Goal: Information Seeking & Learning: Learn about a topic

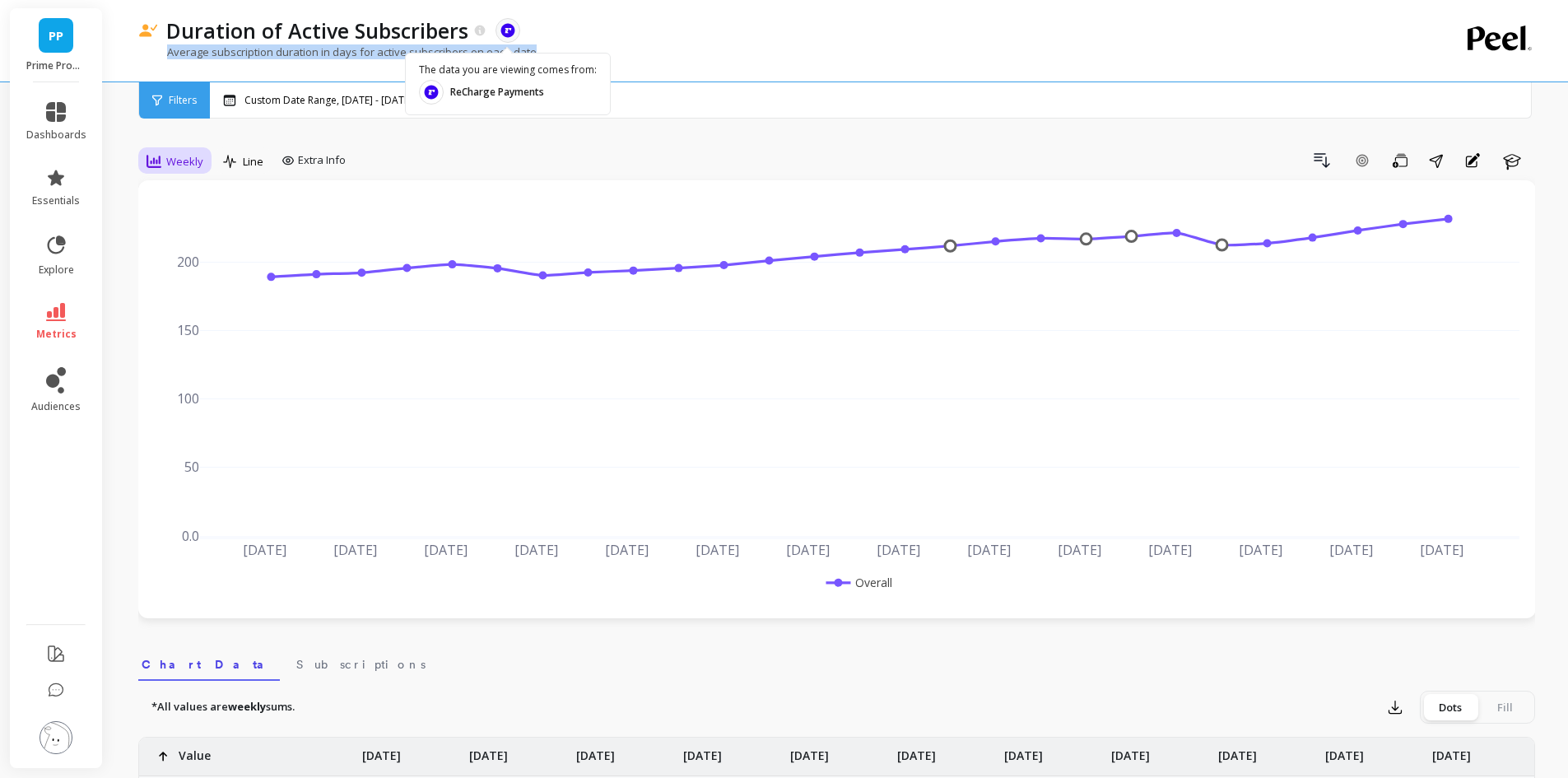
click at [173, 162] on span "Weekly" at bounding box center [184, 161] width 37 height 15
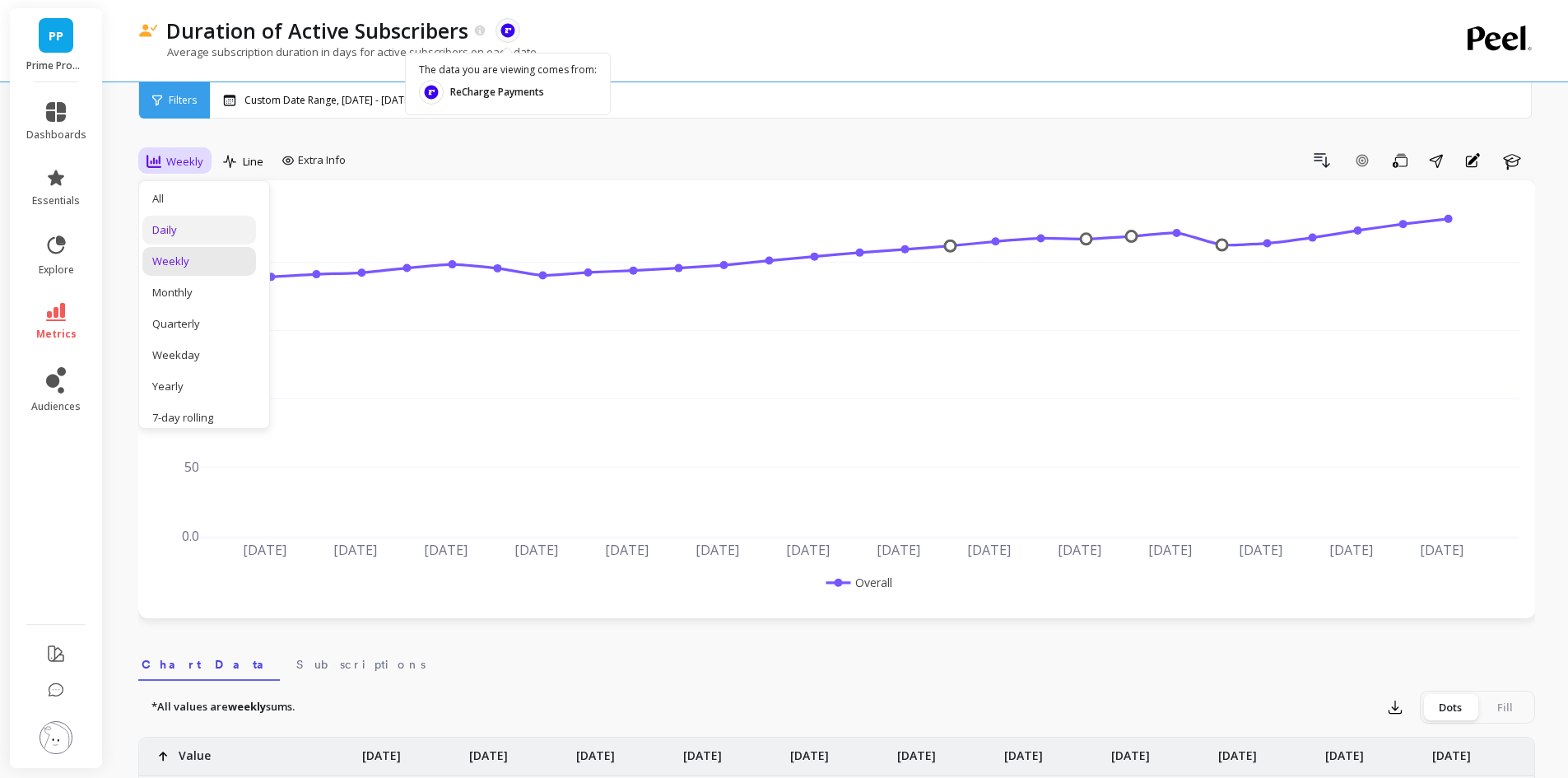
click at [185, 230] on div "Daily" at bounding box center [199, 230] width 94 height 15
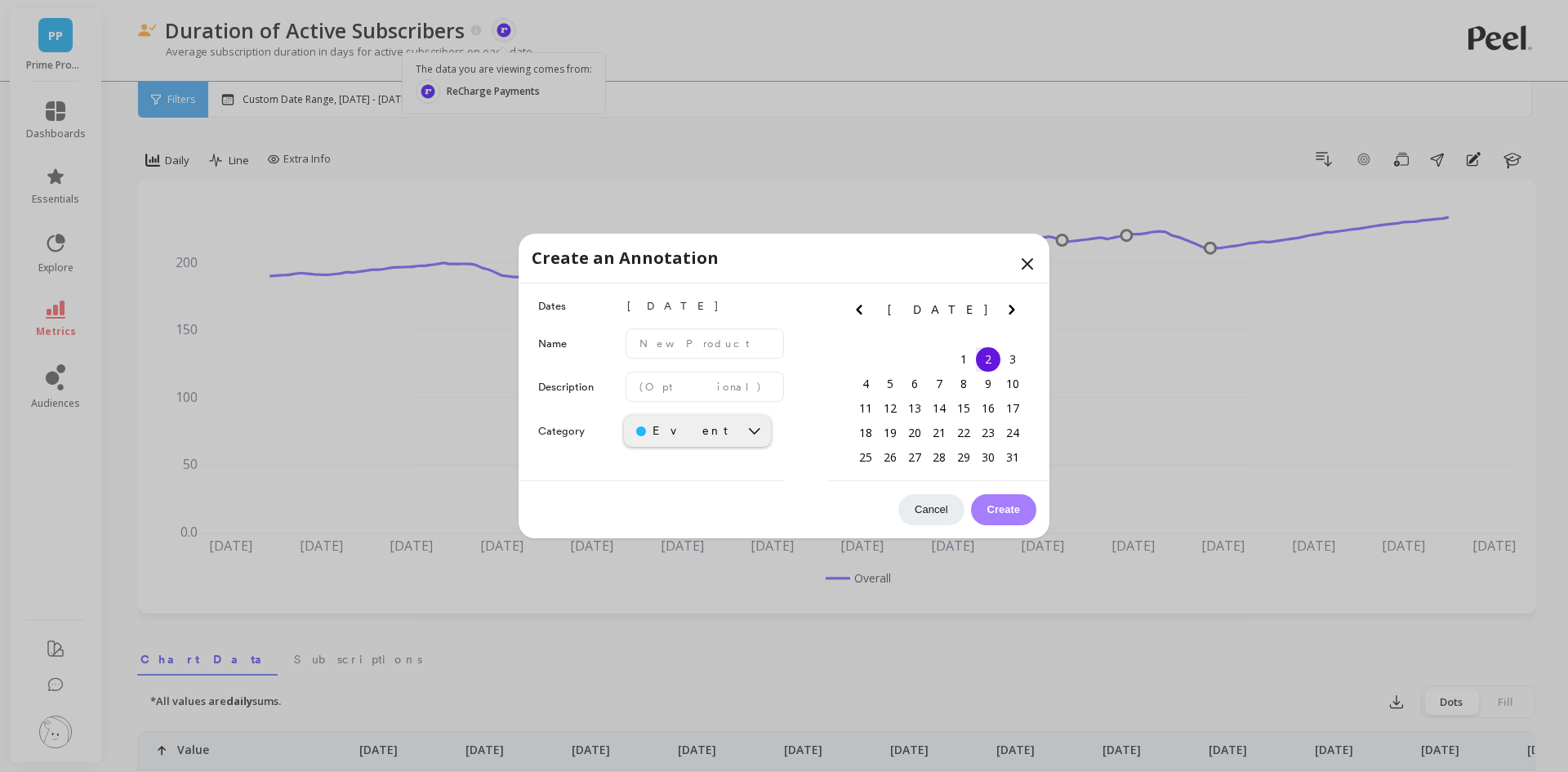
drag, startPoint x: 666, startPoint y: 268, endPoint x: 709, endPoint y: 182, distance: 96.2
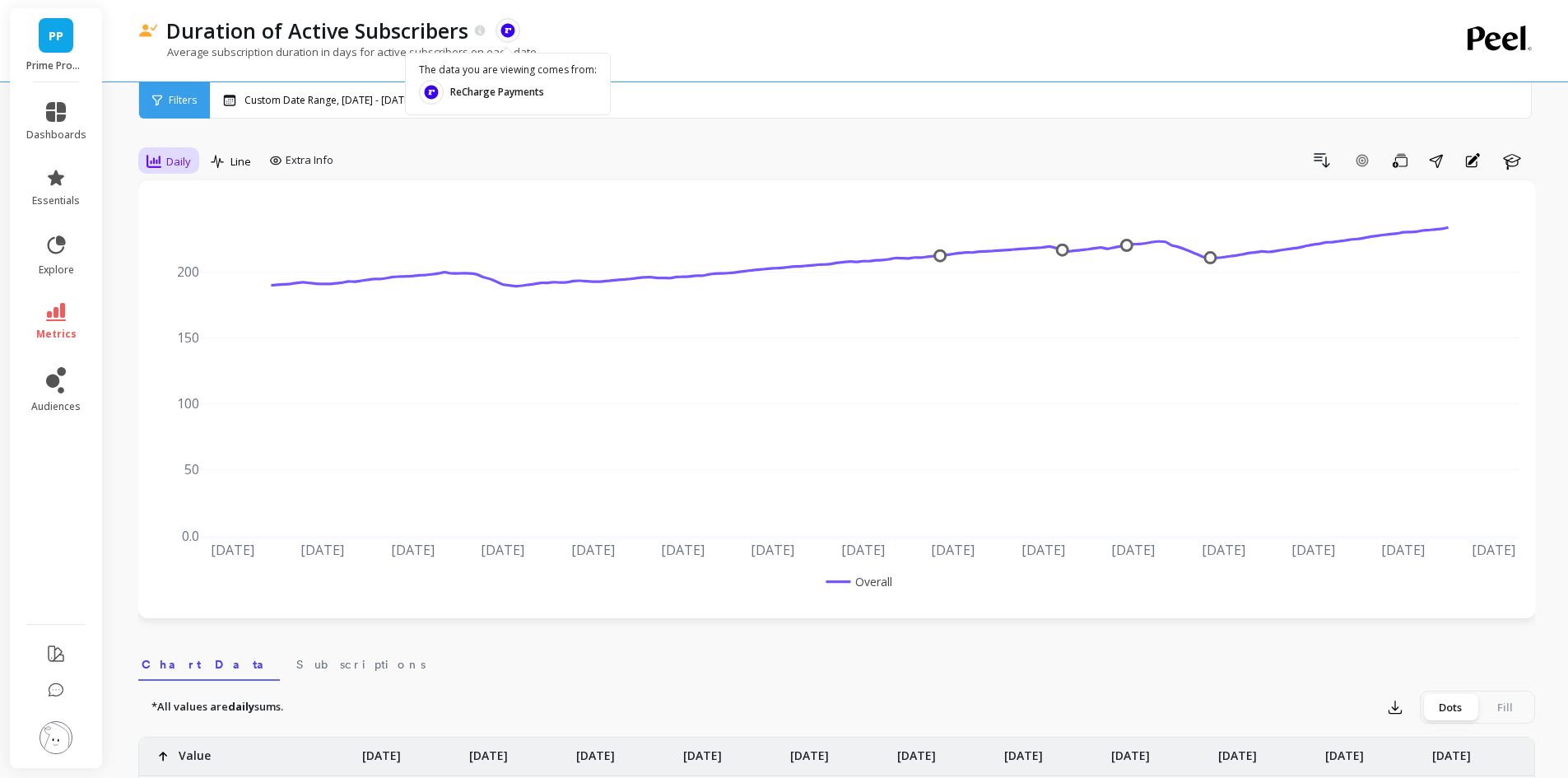
click at [161, 158] on icon at bounding box center [153, 161] width 15 height 15
click at [191, 301] on div "Monthly" at bounding box center [199, 292] width 113 height 29
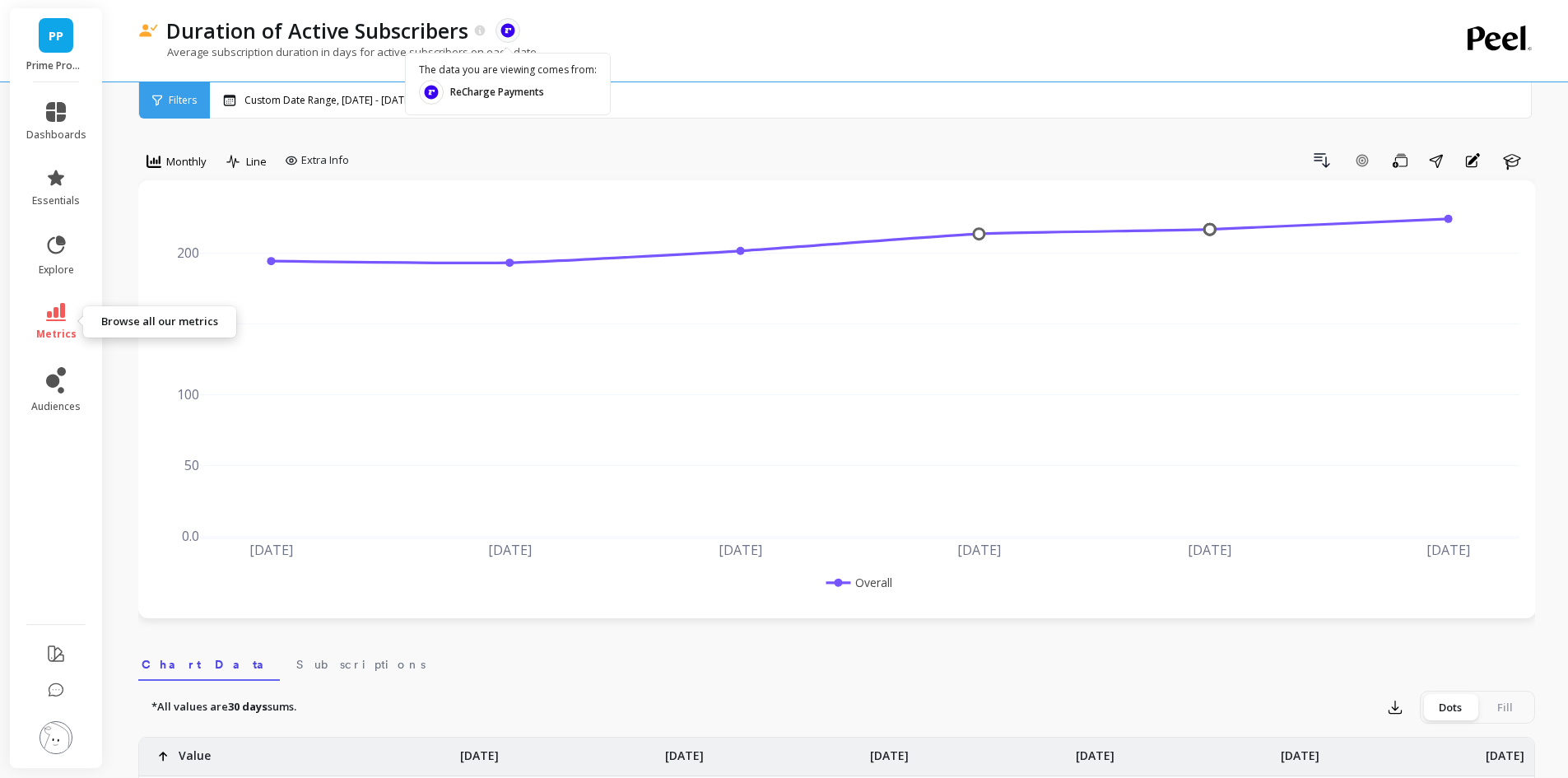
click at [72, 316] on link "metrics" at bounding box center [56, 322] width 60 height 38
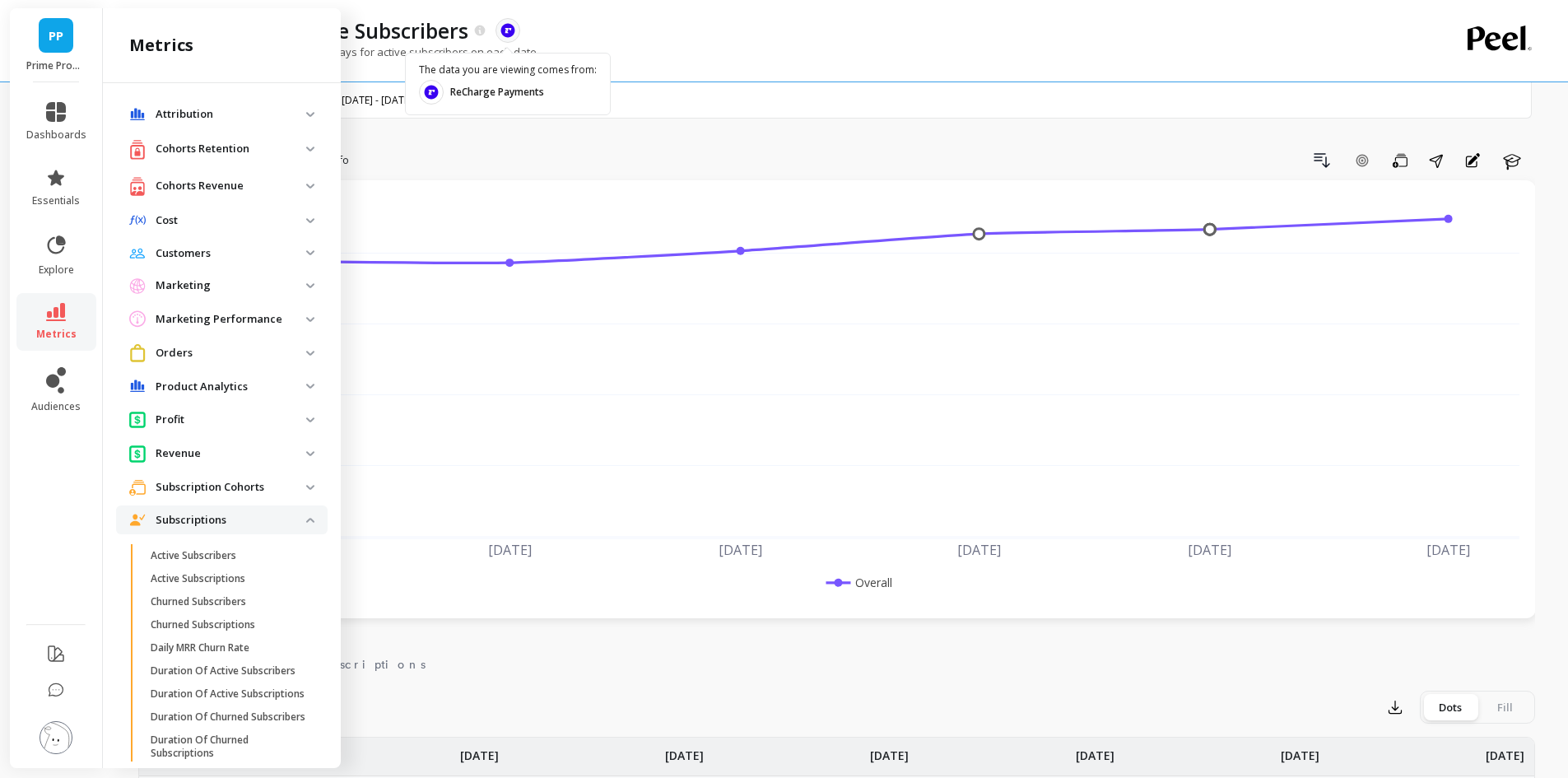
scroll to position [198, 0]
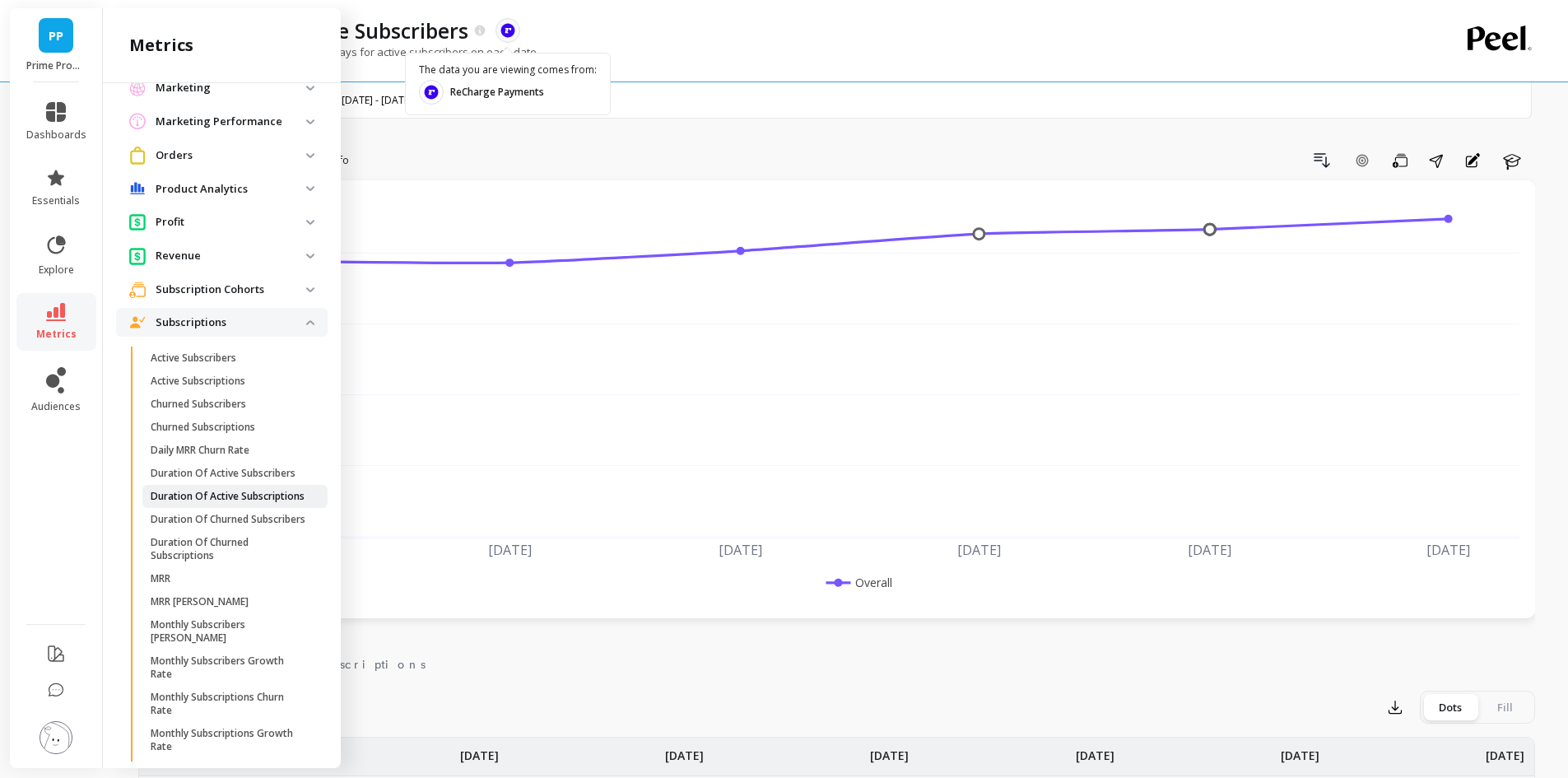
click at [230, 503] on p "Duration Of Active Subscriptions" at bounding box center [227, 496] width 153 height 14
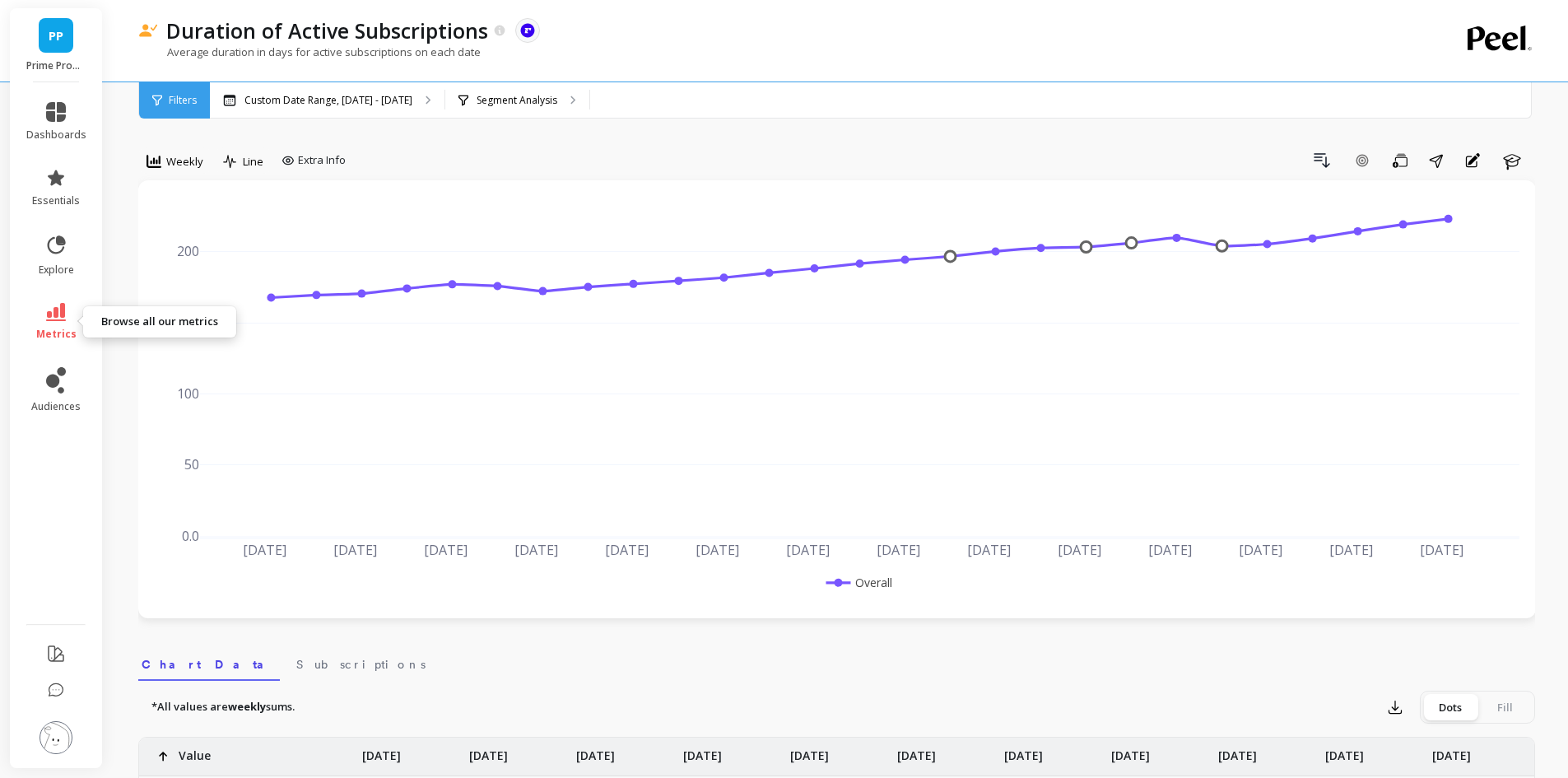
click at [51, 315] on icon at bounding box center [56, 312] width 20 height 18
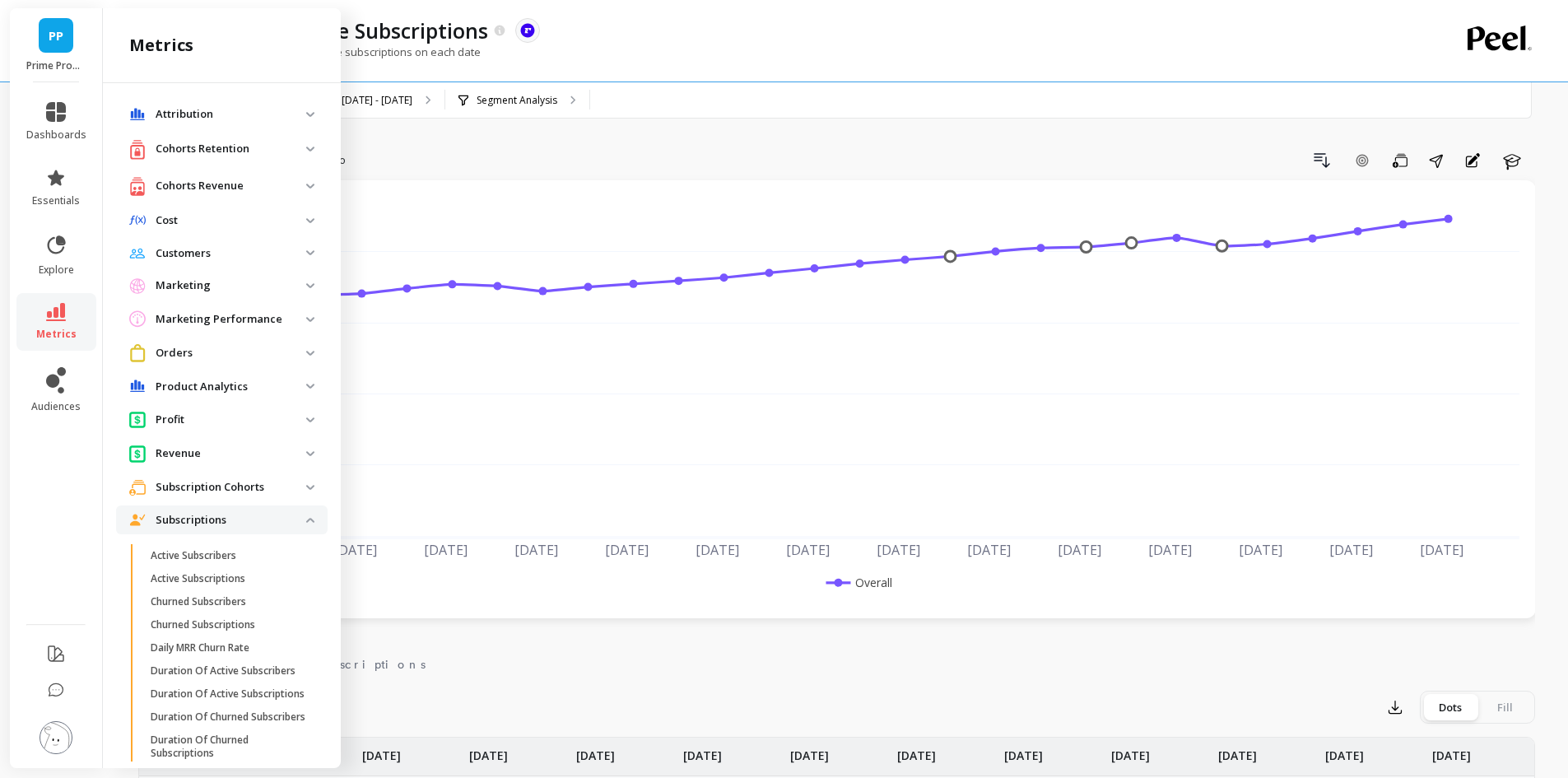
scroll to position [198, 0]
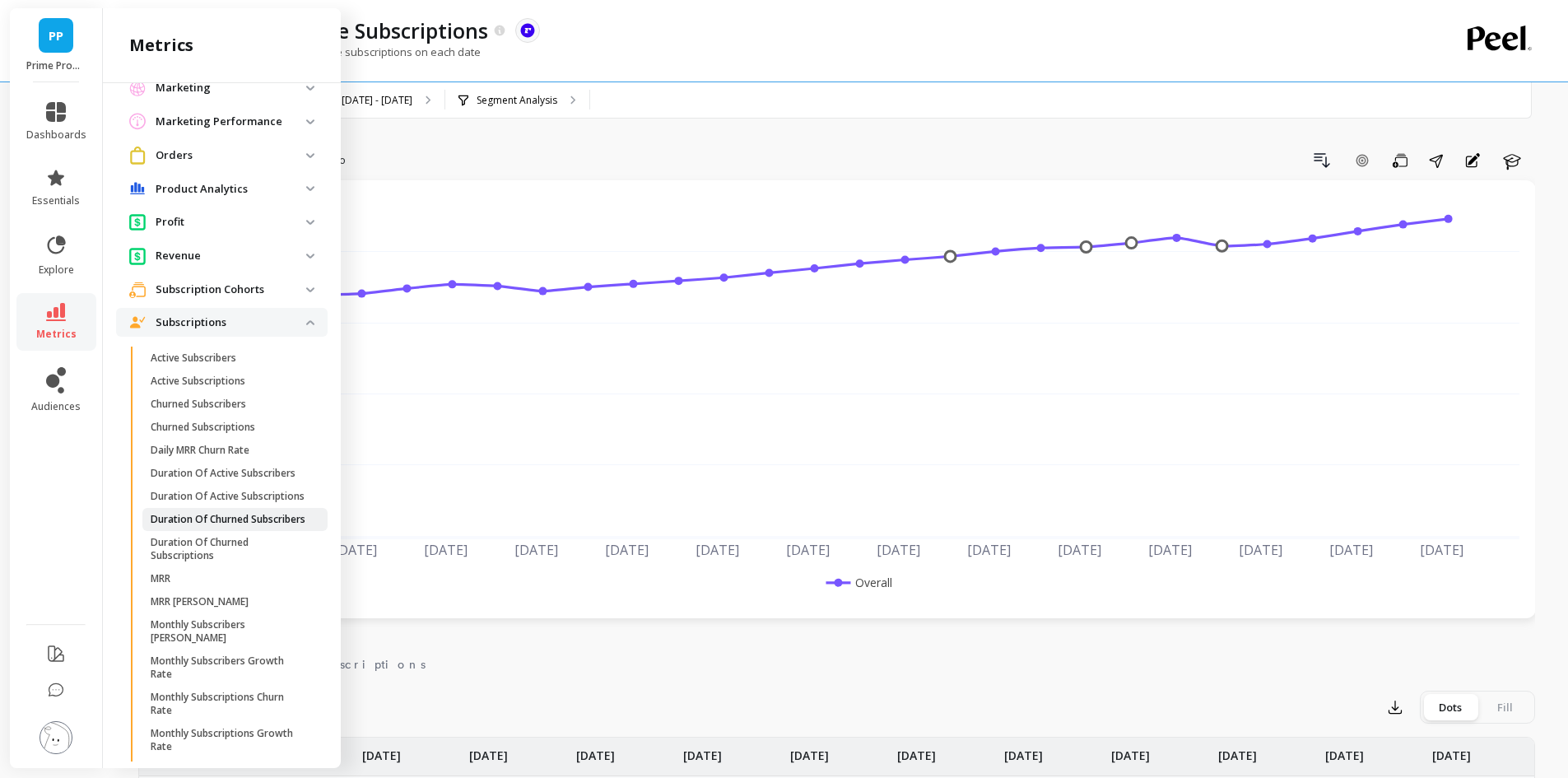
click at [250, 526] on p "Duration Of Churned Subscribers" at bounding box center [228, 519] width 154 height 14
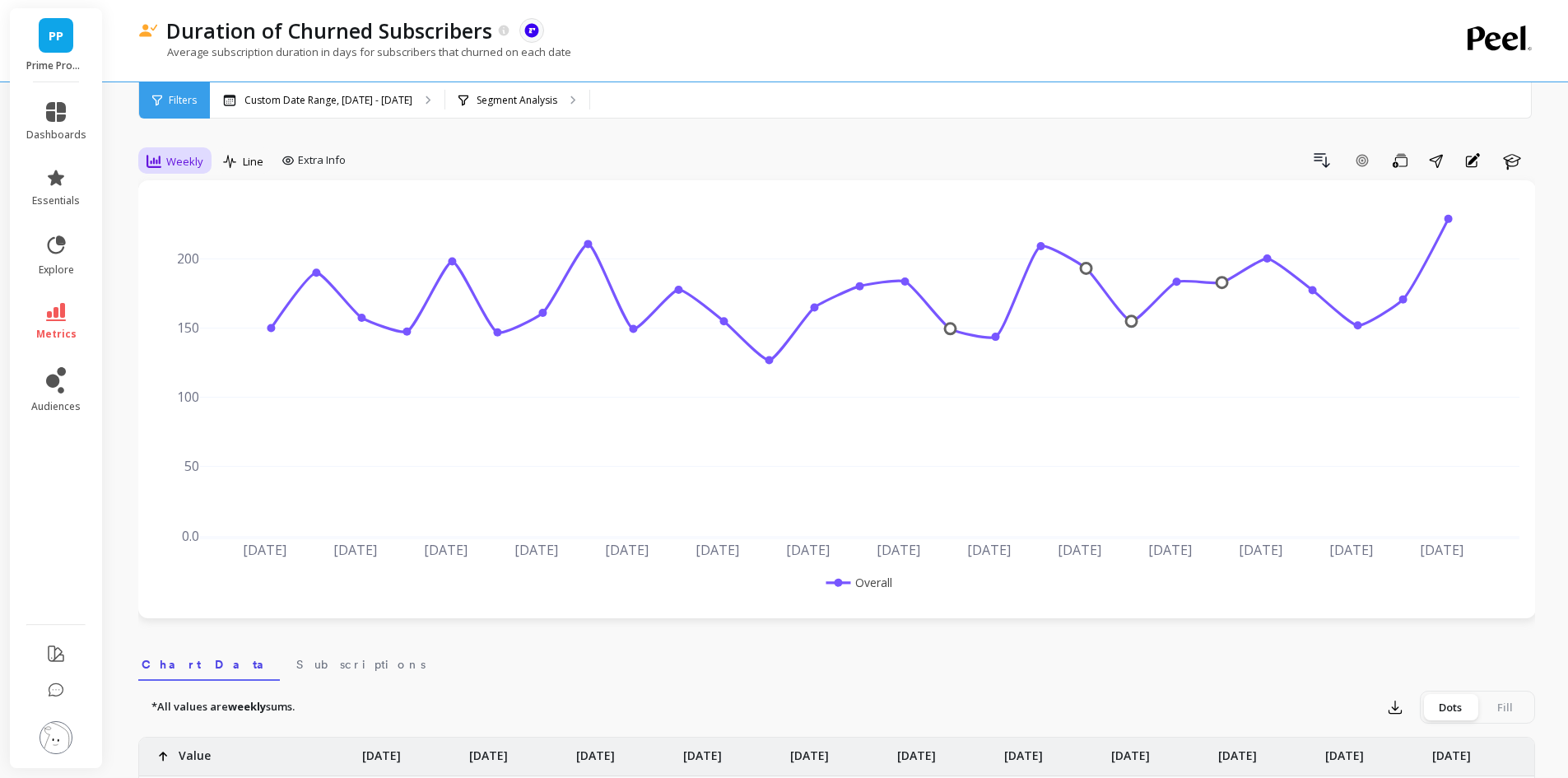
click at [189, 152] on div "Weekly" at bounding box center [174, 162] width 57 height 20
click at [198, 231] on div "Daily" at bounding box center [199, 230] width 94 height 15
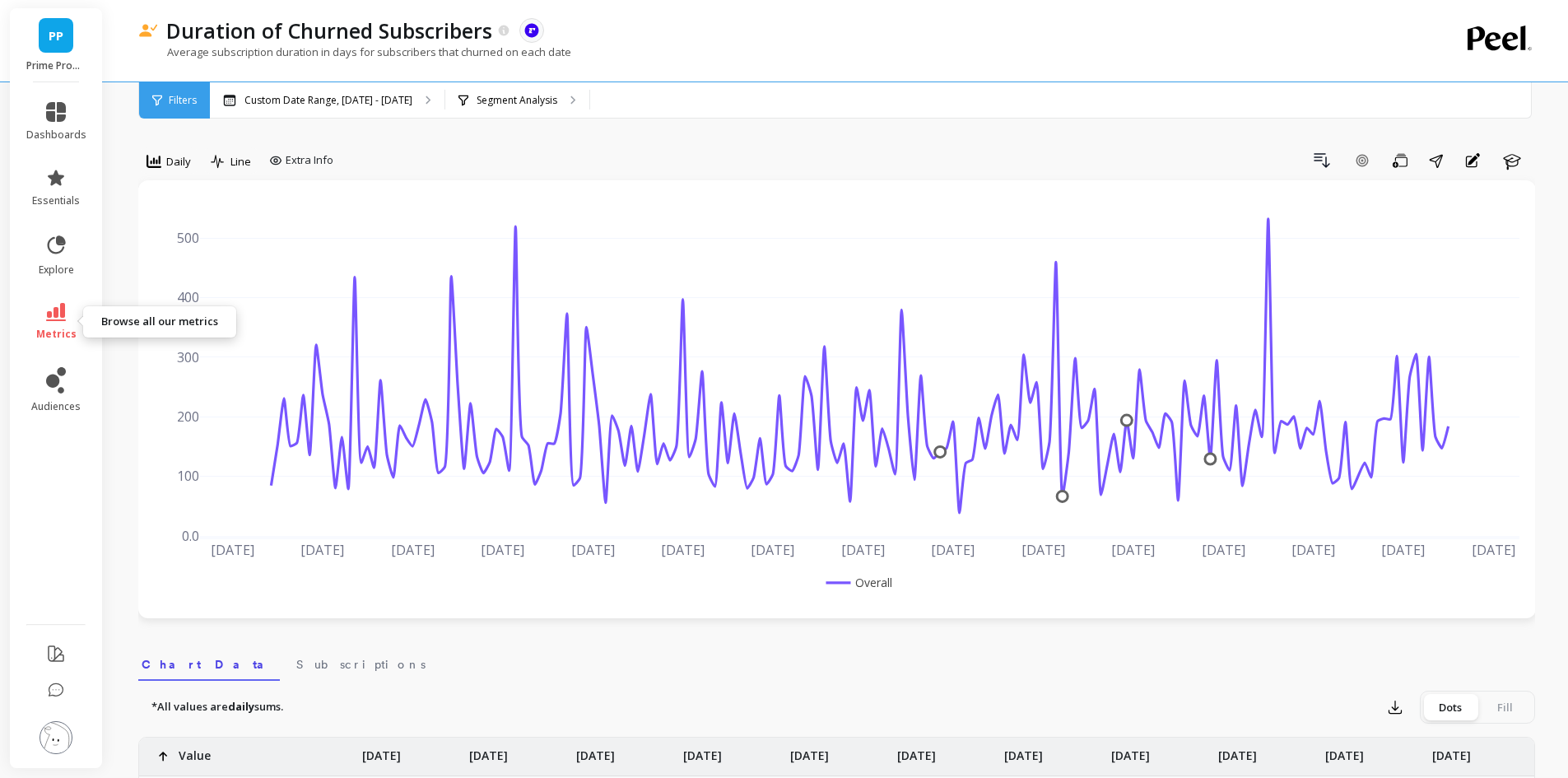
click at [59, 319] on icon at bounding box center [56, 312] width 20 height 18
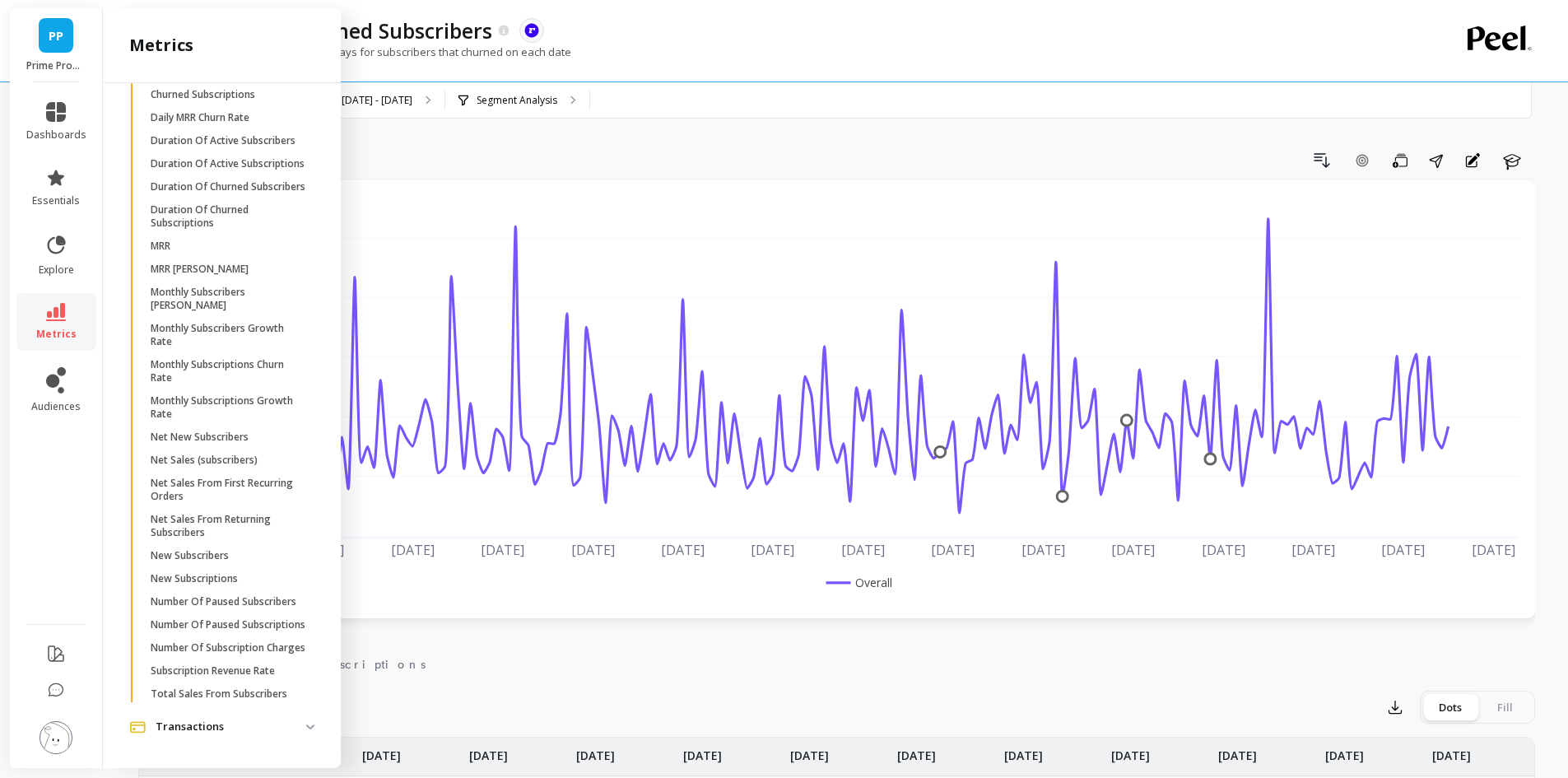
scroll to position [609, 0]
drag, startPoint x: 263, startPoint y: 296, endPoint x: 212, endPoint y: 357, distance: 79.5
click at [212, 394] on p "Monthly Subscriptions Growth Rate" at bounding box center [229, 407] width 157 height 26
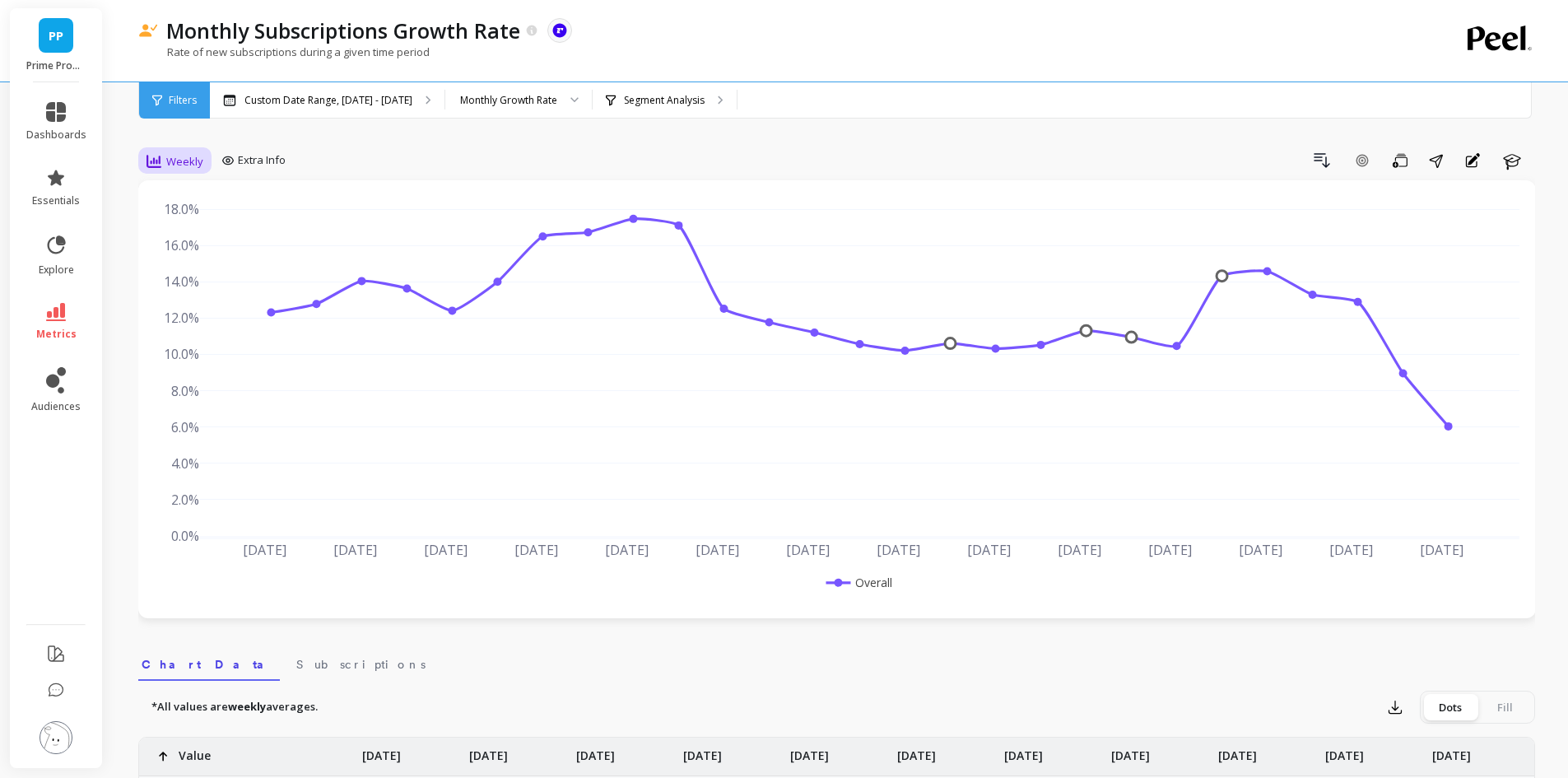
click at [185, 163] on span "Weekly" at bounding box center [184, 161] width 37 height 15
click at [182, 289] on div "Monthly" at bounding box center [199, 292] width 94 height 15
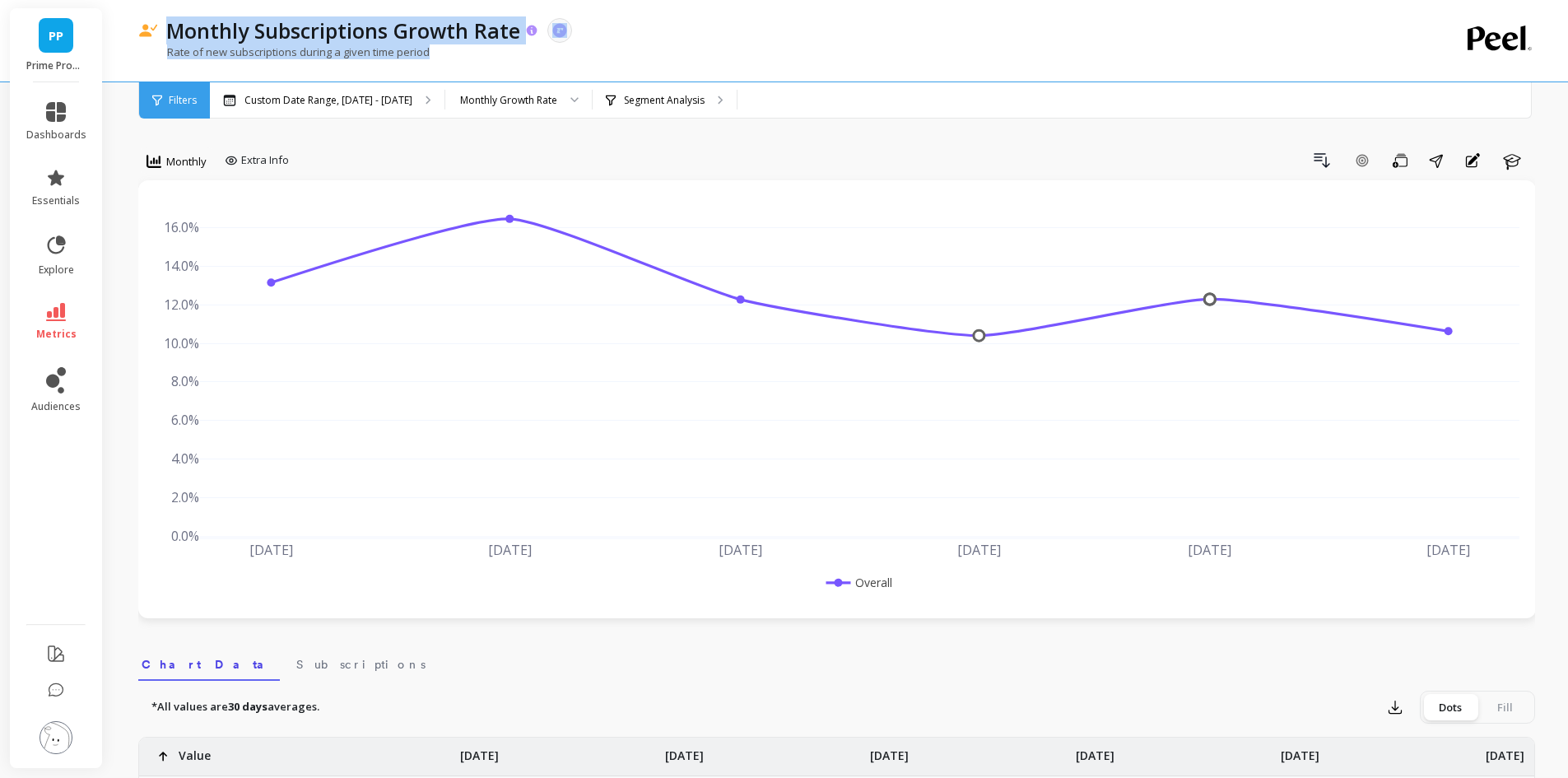
drag, startPoint x: 442, startPoint y: 54, endPoint x: 172, endPoint y: 25, distance: 271.6
click at [172, 25] on div "Monthly Subscriptions Growth Rate The data you are viewing comes from: ReCharge…" at bounding box center [769, 41] width 1262 height 82
copy div "Monthly Subscriptions Growth Rate The data you are viewing comes from: ReCharge…"
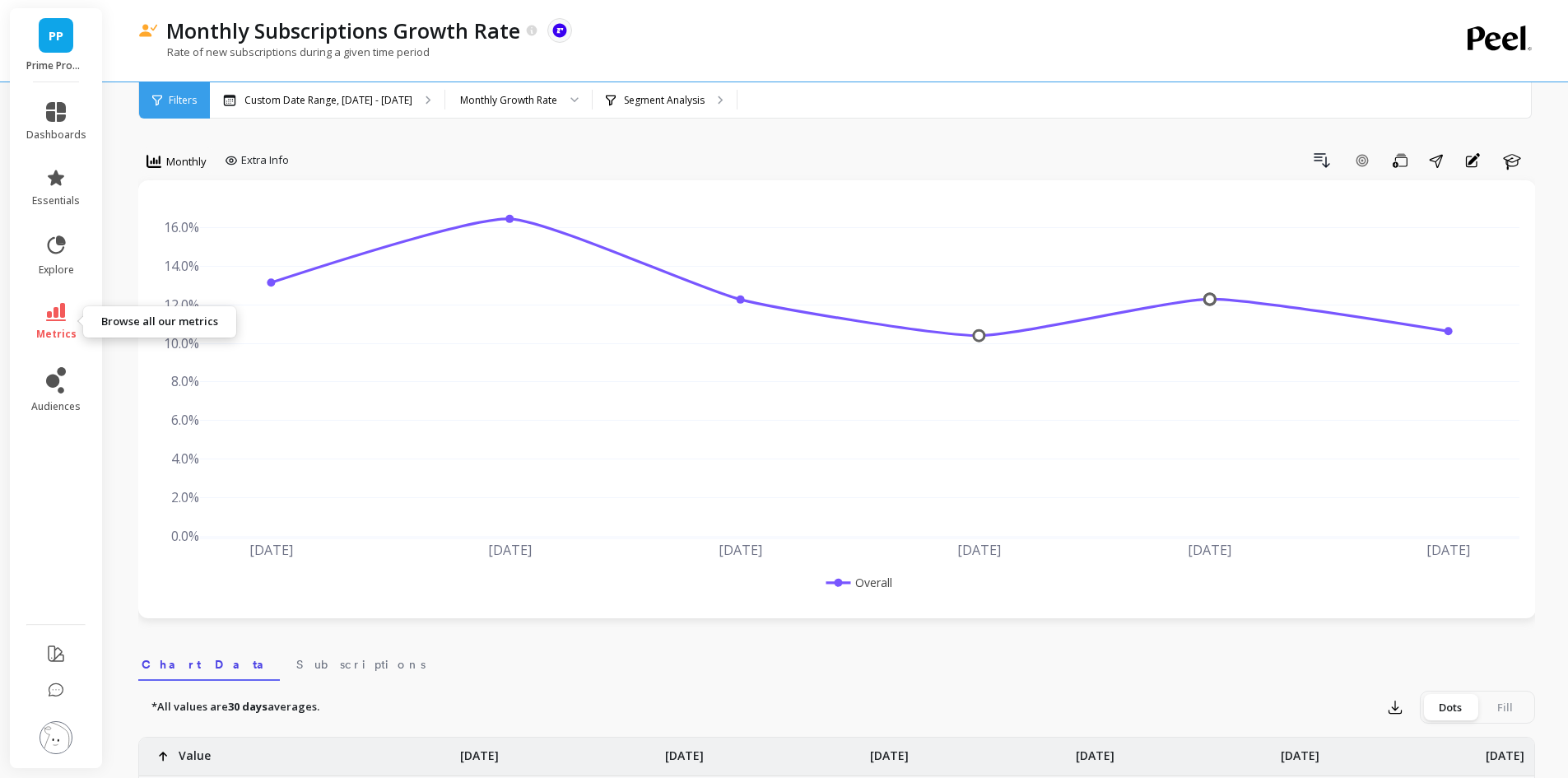
click at [57, 315] on icon at bounding box center [56, 312] width 20 height 18
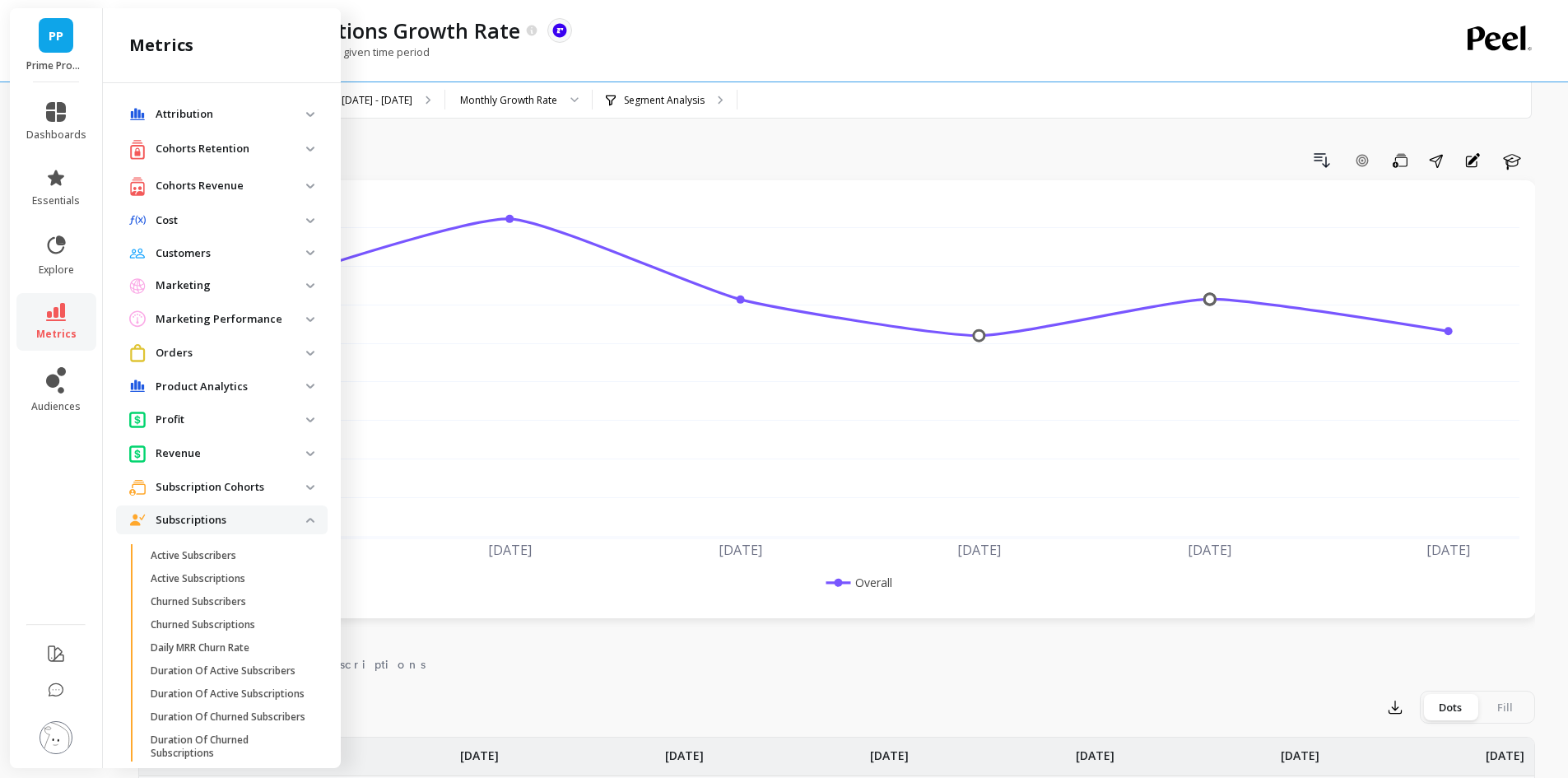
scroll to position [609, 0]
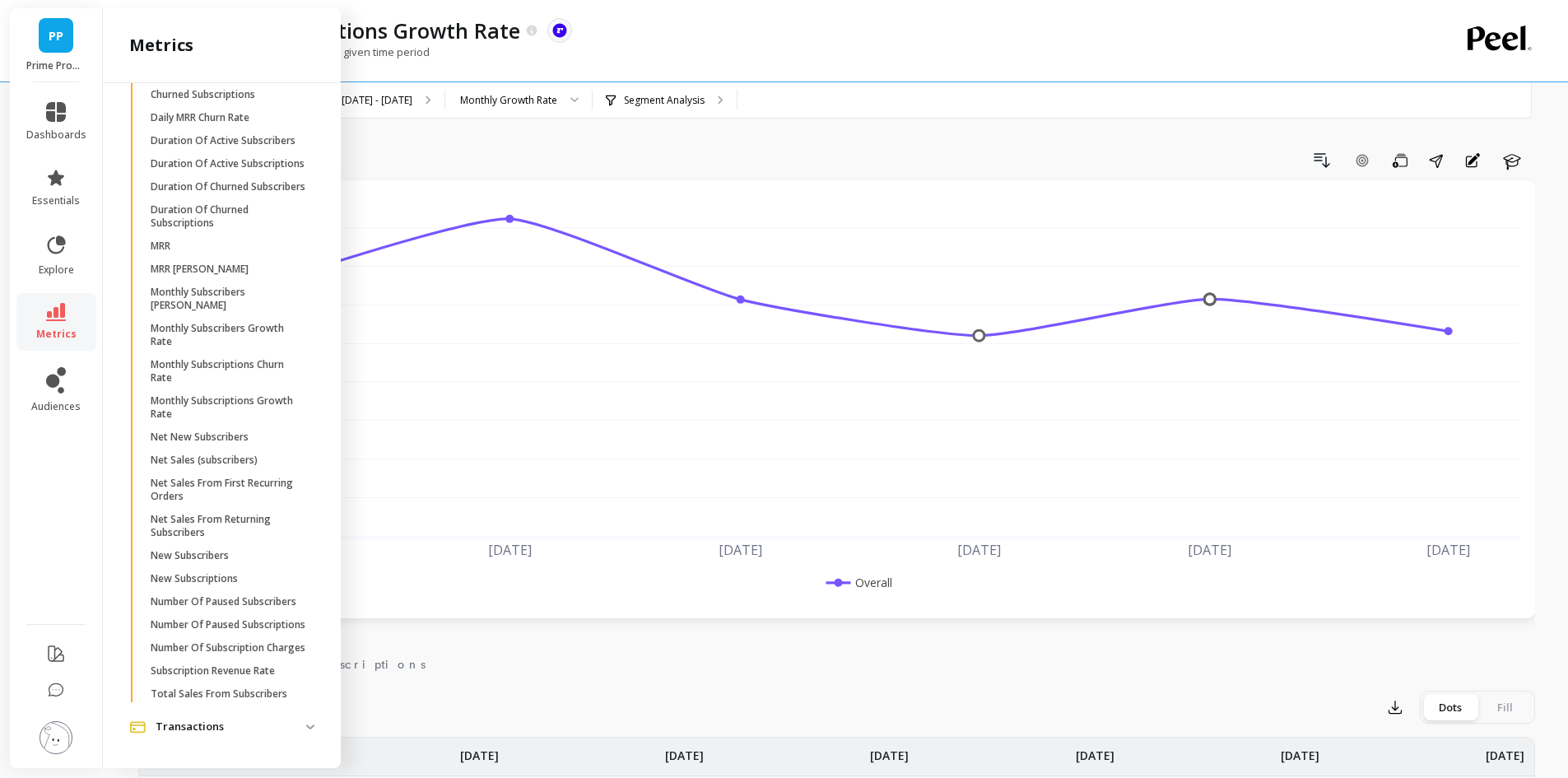
drag, startPoint x: 242, startPoint y: 644, endPoint x: 181, endPoint y: 637, distance: 61.4
click at [181, 641] on p "Number Of Subscription Charges" at bounding box center [228, 647] width 154 height 14
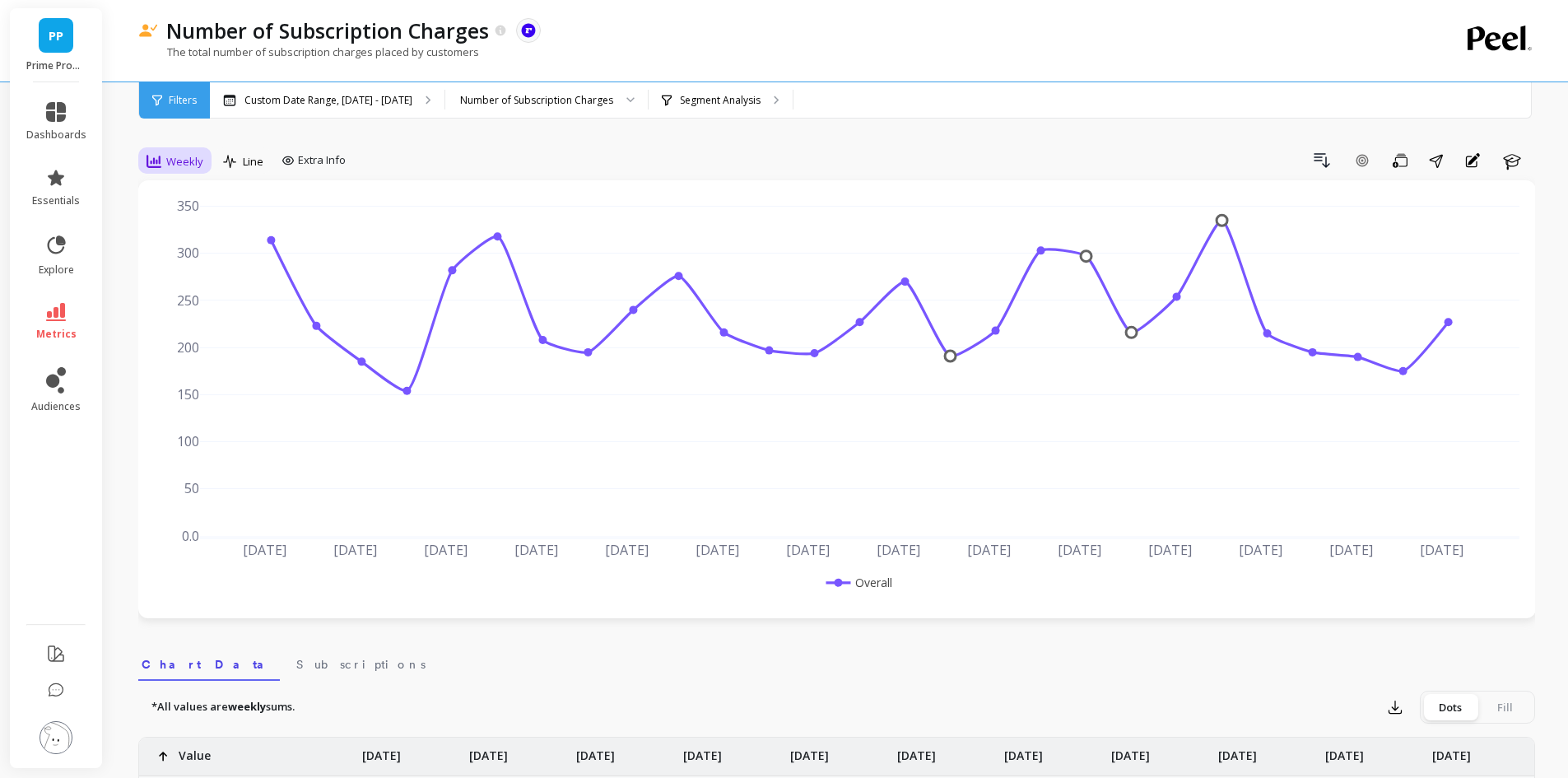
click at [172, 163] on span "Weekly" at bounding box center [184, 161] width 37 height 15
click at [194, 229] on div "Daily" at bounding box center [199, 230] width 94 height 15
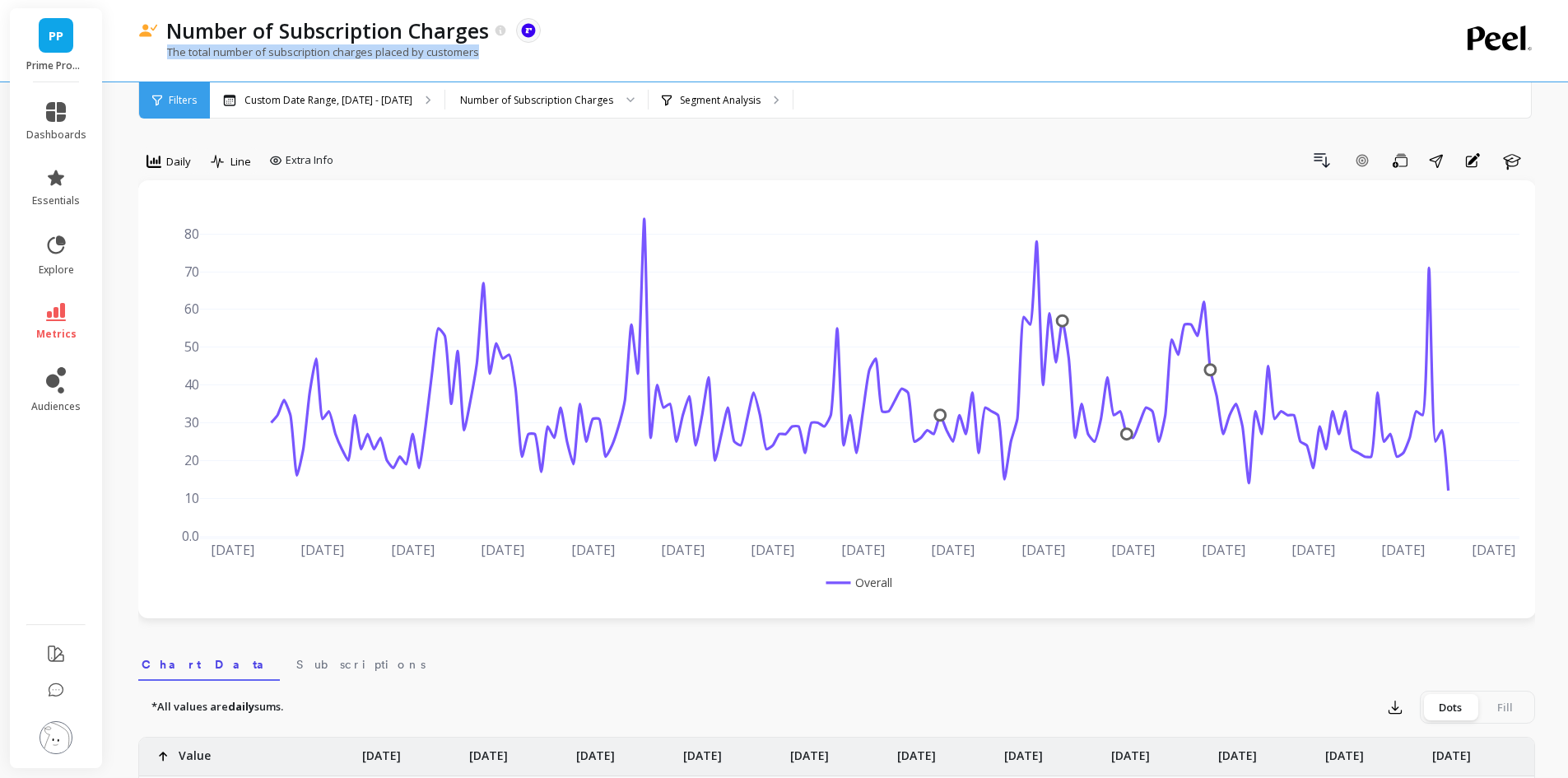
drag, startPoint x: 167, startPoint y: 49, endPoint x: 481, endPoint y: 52, distance: 314.0
click at [481, 52] on div "The total number of subscription charges placed by customers" at bounding box center [769, 60] width 1262 height 31
copy p "The total number of subscription charges placed by customers"
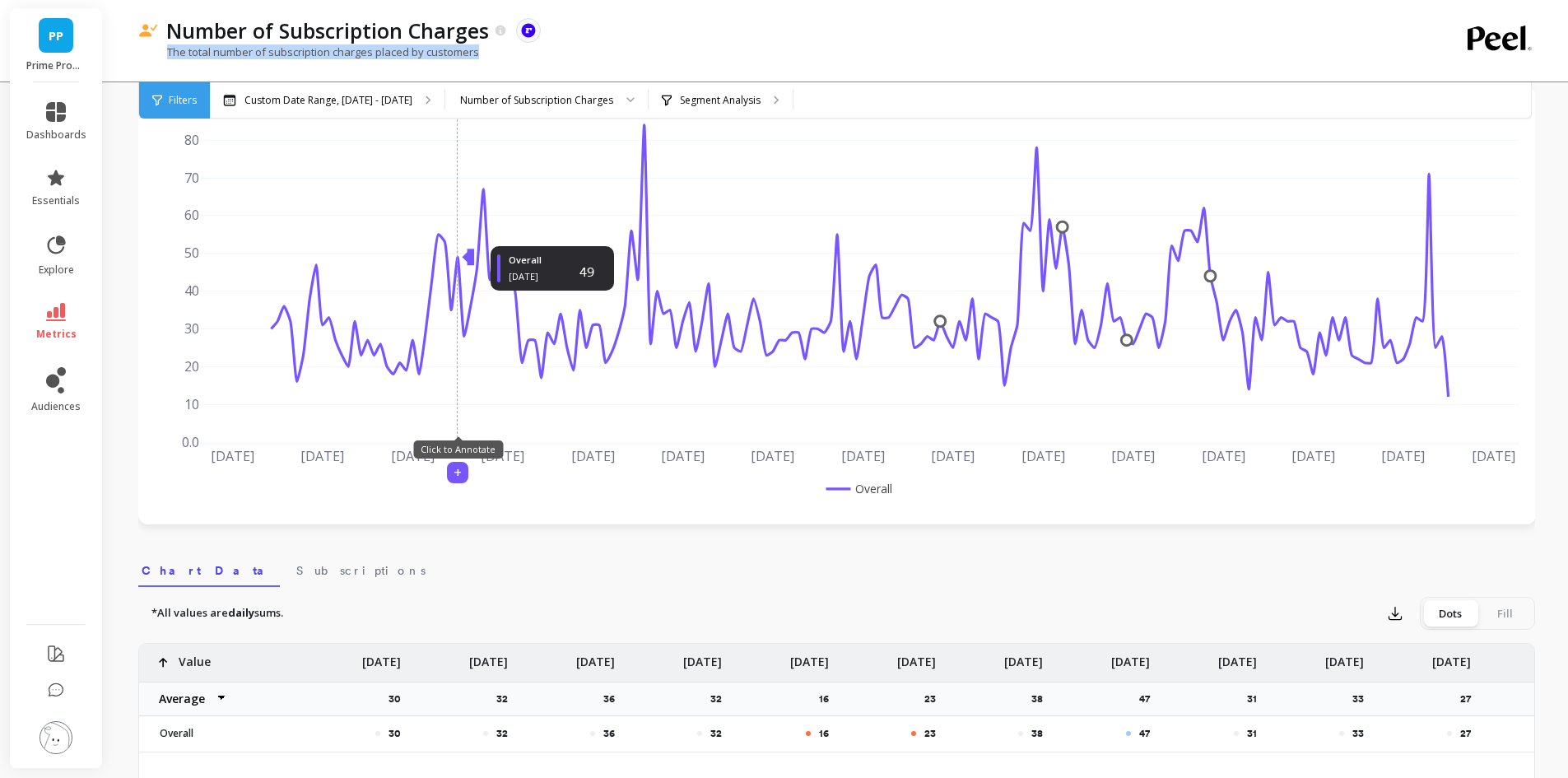
scroll to position [83, 0]
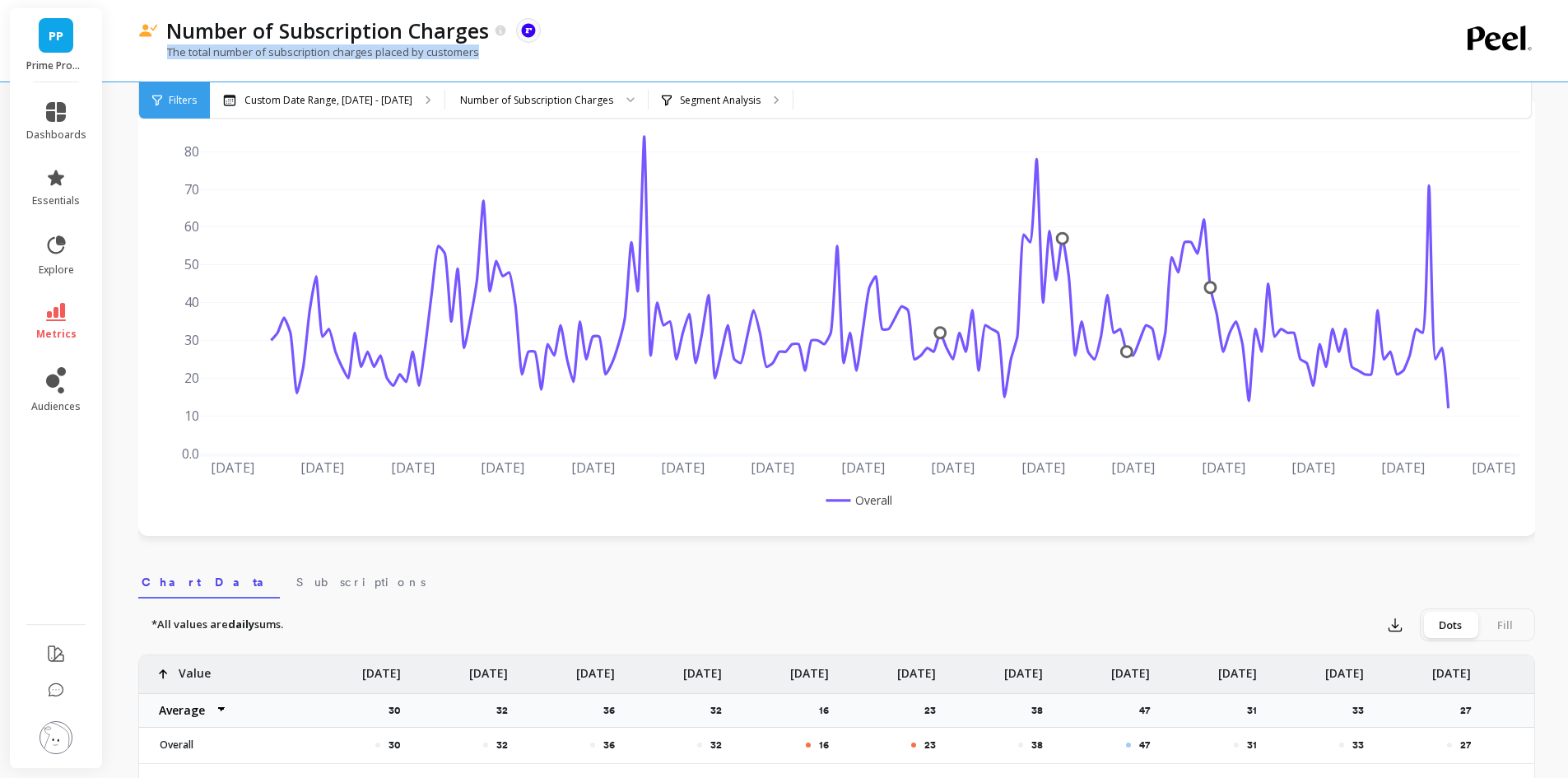
click at [245, 49] on p "The total number of subscription charges placed by customers" at bounding box center [308, 52] width 340 height 15
drag, startPoint x: 255, startPoint y: 50, endPoint x: 326, endPoint y: 50, distance: 71.0
click at [326, 50] on p "The total number of subscription charges placed by customers" at bounding box center [308, 52] width 340 height 15
drag, startPoint x: 402, startPoint y: 56, endPoint x: 429, endPoint y: 54, distance: 27.1
click at [429, 54] on p "The total number of subscription charges placed by customers" at bounding box center [308, 52] width 340 height 15
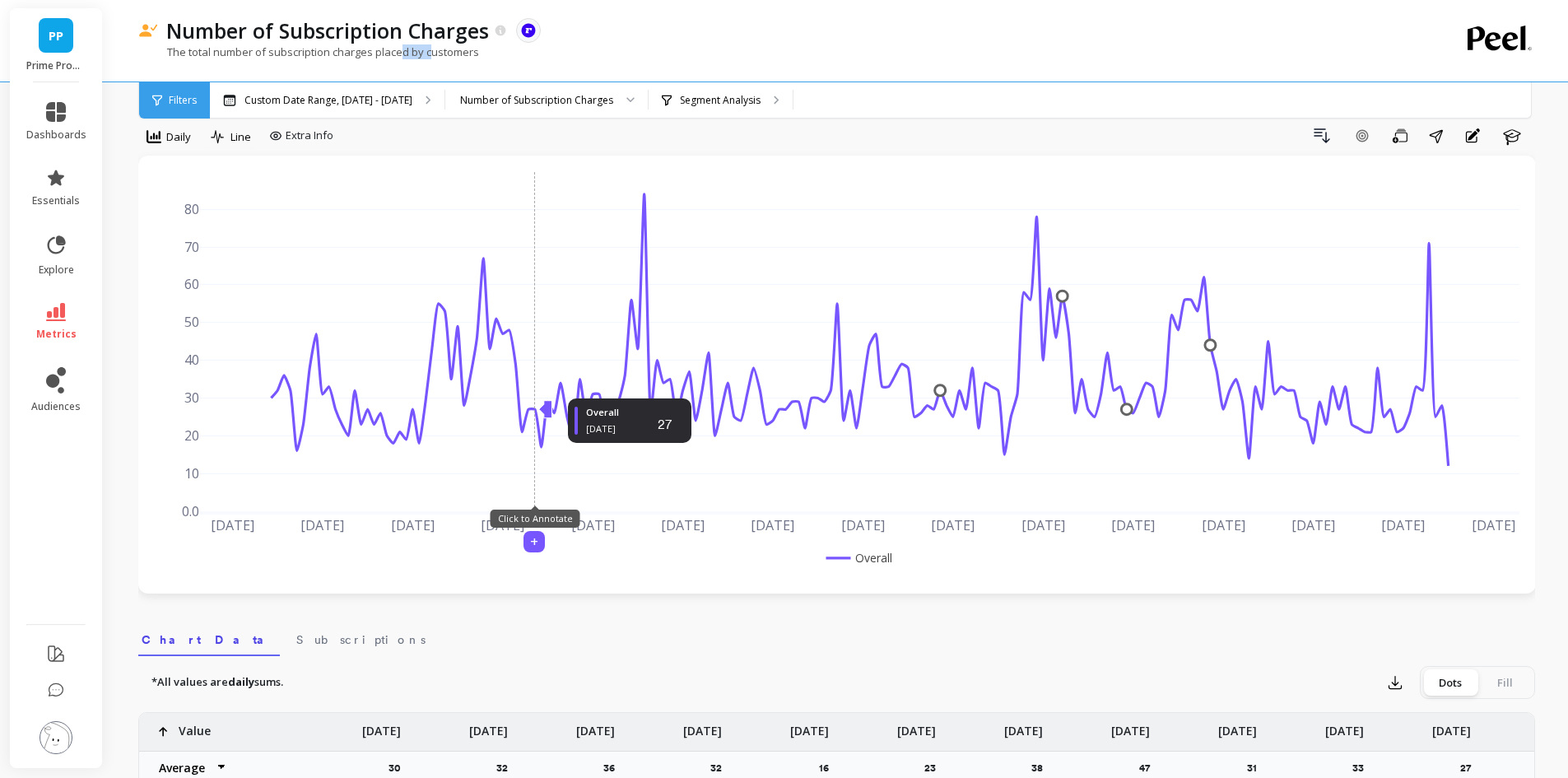
scroll to position [0, 0]
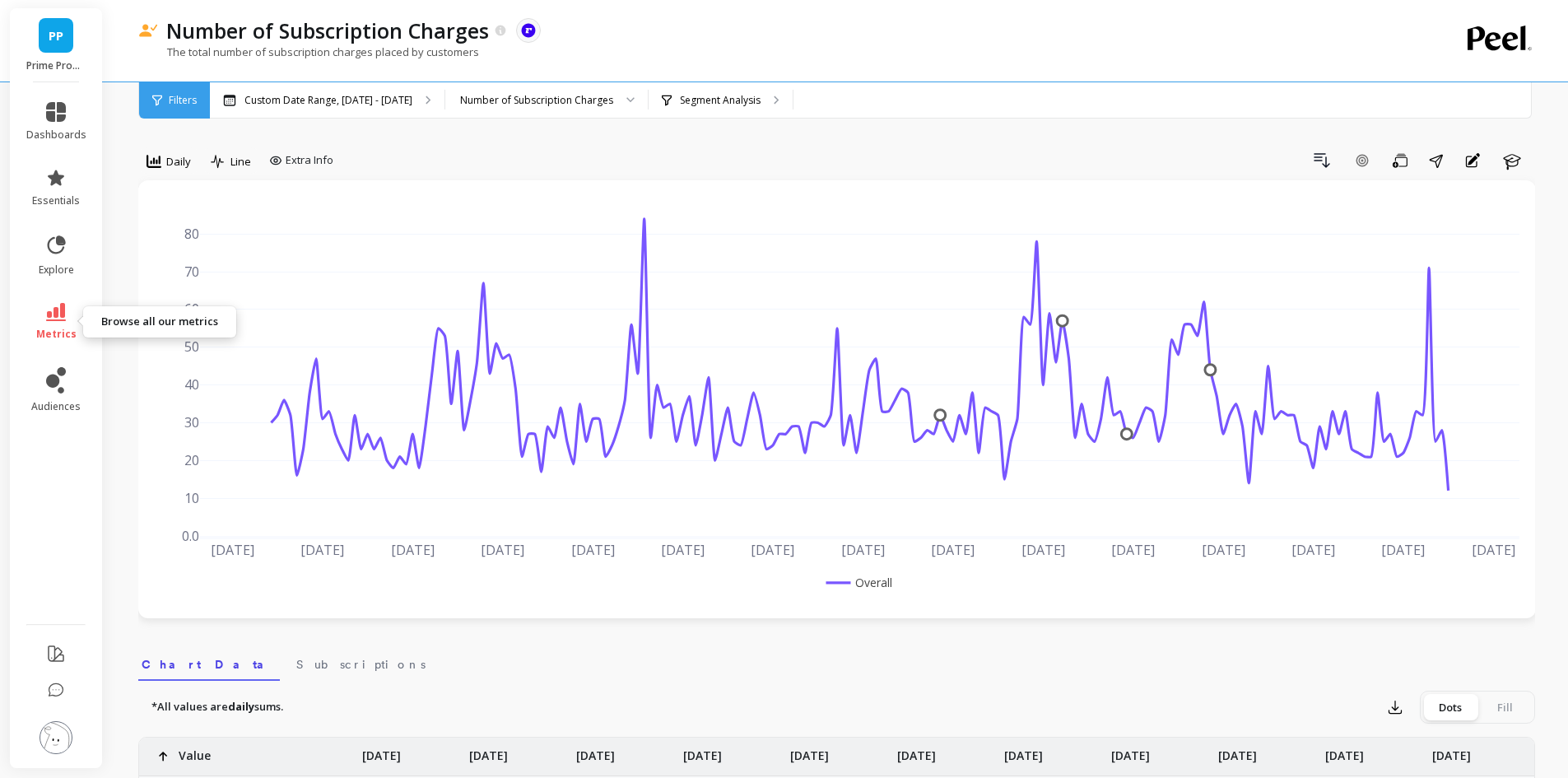
click at [51, 331] on span "metrics" at bounding box center [56, 334] width 40 height 14
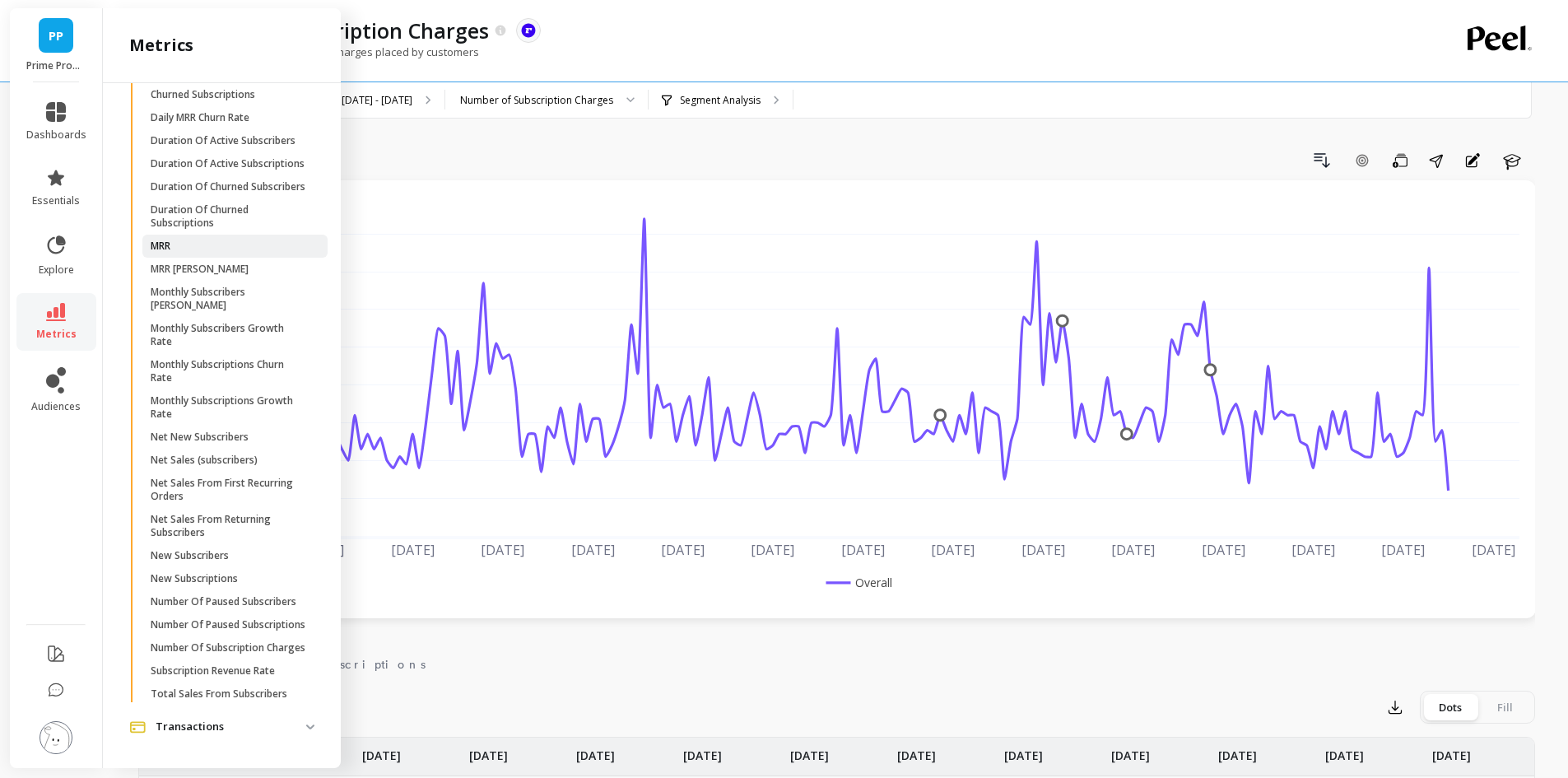
scroll to position [609, 0]
click at [215, 453] on p "Net Sales (subscribers)" at bounding box center [204, 459] width 107 height 14
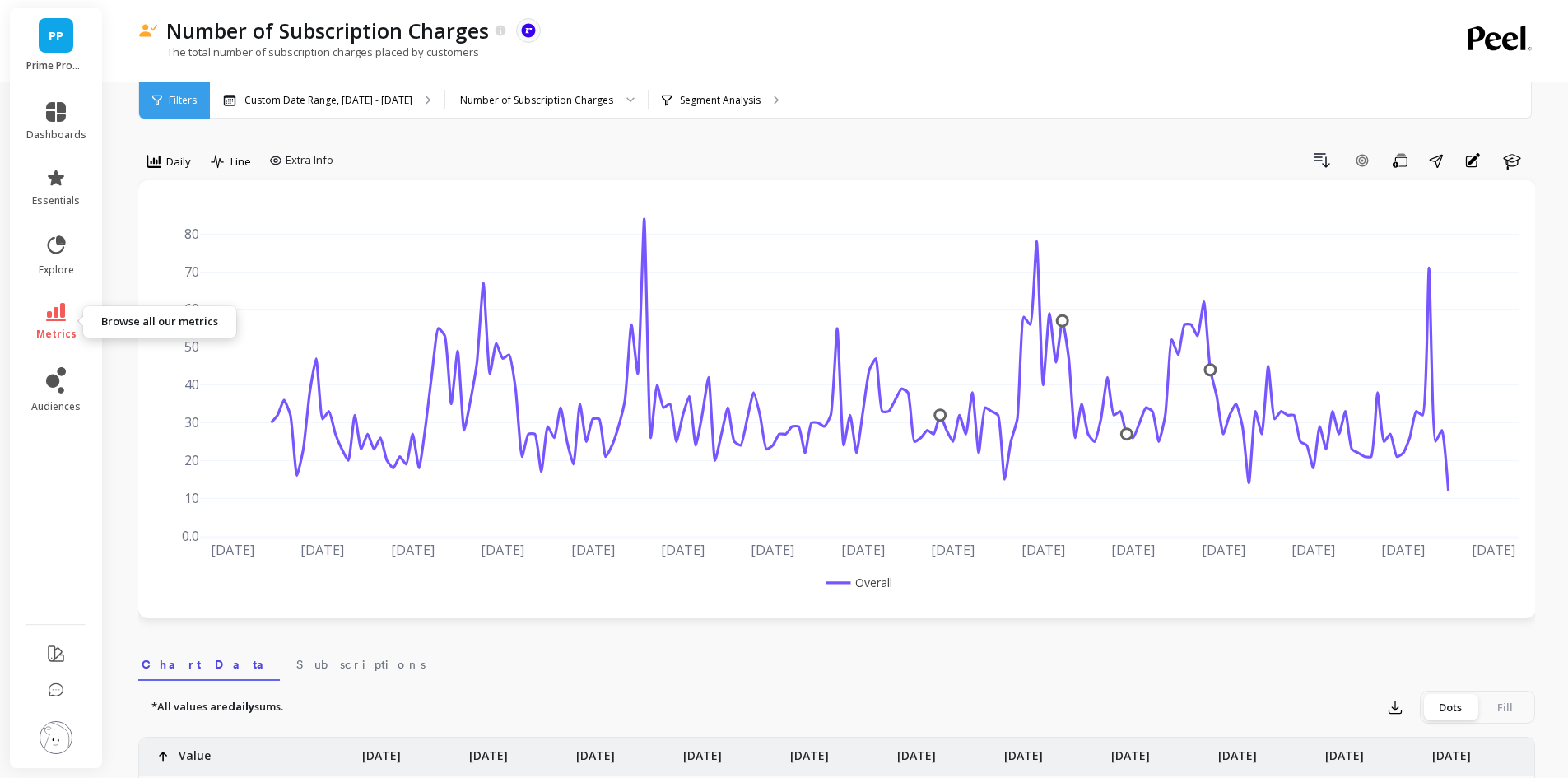
click at [46, 320] on link "metrics" at bounding box center [56, 322] width 60 height 38
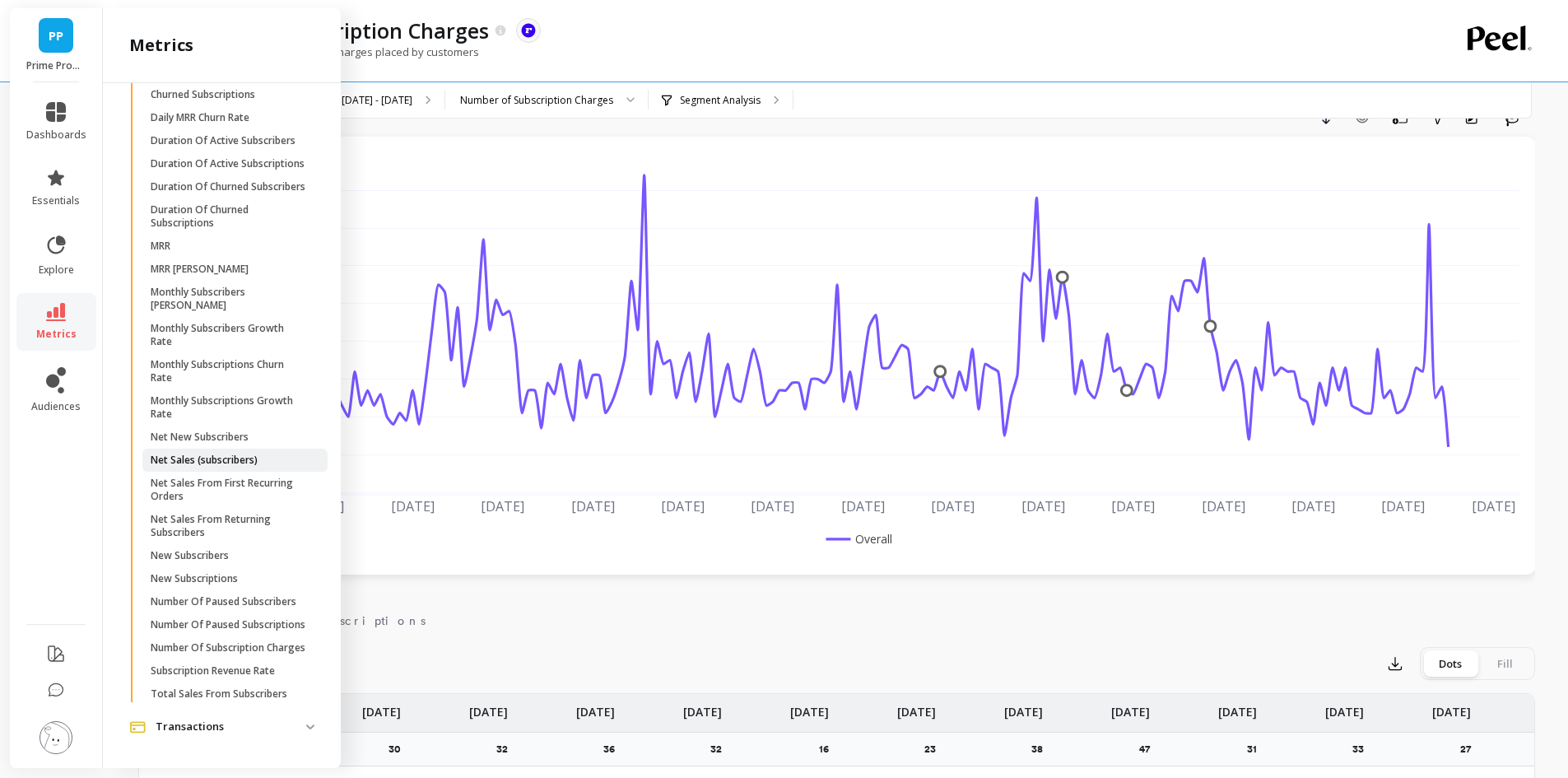
scroll to position [83, 0]
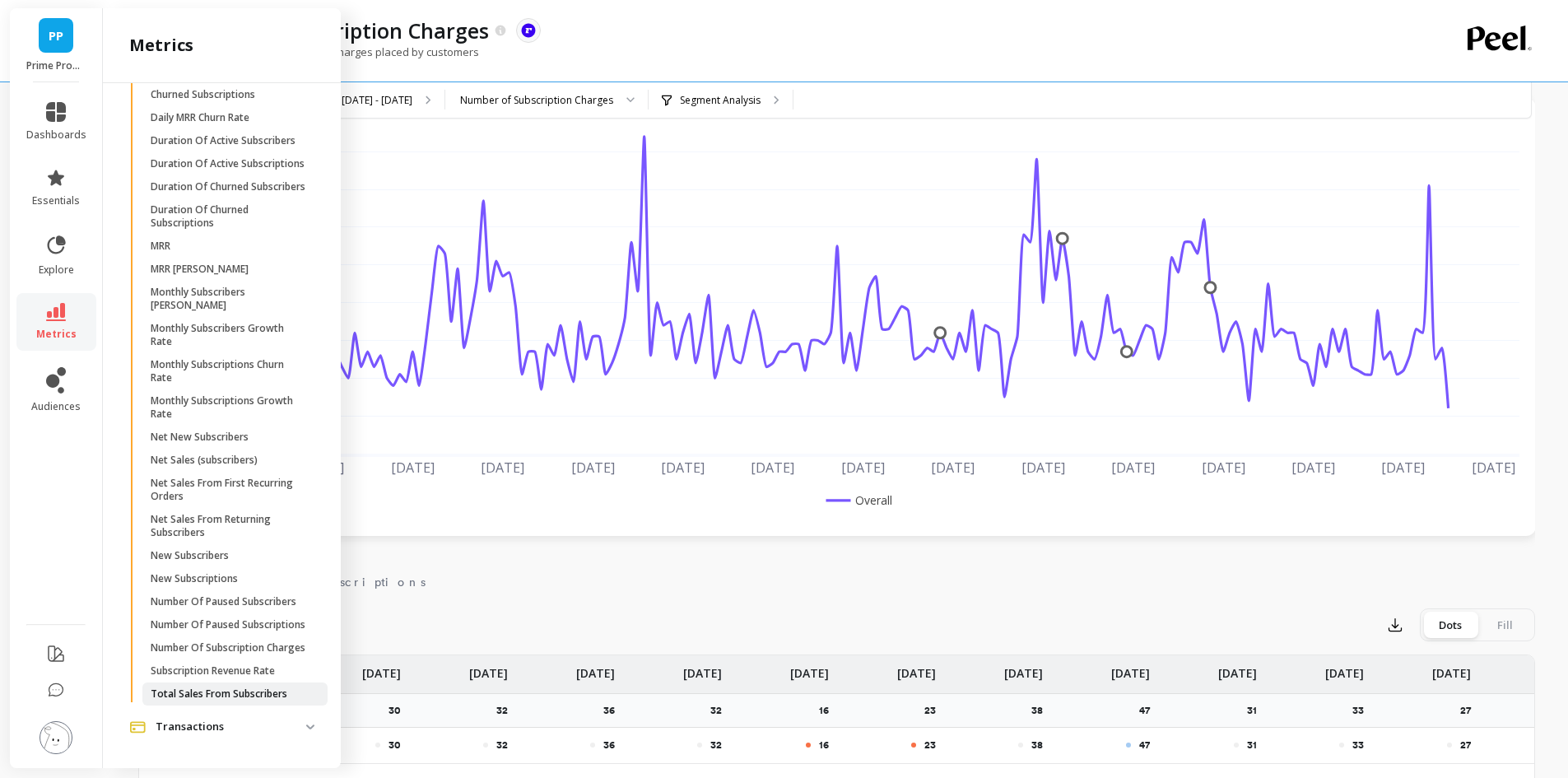
click at [233, 689] on p "Total Sales From Subscribers" at bounding box center [219, 694] width 136 height 14
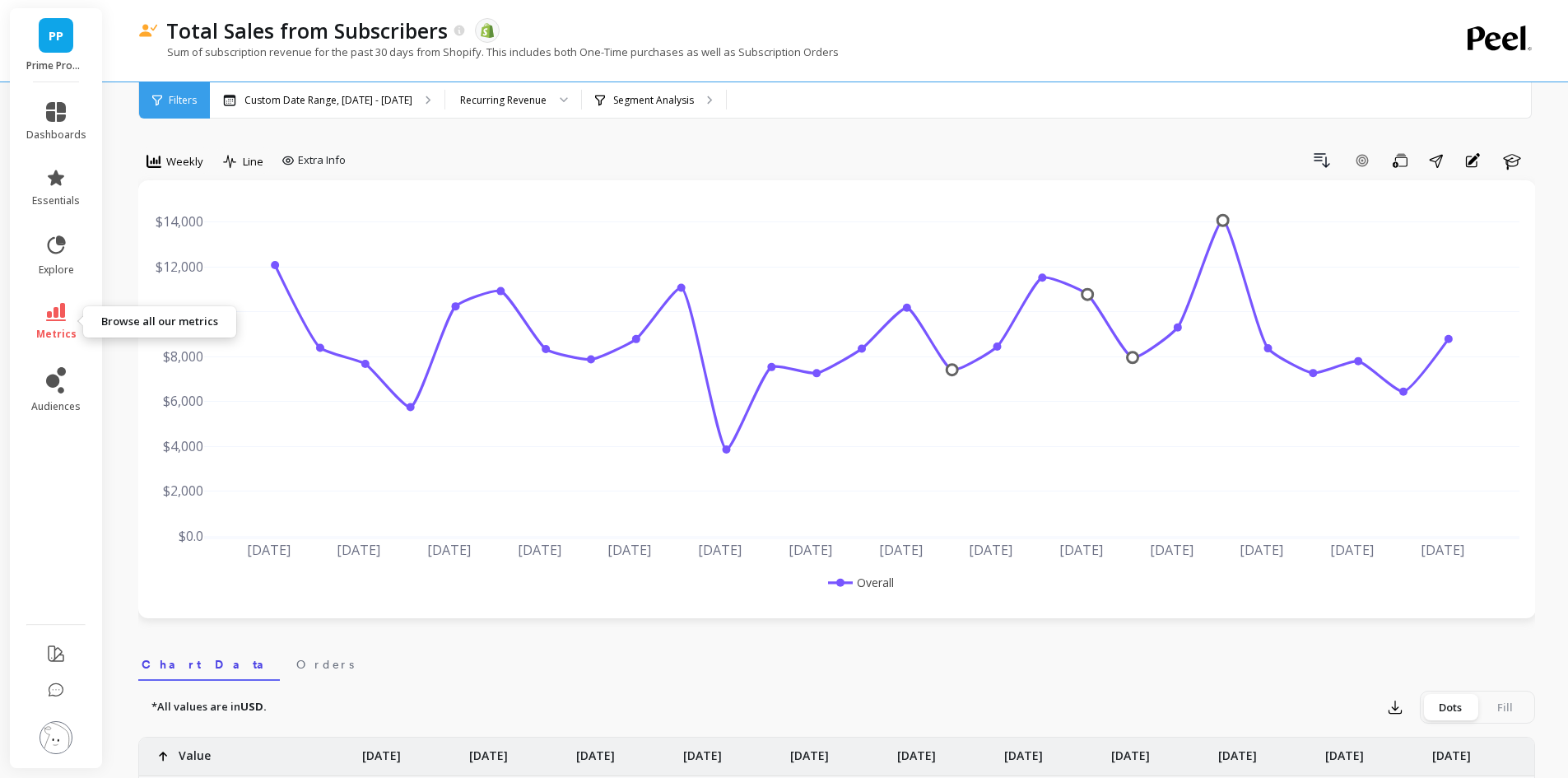
click at [61, 318] on icon at bounding box center [56, 312] width 20 height 18
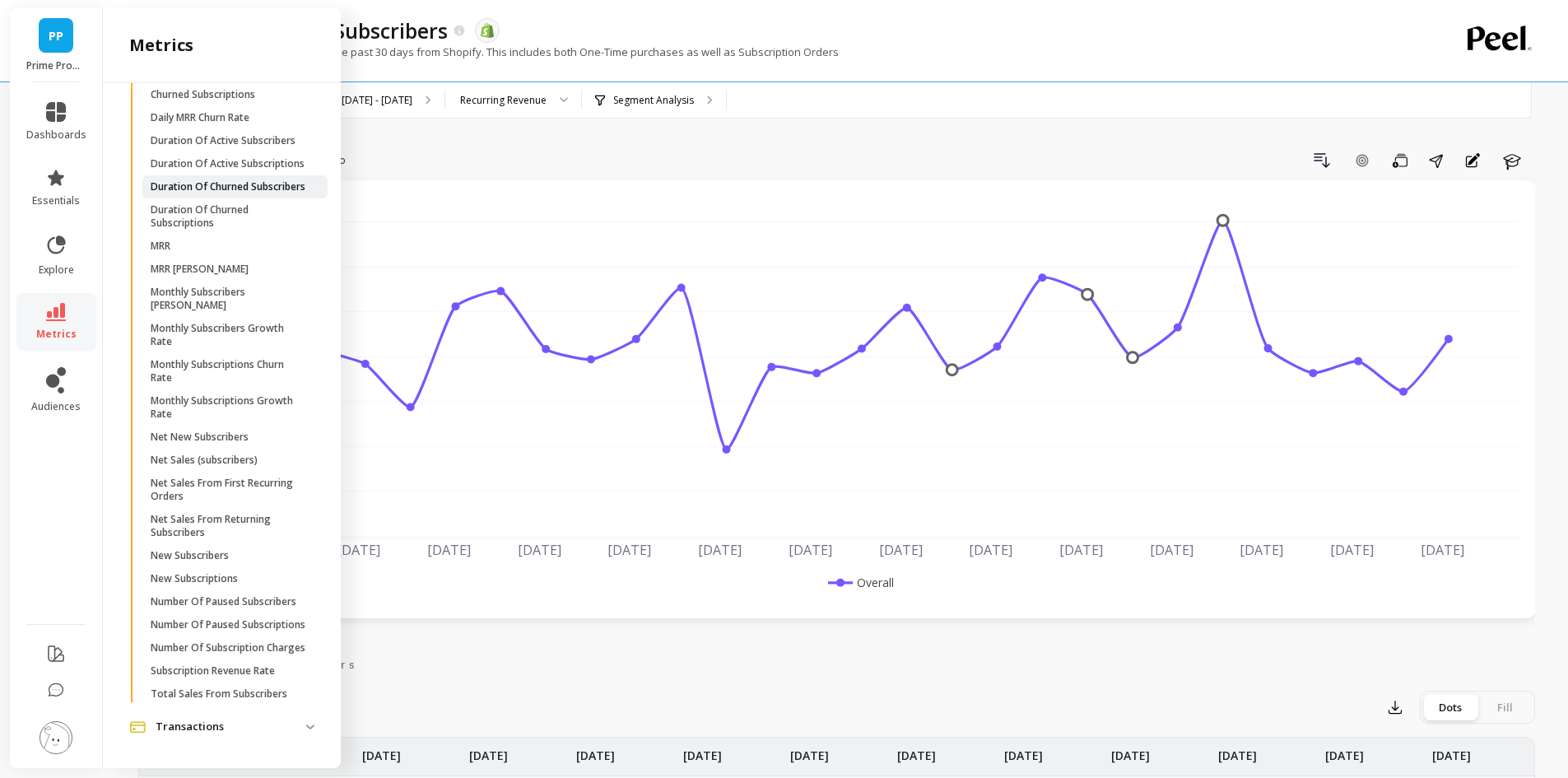
scroll to position [609, 0]
drag, startPoint x: 173, startPoint y: 206, endPoint x: 163, endPoint y: 199, distance: 12.2
click at [163, 234] on link "MRR" at bounding box center [235, 245] width 185 height 23
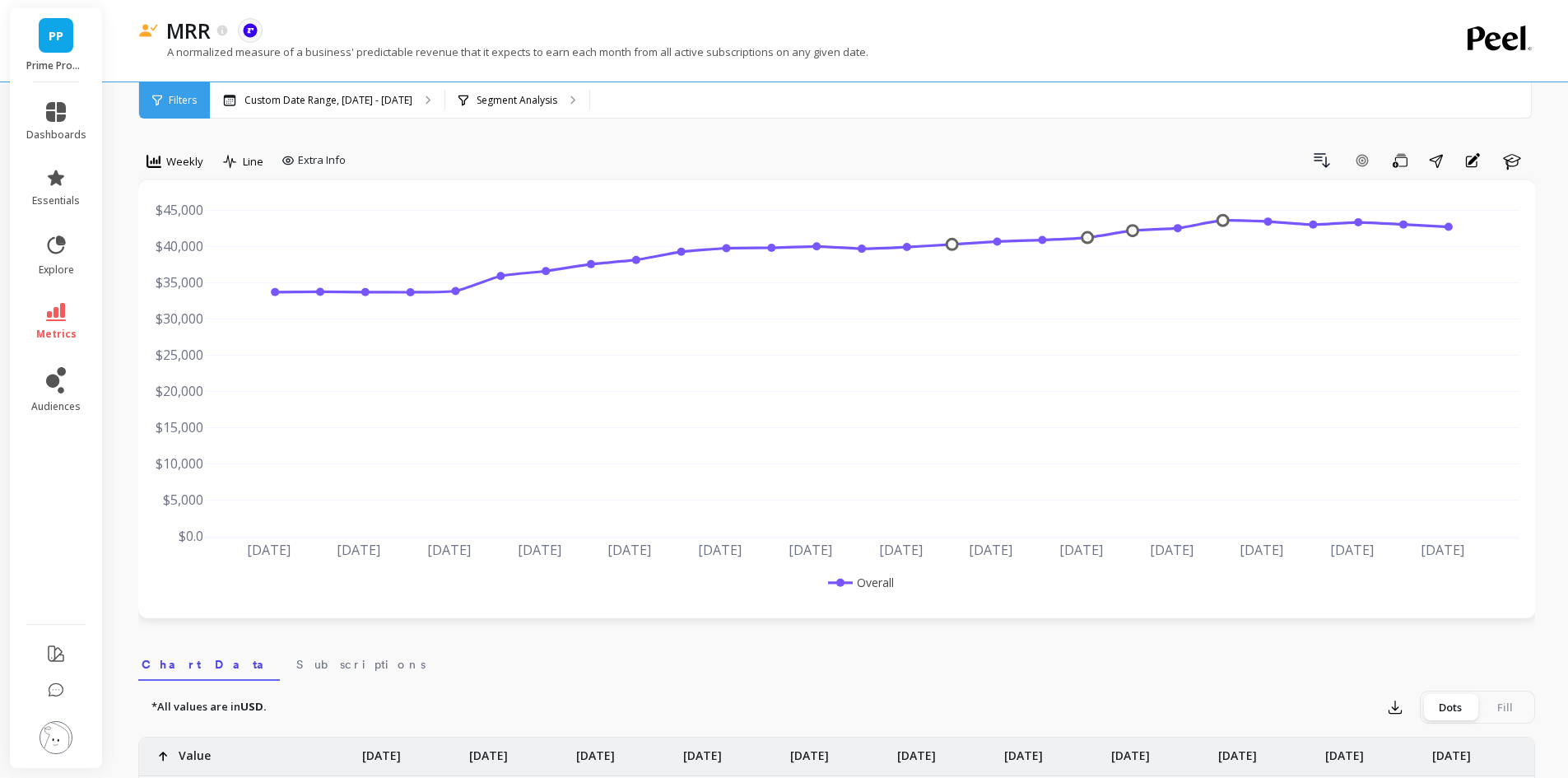
click at [71, 310] on link "metrics" at bounding box center [56, 322] width 60 height 38
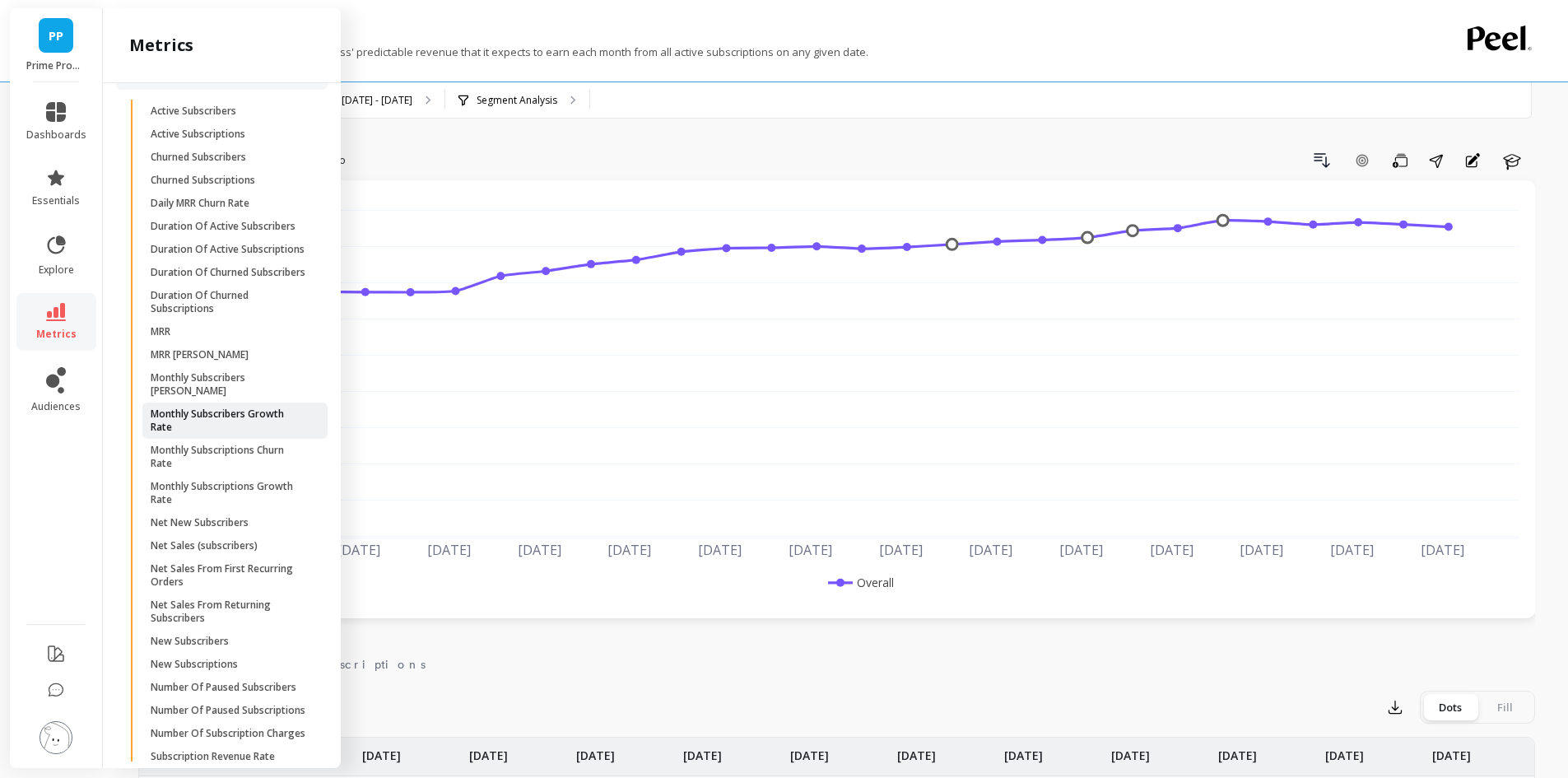
scroll to position [609, 0]
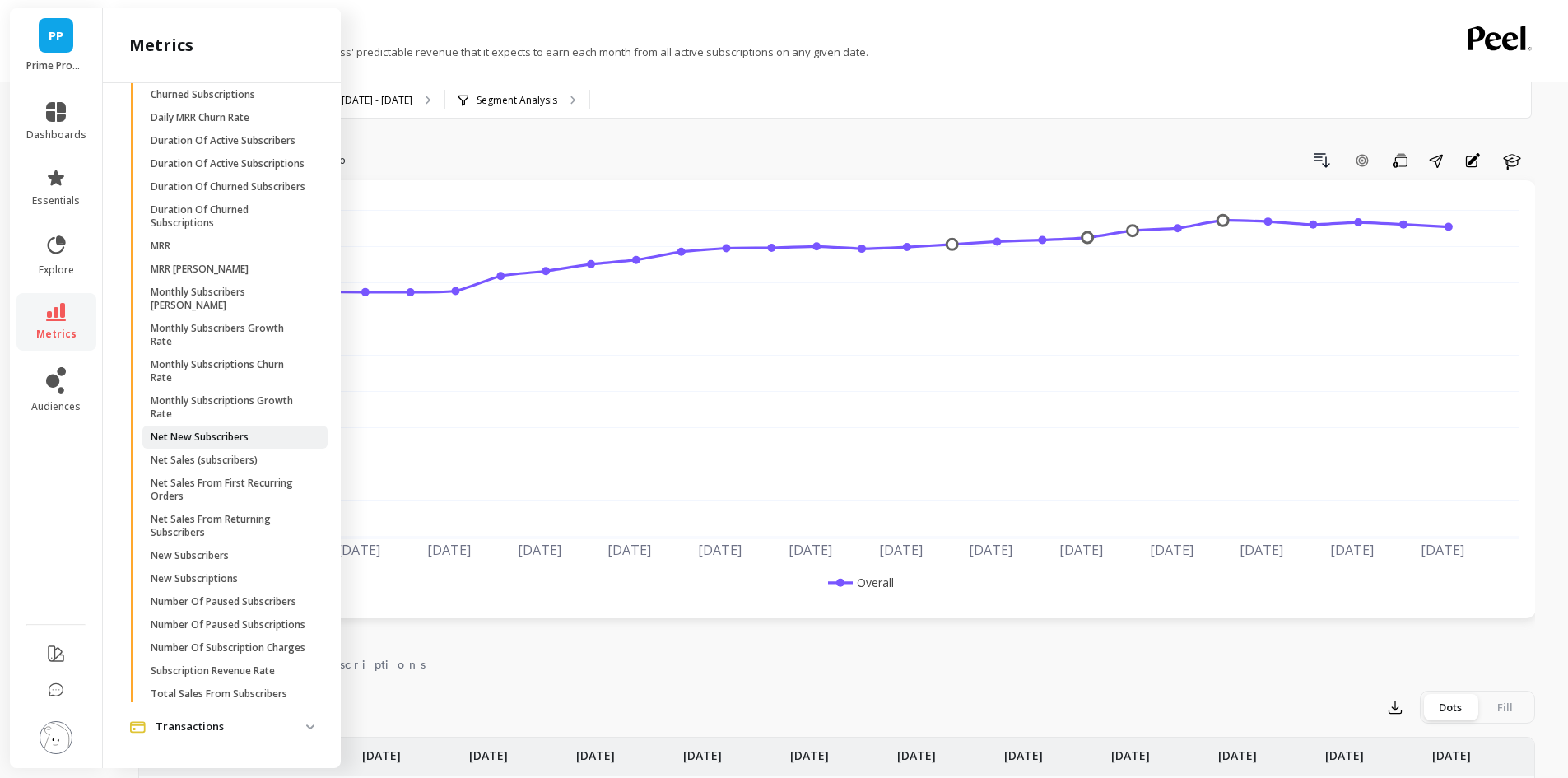
click at [232, 430] on p "Net New Subscribers" at bounding box center [200, 437] width 98 height 14
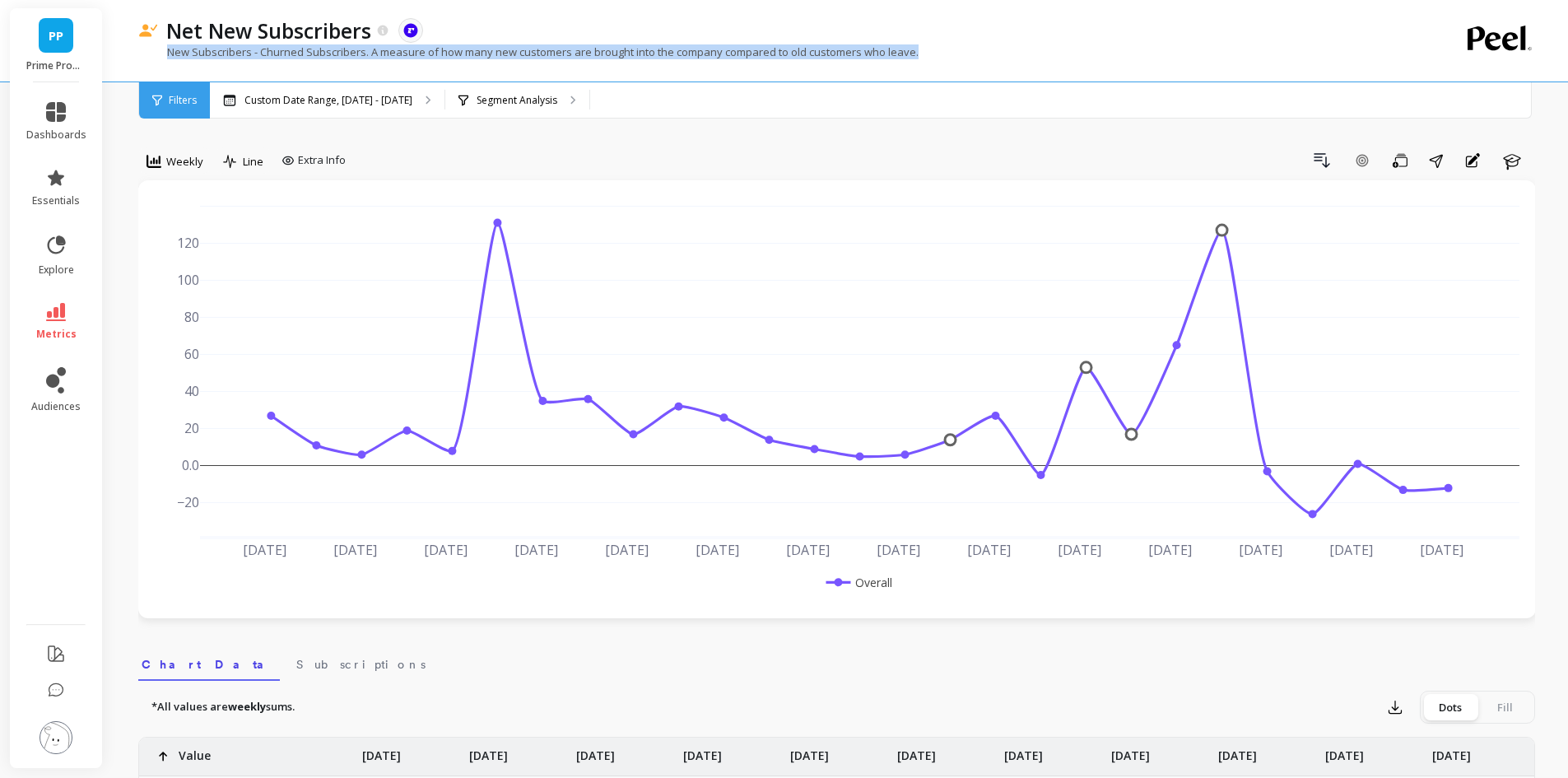
drag, startPoint x: 170, startPoint y: 49, endPoint x: 932, endPoint y: 48, distance: 762.0
click at [932, 48] on div "New Subscribers - Churned Subscribers. A measure of how many new customers are …" at bounding box center [769, 60] width 1262 height 31
copy p "New Subscribers - Churned Subscribers. A measure of how many new customers are …"
click at [176, 172] on div "Weekly" at bounding box center [174, 161] width 66 height 28
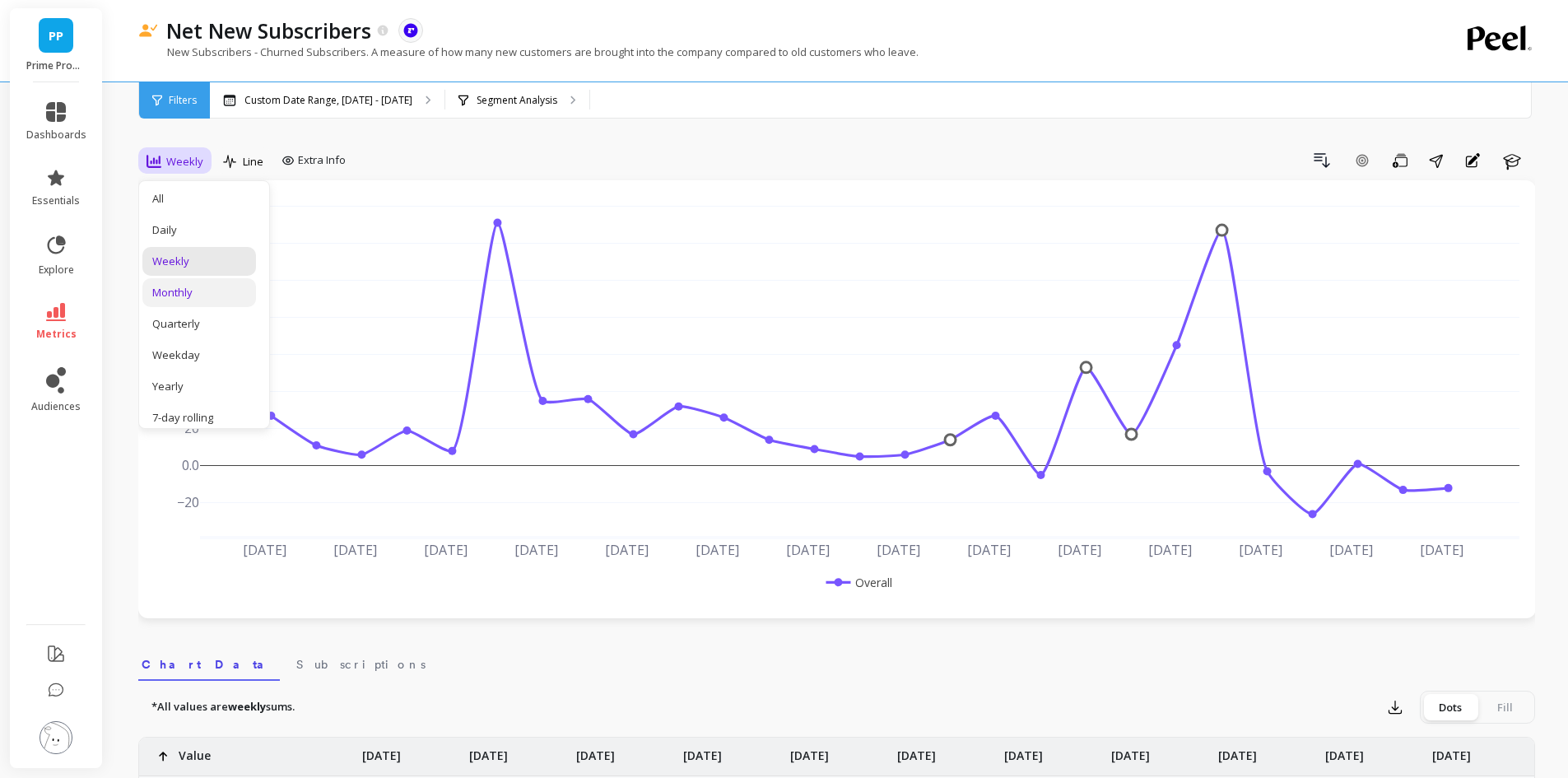
click at [192, 300] on div "Monthly" at bounding box center [199, 292] width 94 height 15
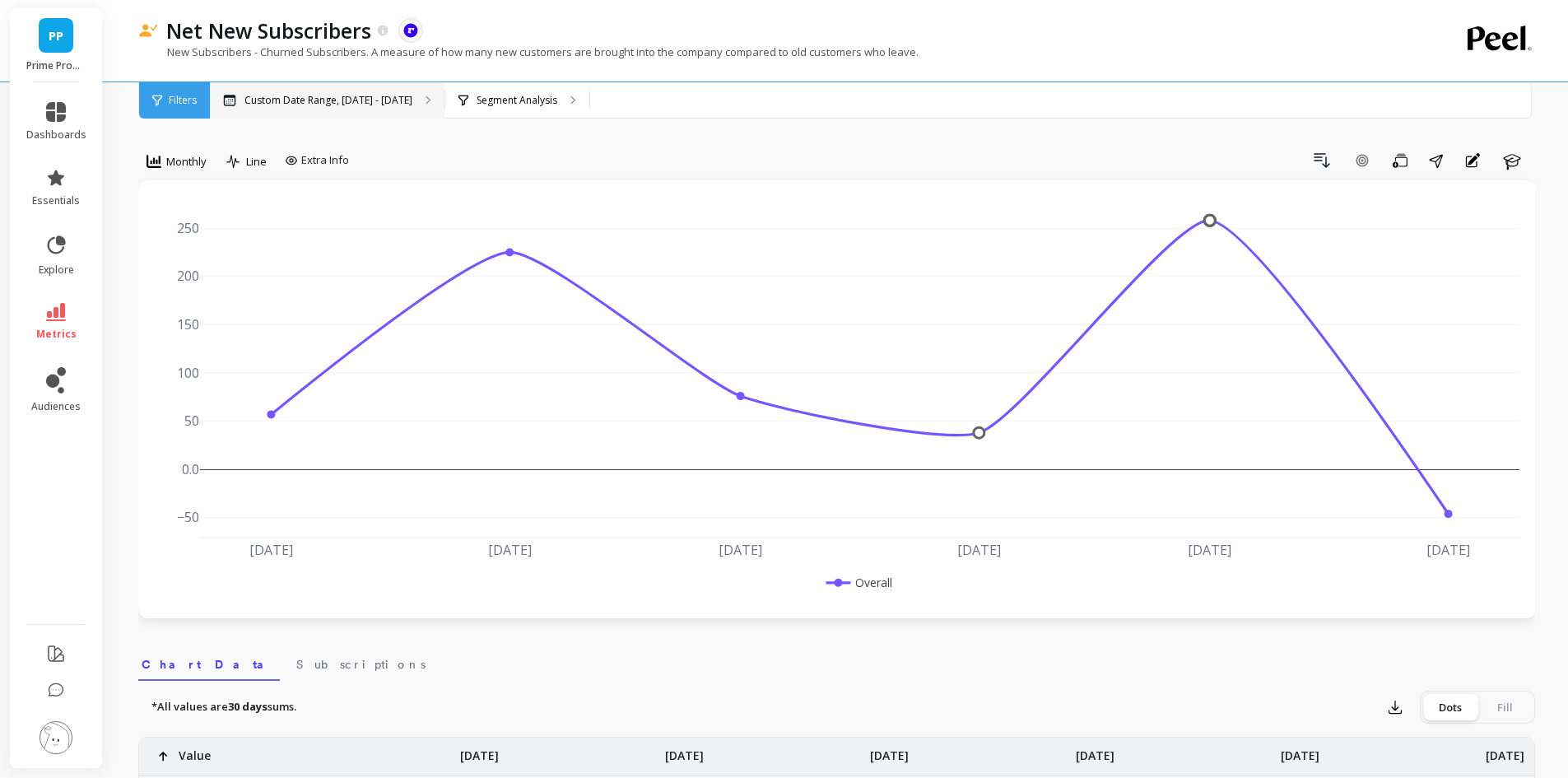
click at [382, 94] on p "Custom Date Range, [DATE] - [DATE]" at bounding box center [328, 100] width 168 height 14
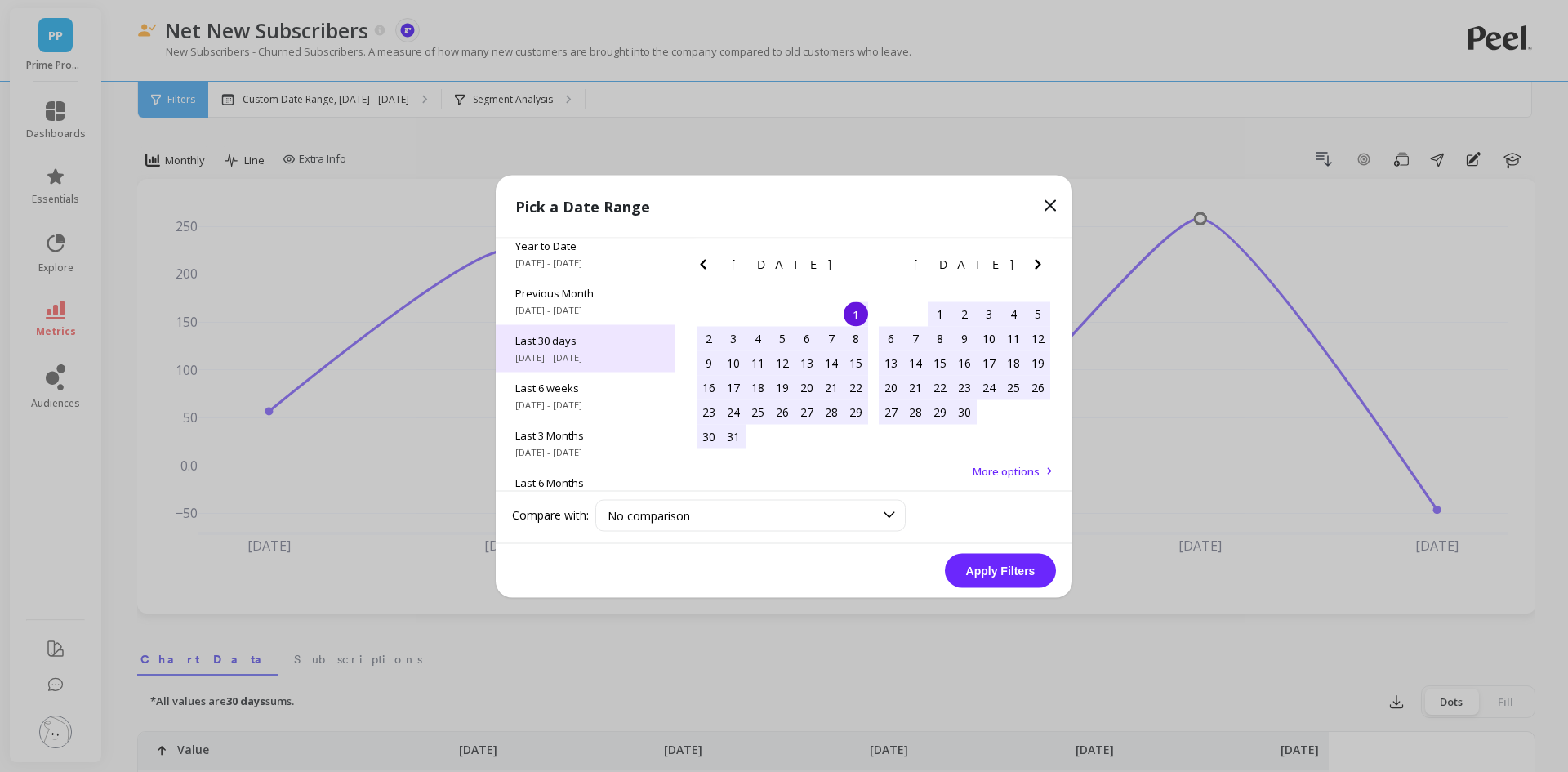
scroll to position [222, 0]
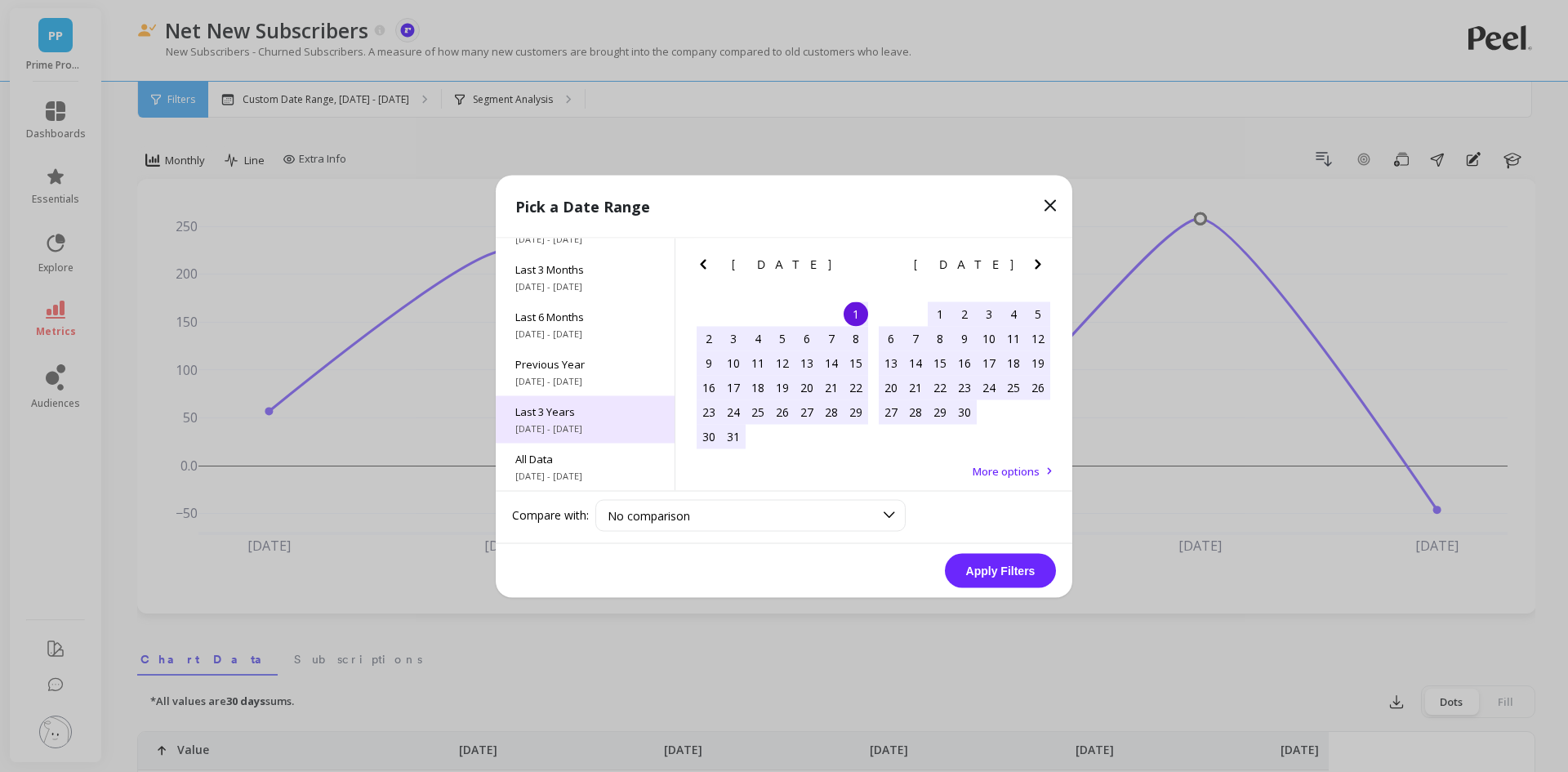
click at [581, 417] on span "Last 3 Years" at bounding box center [585, 411] width 140 height 14
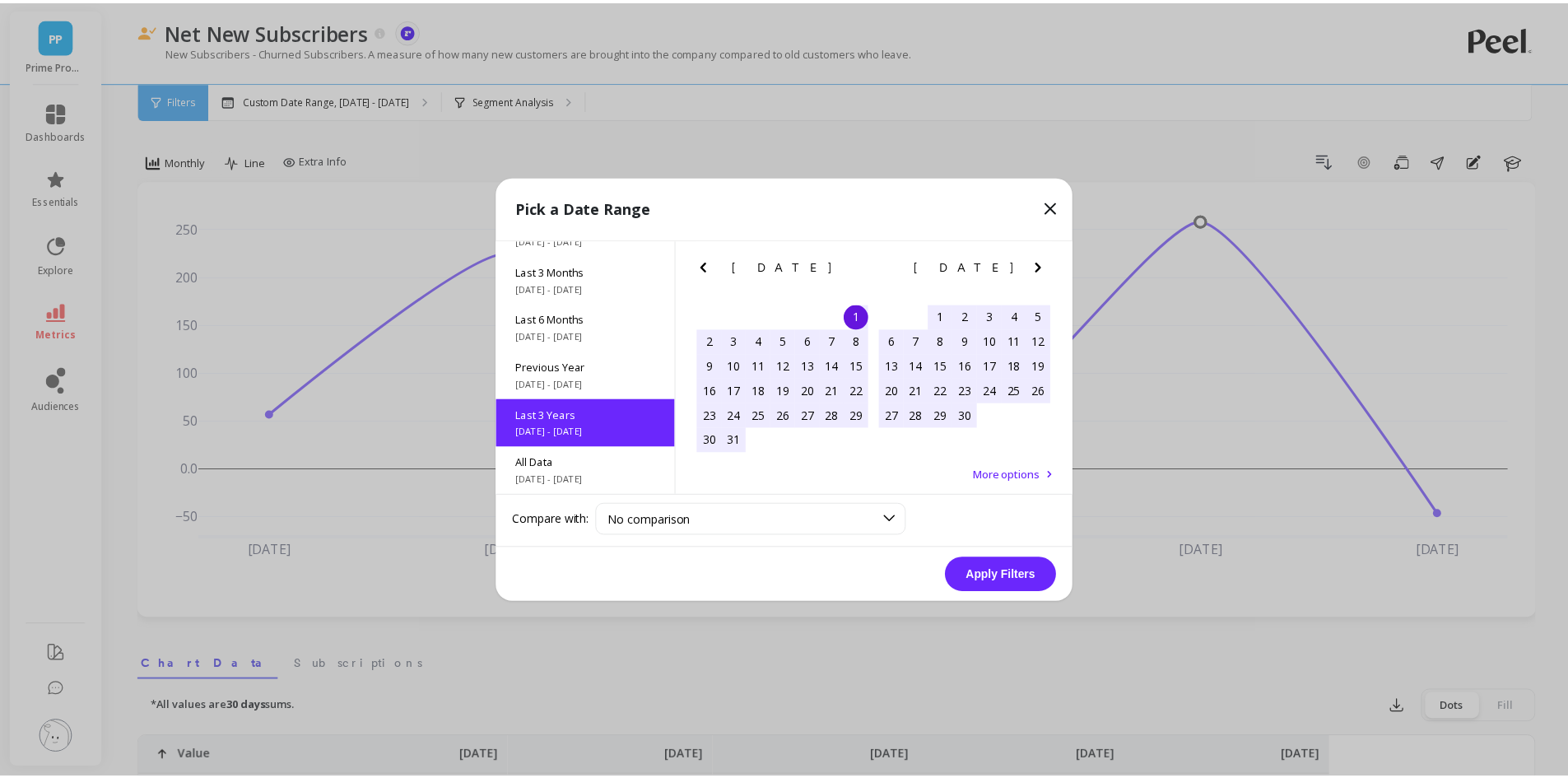
scroll to position [1, 0]
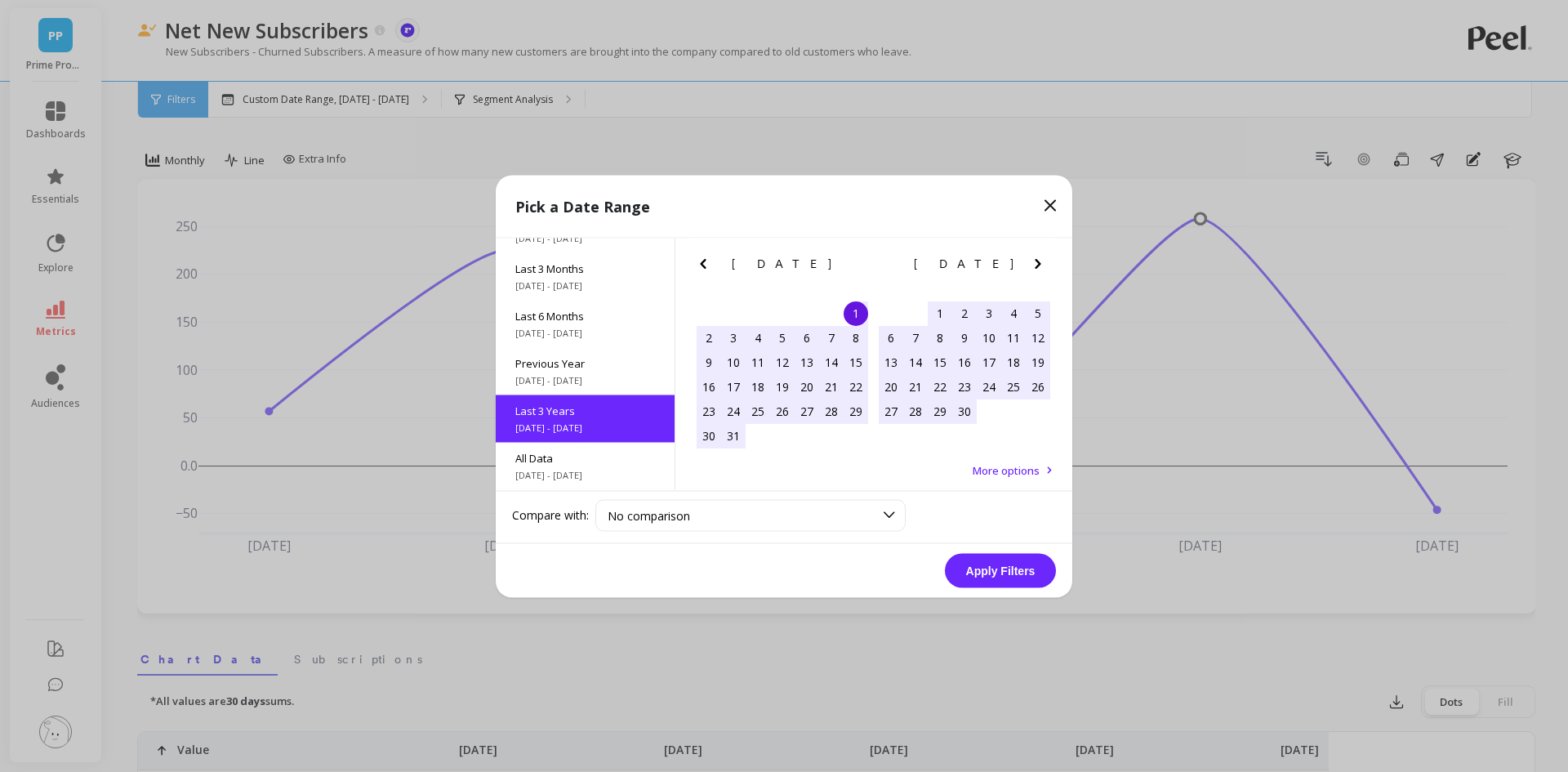
click at [1008, 570] on button "Apply Filters" at bounding box center [1000, 570] width 111 height 34
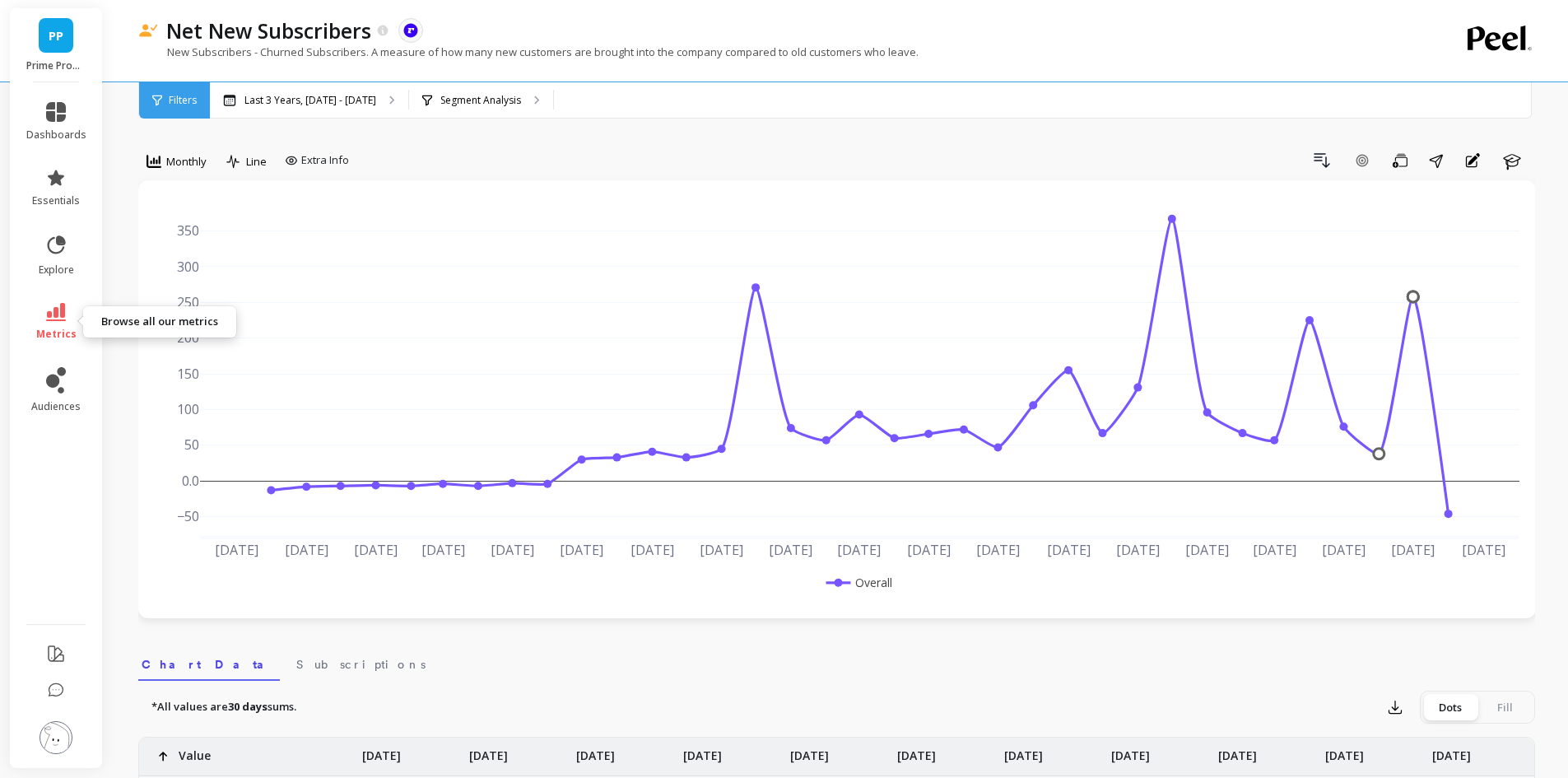
click at [47, 311] on icon at bounding box center [56, 312] width 20 height 18
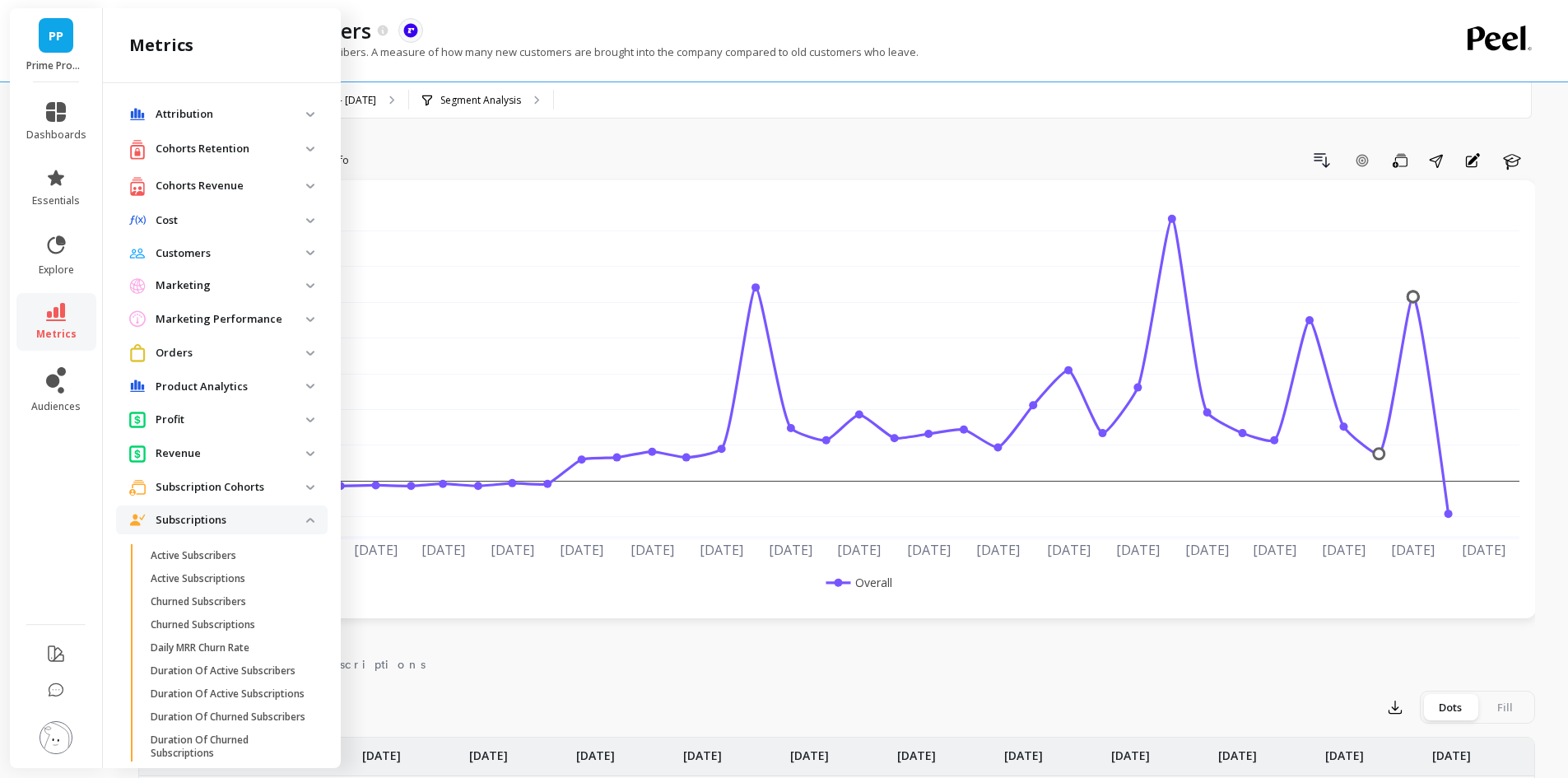
scroll to position [609, 0]
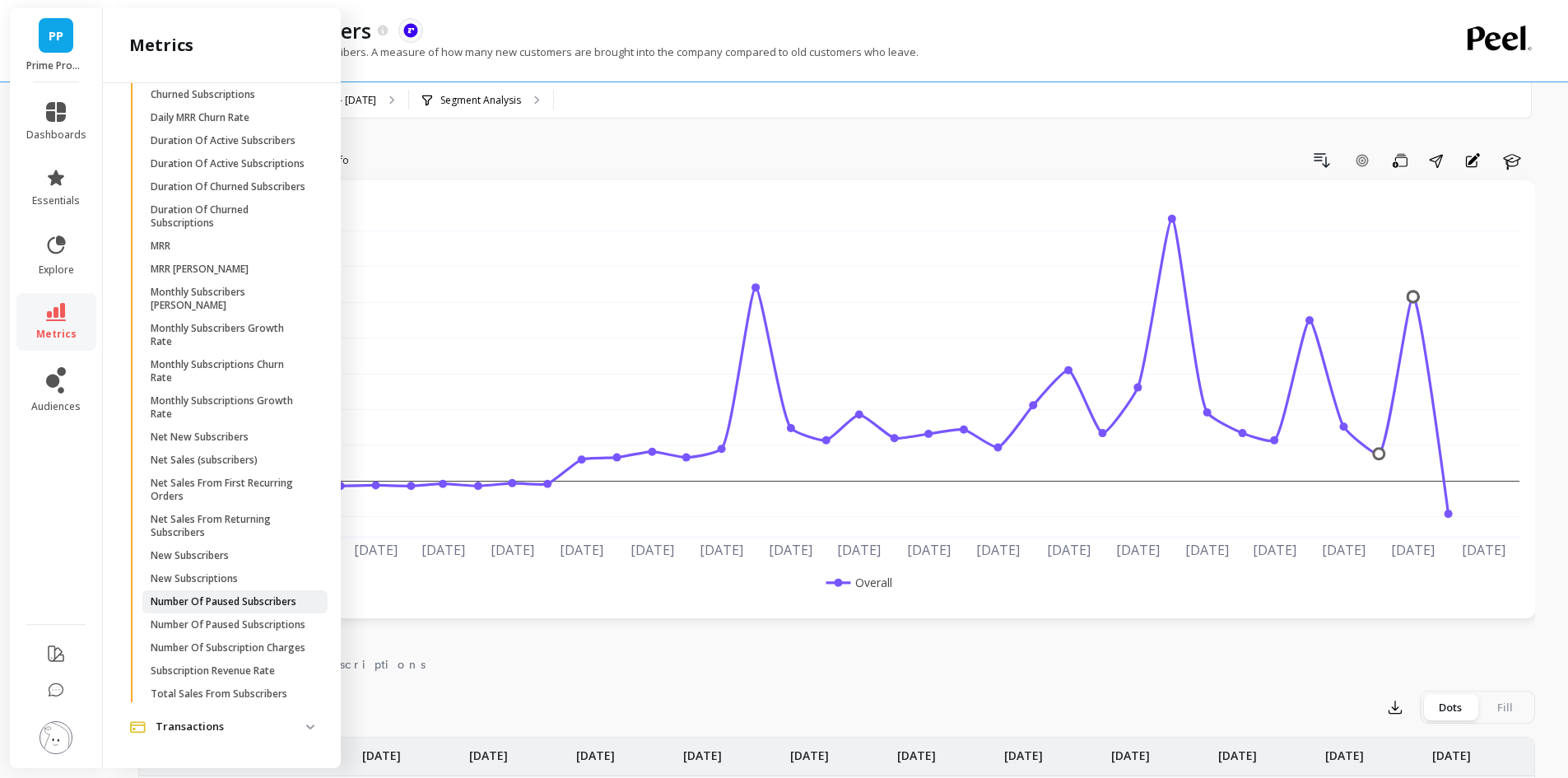
click at [226, 595] on p "Number Of Paused Subscribers" at bounding box center [223, 601] width 145 height 14
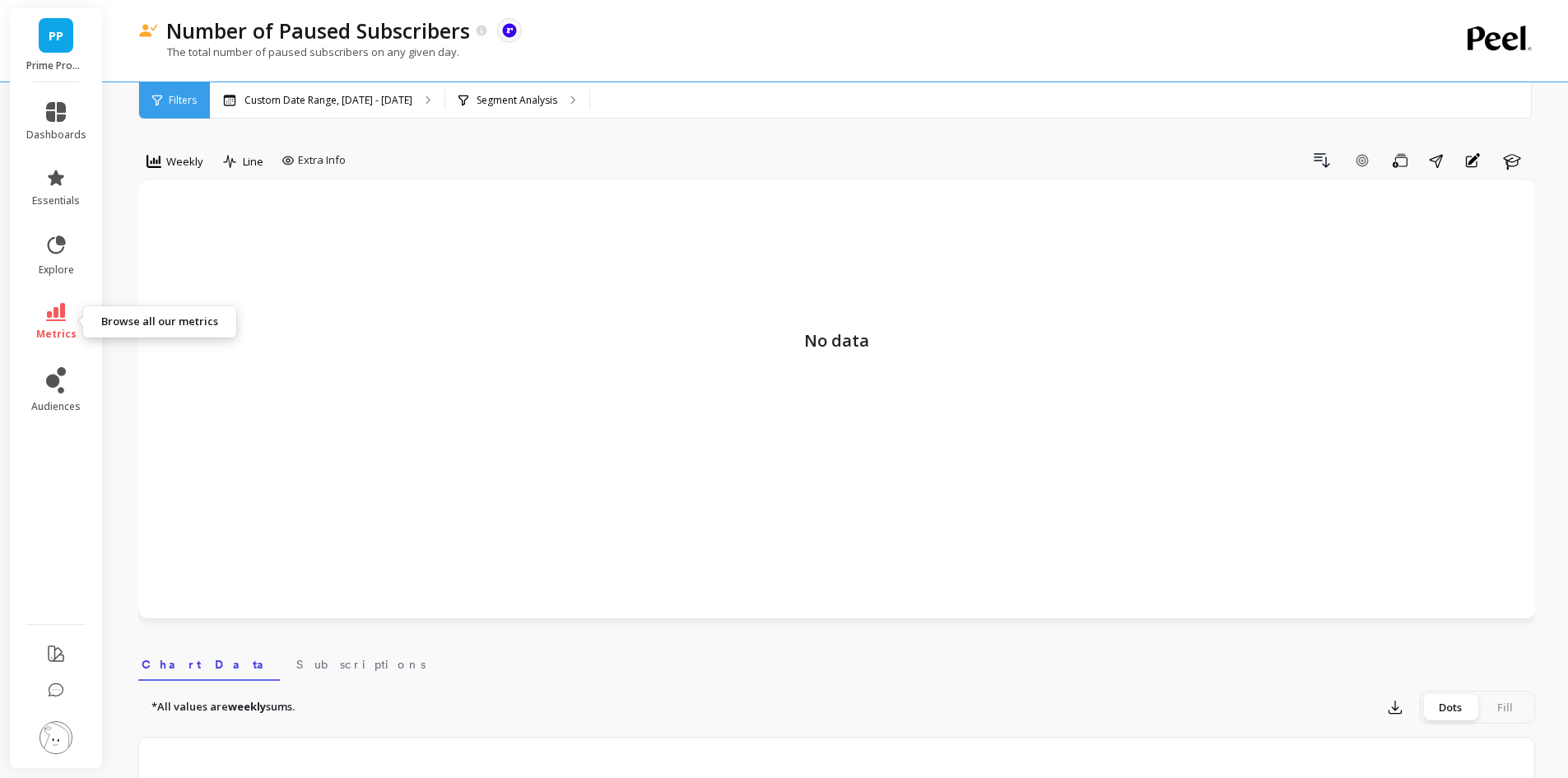
click at [65, 330] on span "metrics" at bounding box center [56, 334] width 40 height 14
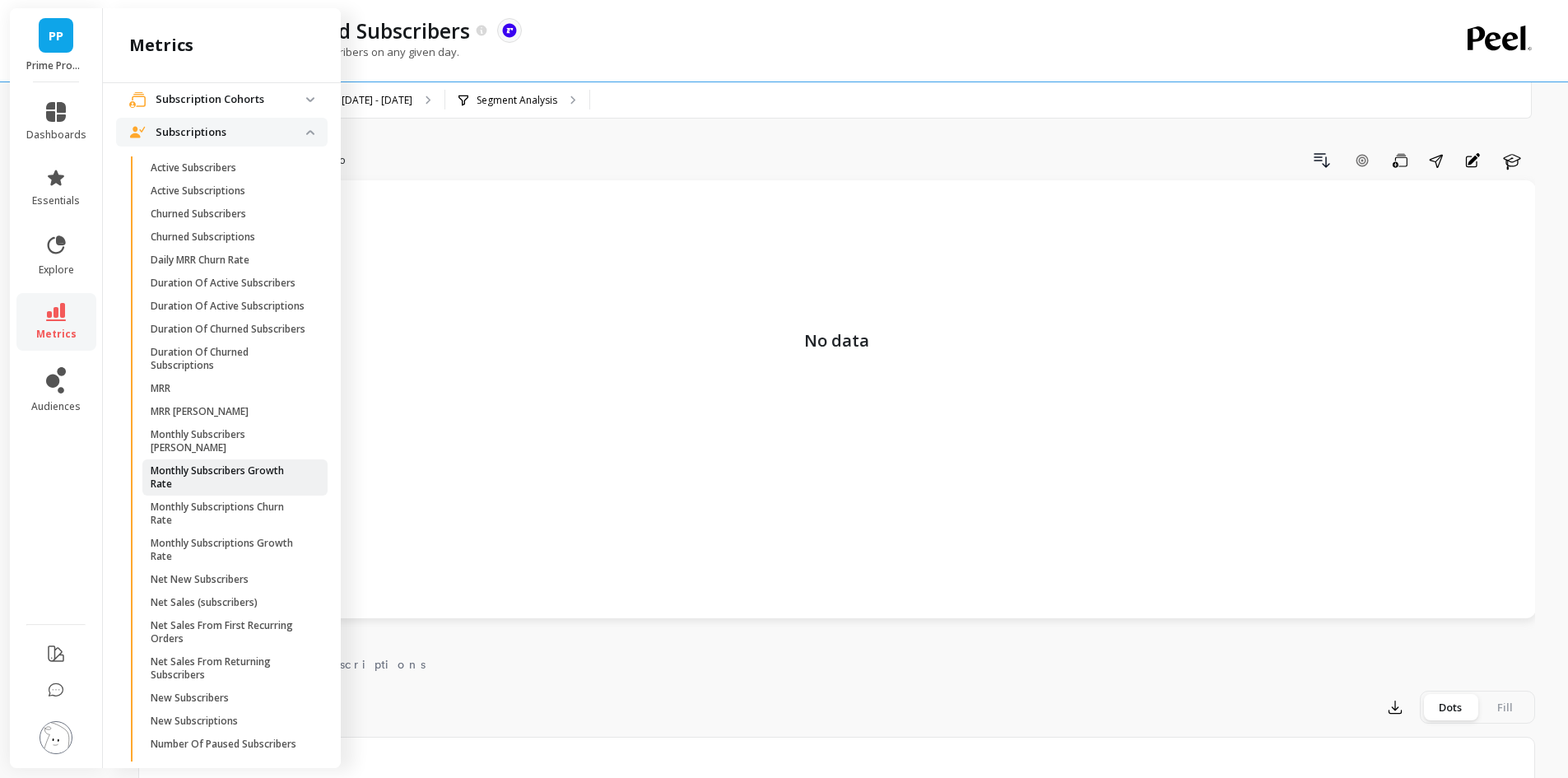
scroll to position [609, 0]
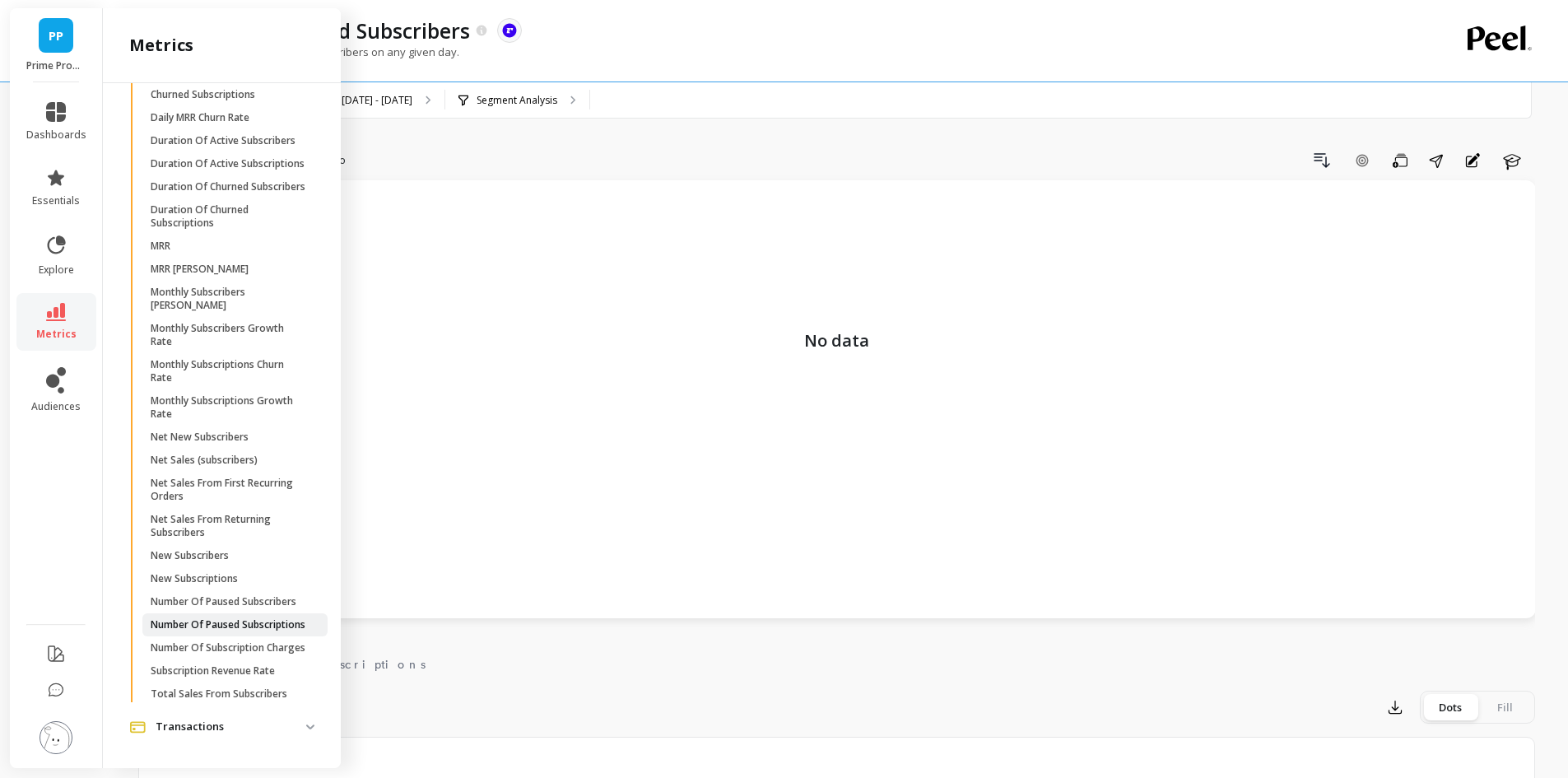
click at [251, 613] on link "Number Of Paused Subscriptions" at bounding box center [235, 624] width 185 height 23
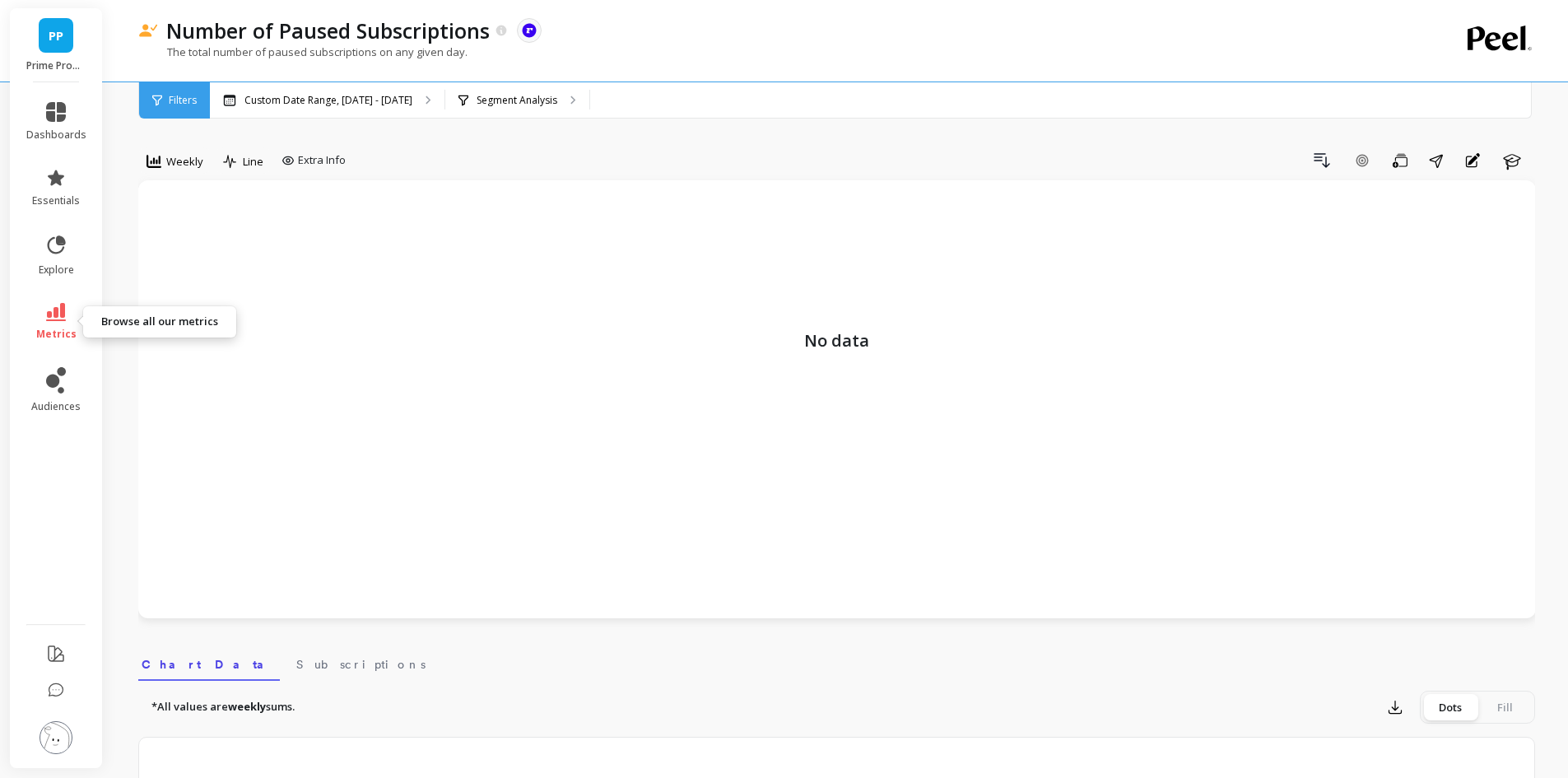
click at [64, 309] on icon at bounding box center [56, 312] width 20 height 18
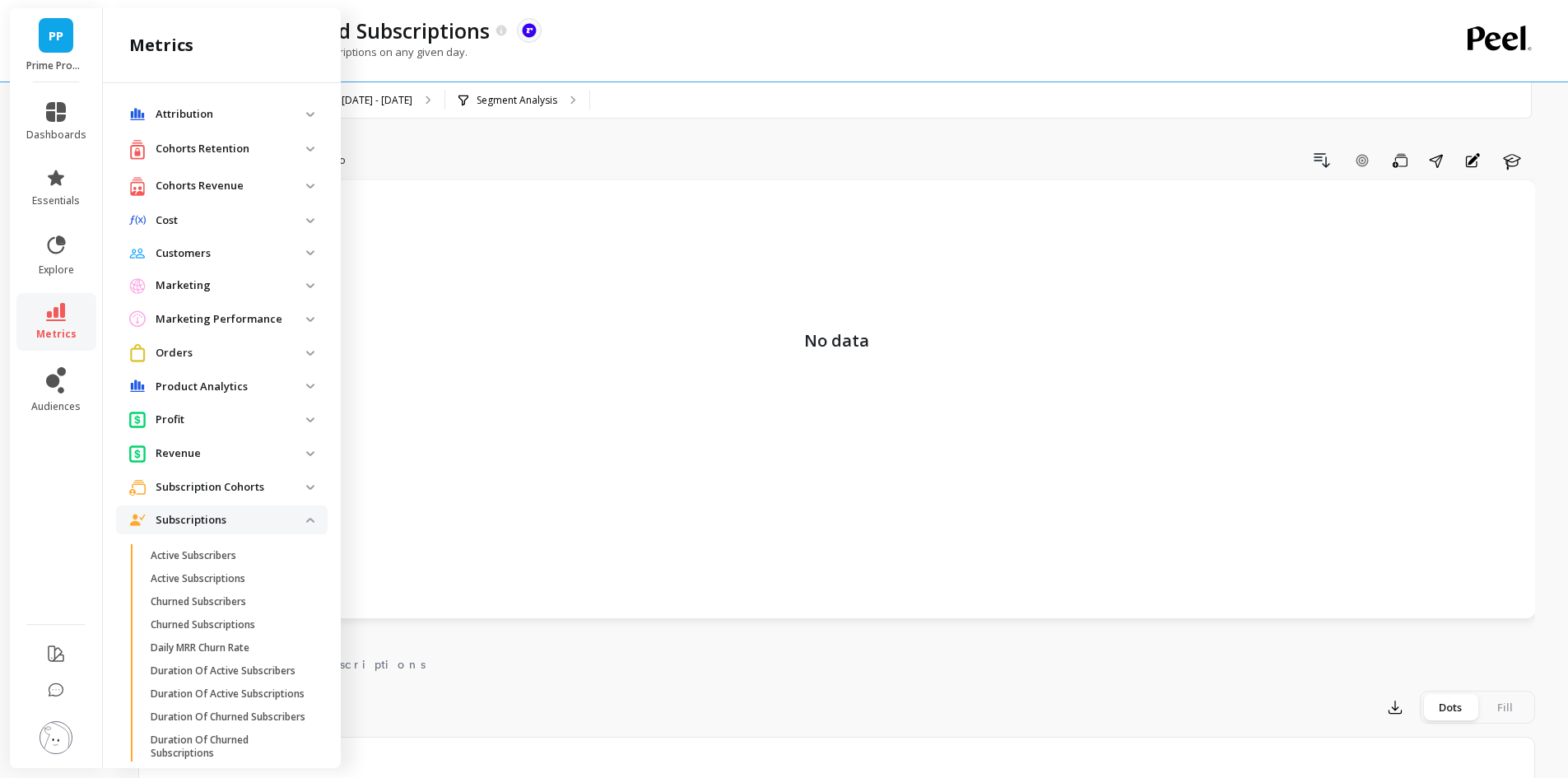
scroll to position [609, 0]
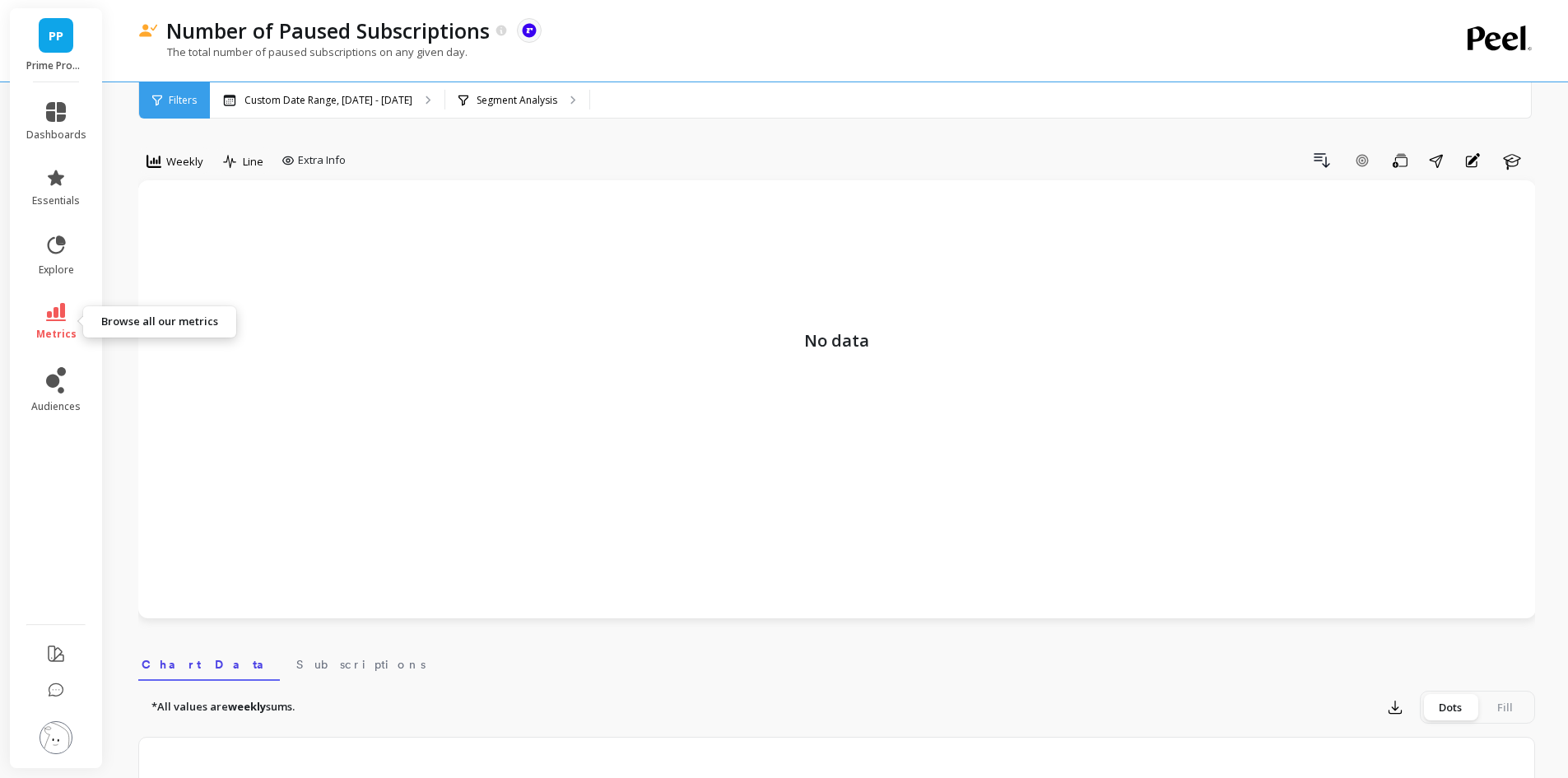
click at [68, 323] on link "metrics" at bounding box center [56, 322] width 60 height 38
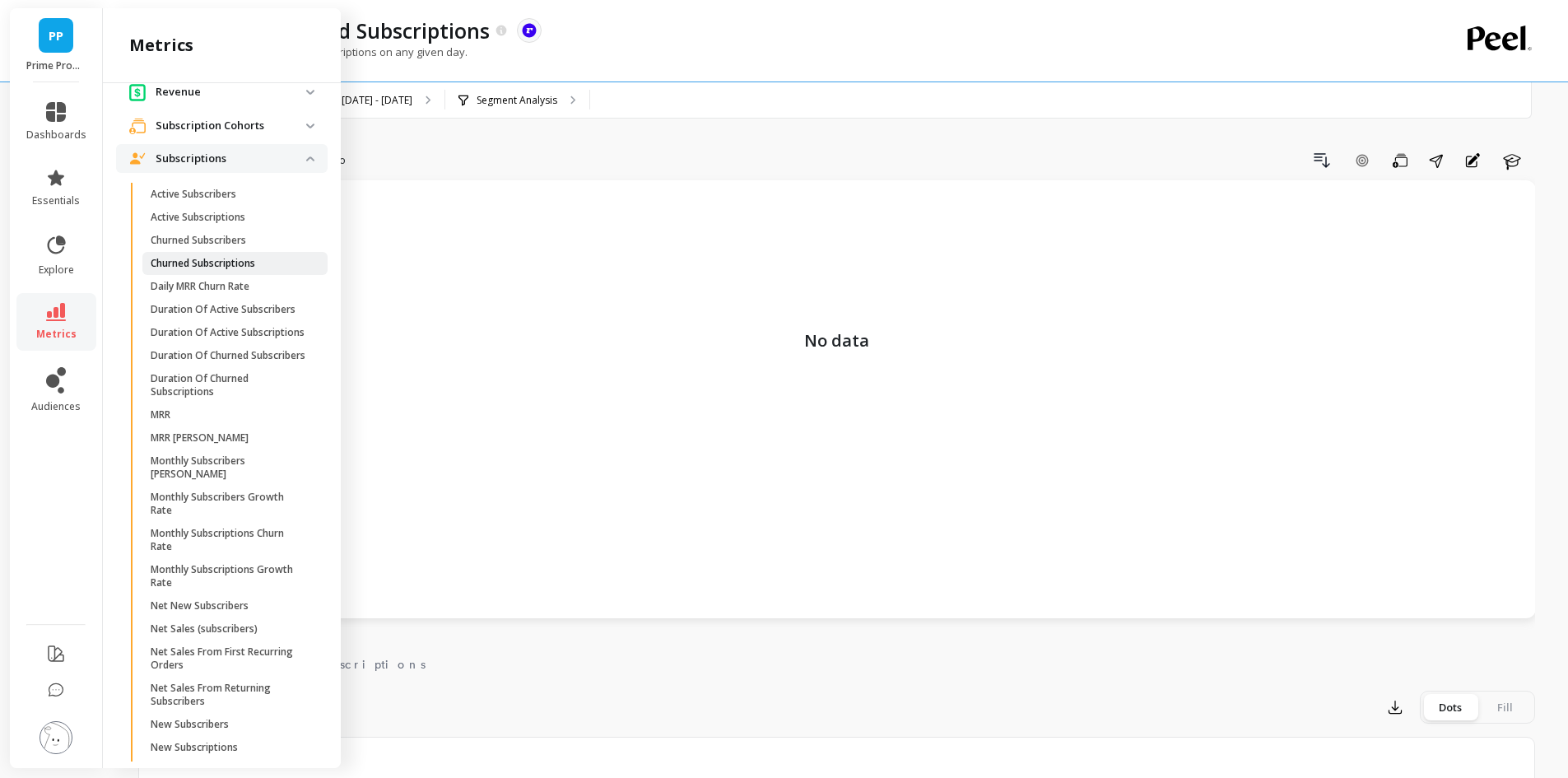
scroll to position [362, 0]
click at [243, 286] on p "Daily MRR Churn Rate" at bounding box center [200, 285] width 99 height 14
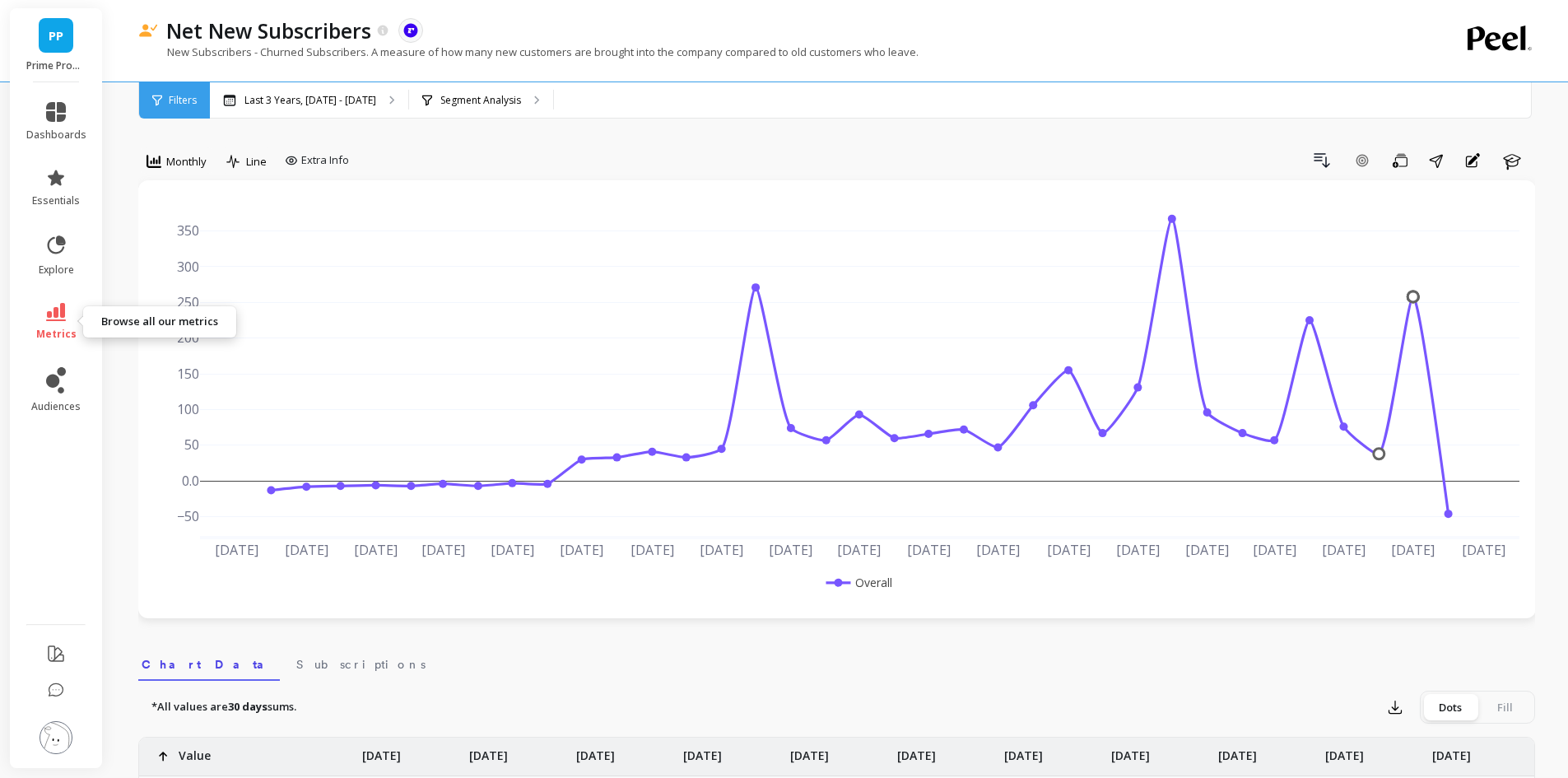
click at [62, 314] on icon at bounding box center [56, 312] width 20 height 18
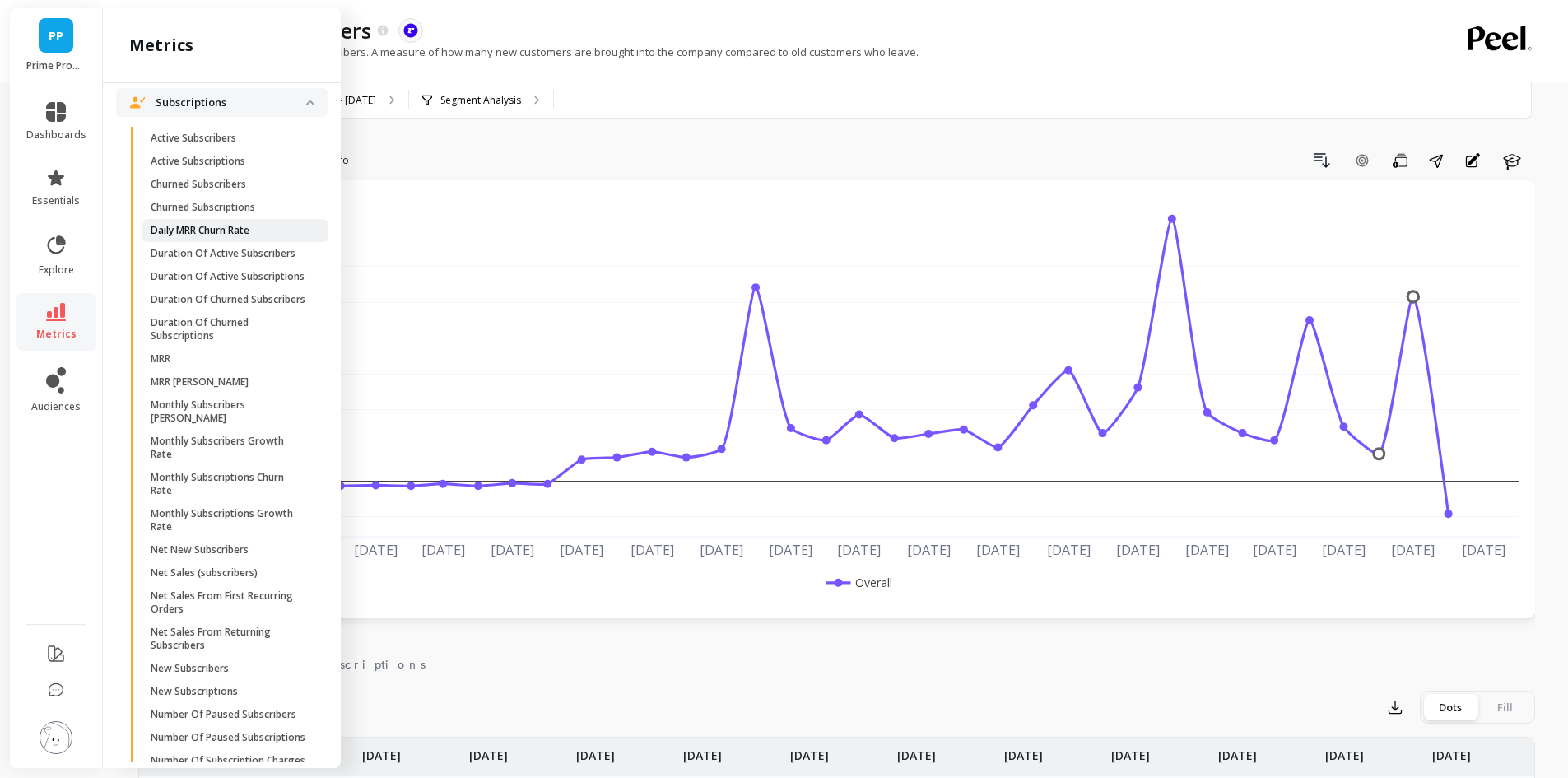
scroll to position [444, 0]
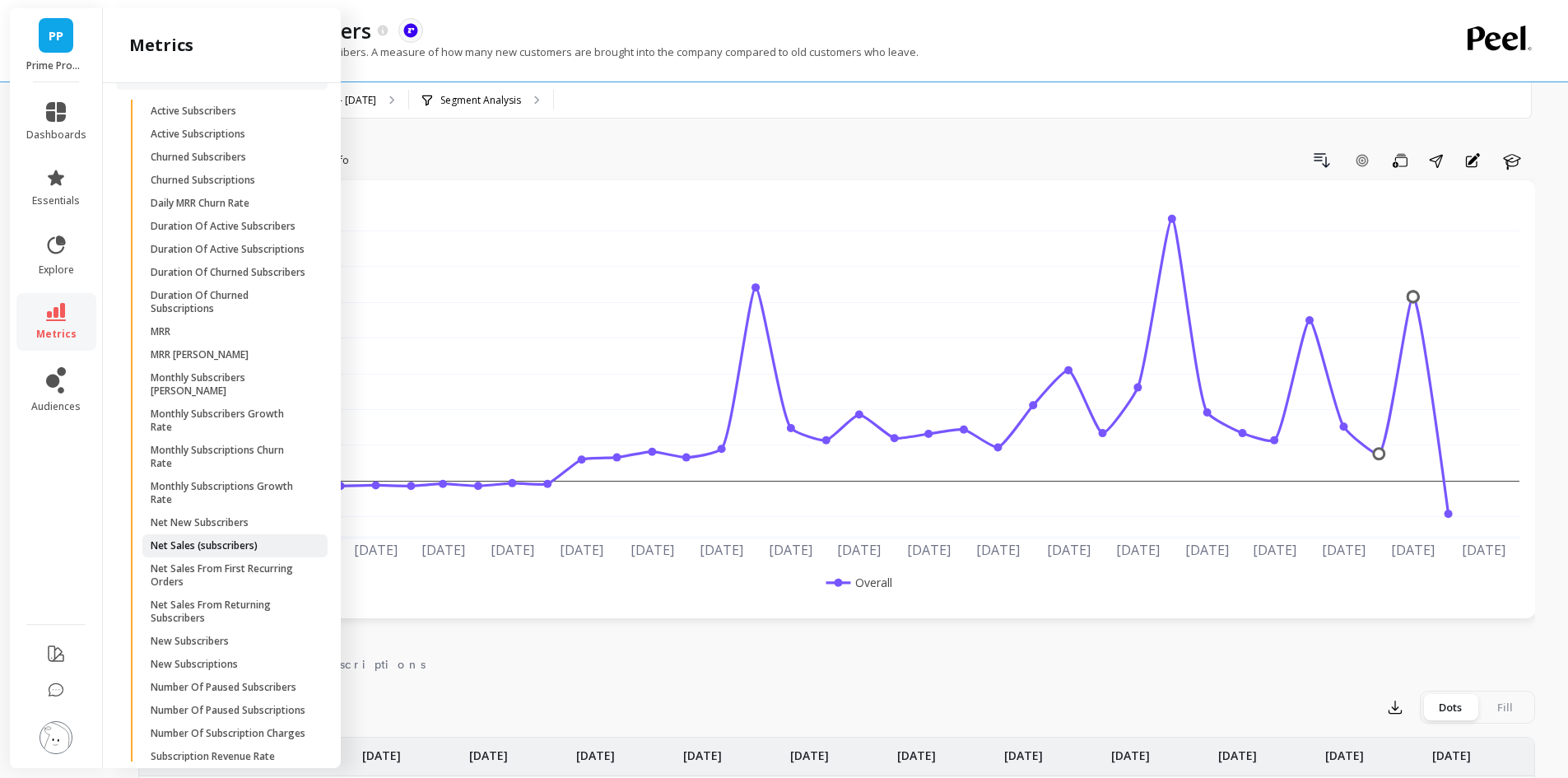
click at [198, 552] on p "Net Sales (subscribers)" at bounding box center [204, 546] width 107 height 14
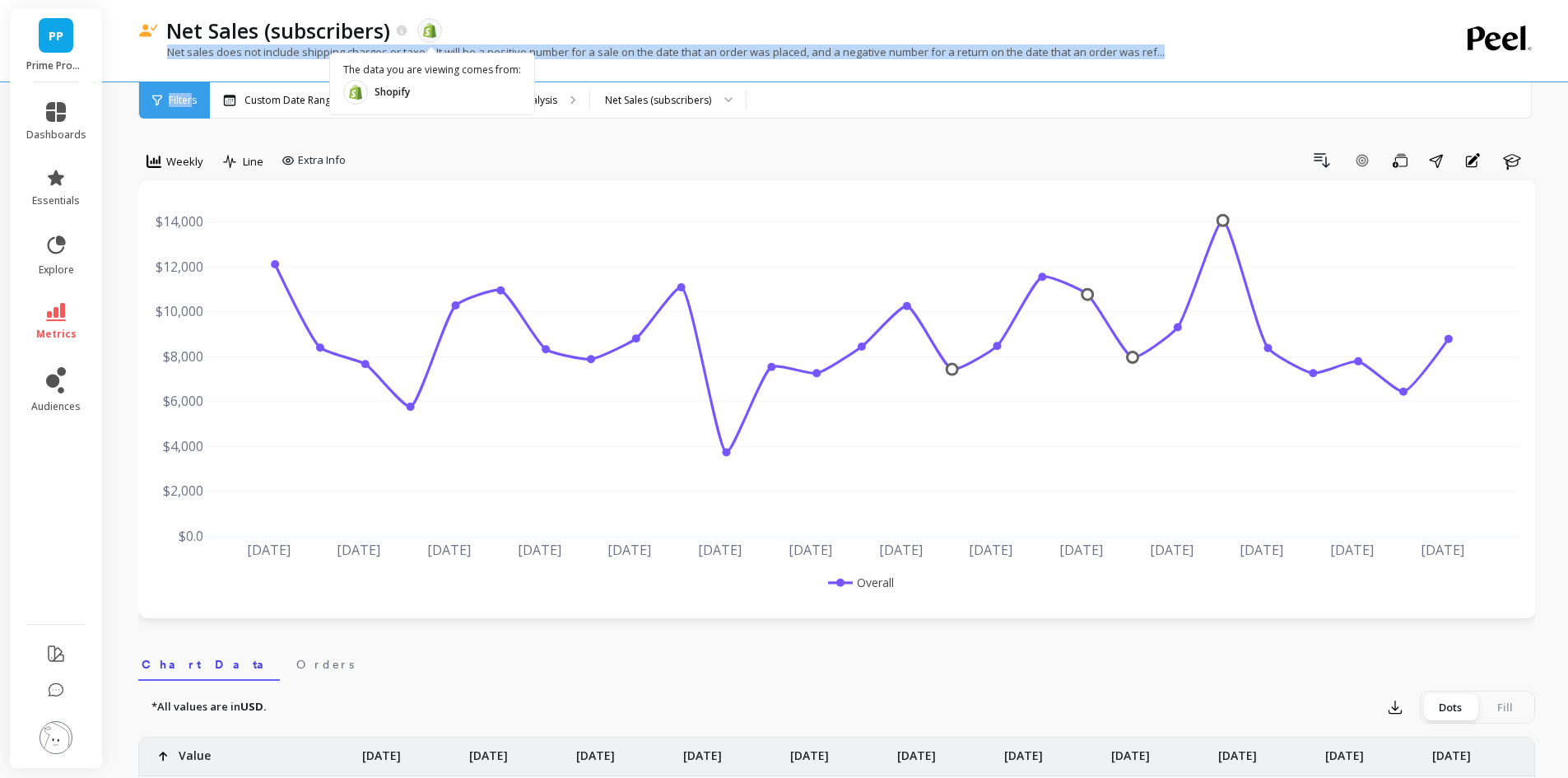
copy div "Net sales does not include shipping charges or taxes. It will be a positive num…"
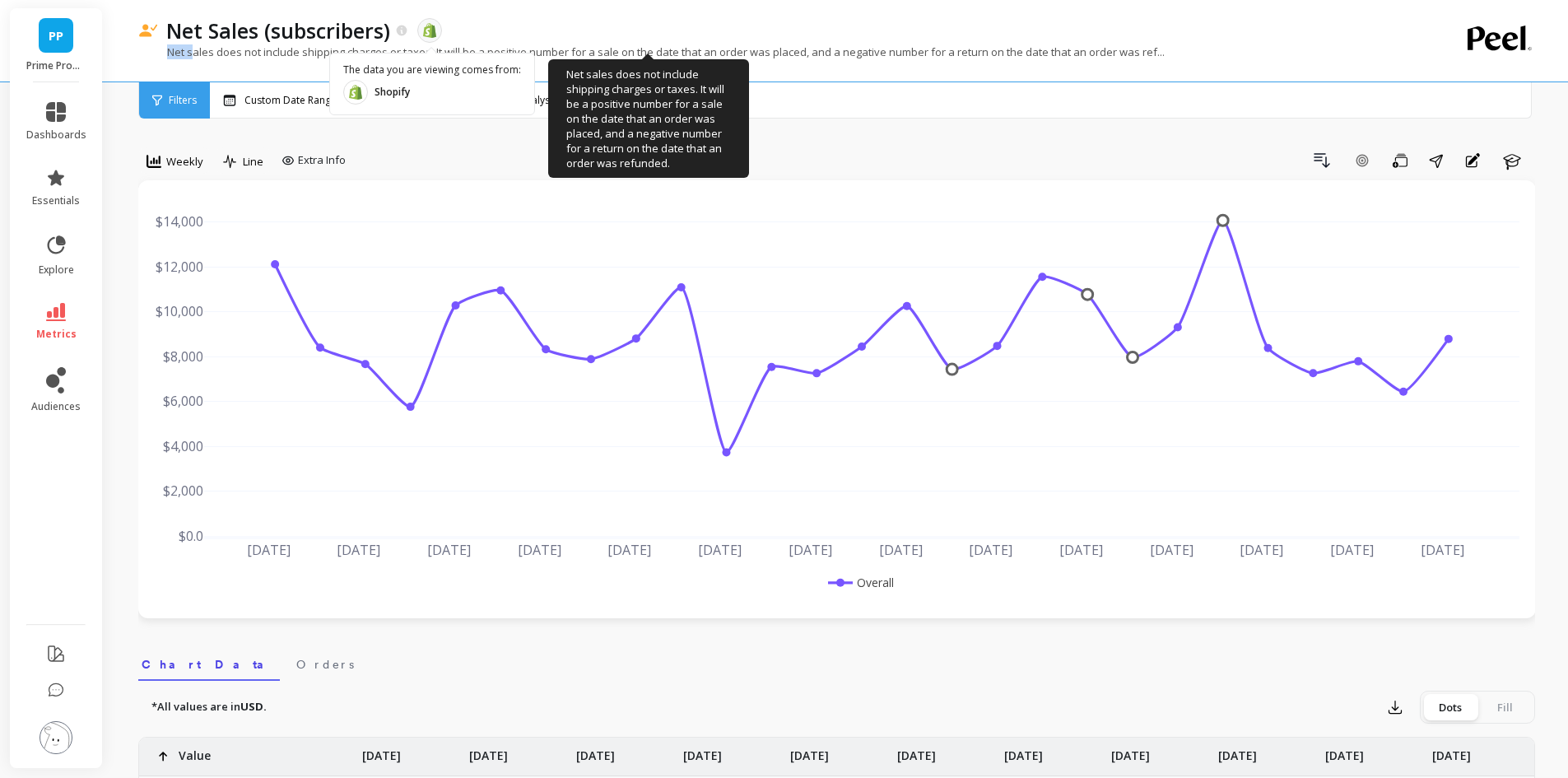
drag, startPoint x: 167, startPoint y: 52, endPoint x: 192, endPoint y: 45, distance: 26.0
click at [192, 45] on p "Net sales does not include shipping charges or taxes. It will be a positive num…" at bounding box center [651, 52] width 1026 height 15
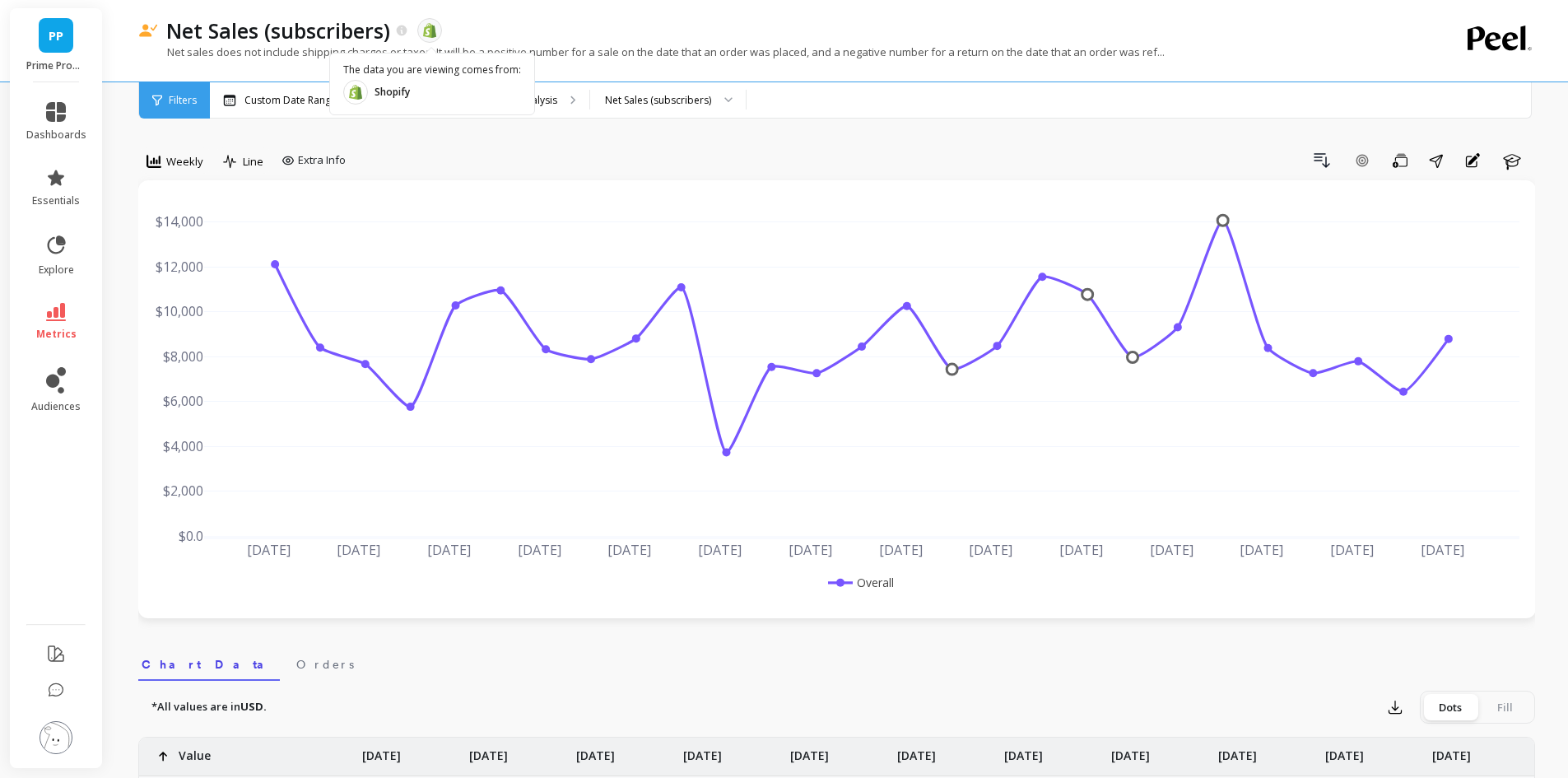
click at [554, 27] on div "Net Sales (subscribers) The data you are viewing comes from: Shopify" at bounding box center [779, 30] width 1242 height 28
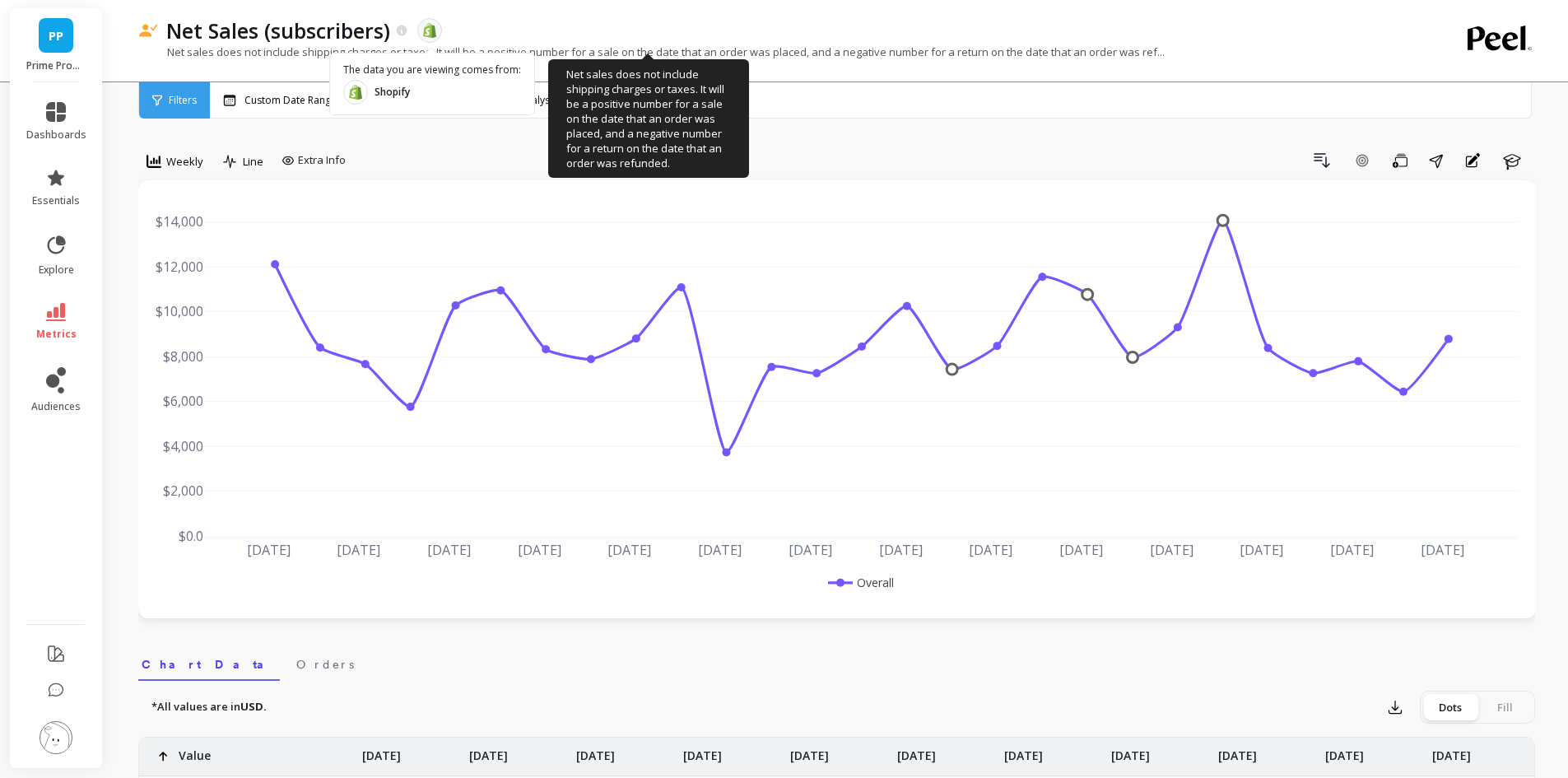
click at [698, 53] on p "Net sales does not include shipping charges or taxes. It will be a positive num…" at bounding box center [651, 52] width 1026 height 15
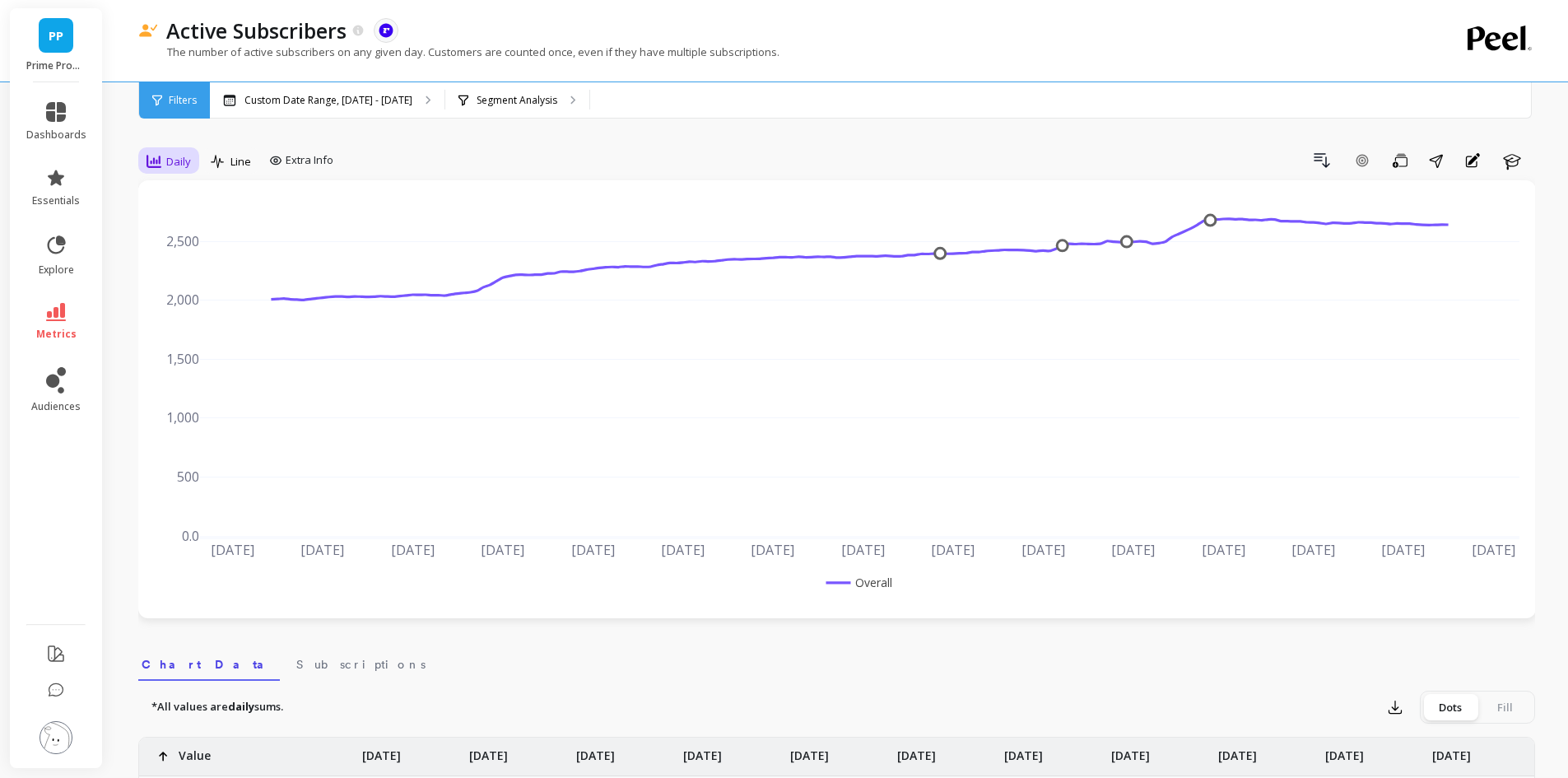
click at [172, 157] on span "Daily" at bounding box center [178, 161] width 25 height 15
click at [215, 291] on div "Monthly" at bounding box center [199, 292] width 94 height 15
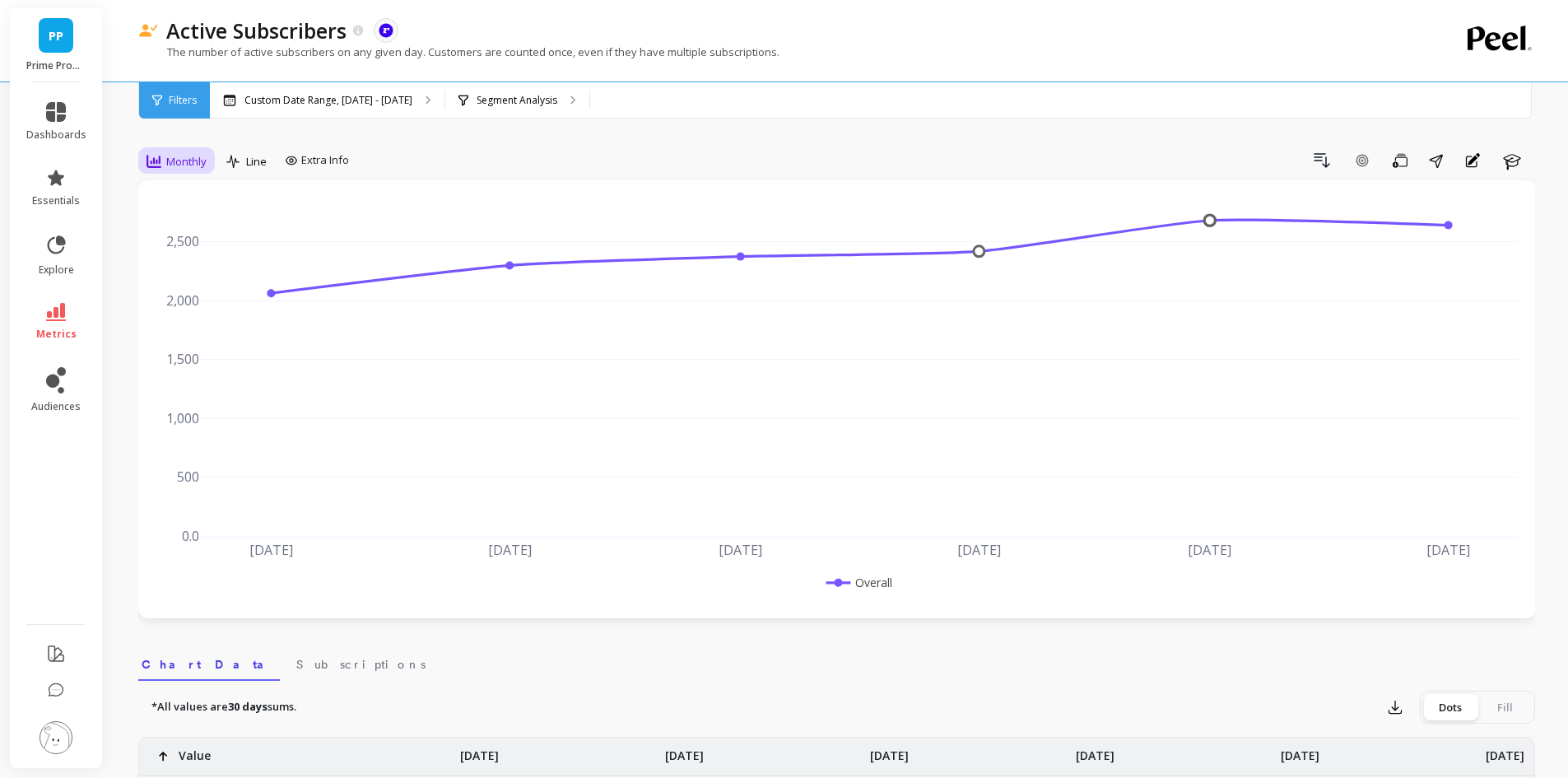
click at [168, 153] on span "Monthly" at bounding box center [186, 161] width 40 height 15
click at [193, 228] on div "Daily" at bounding box center [199, 230] width 94 height 15
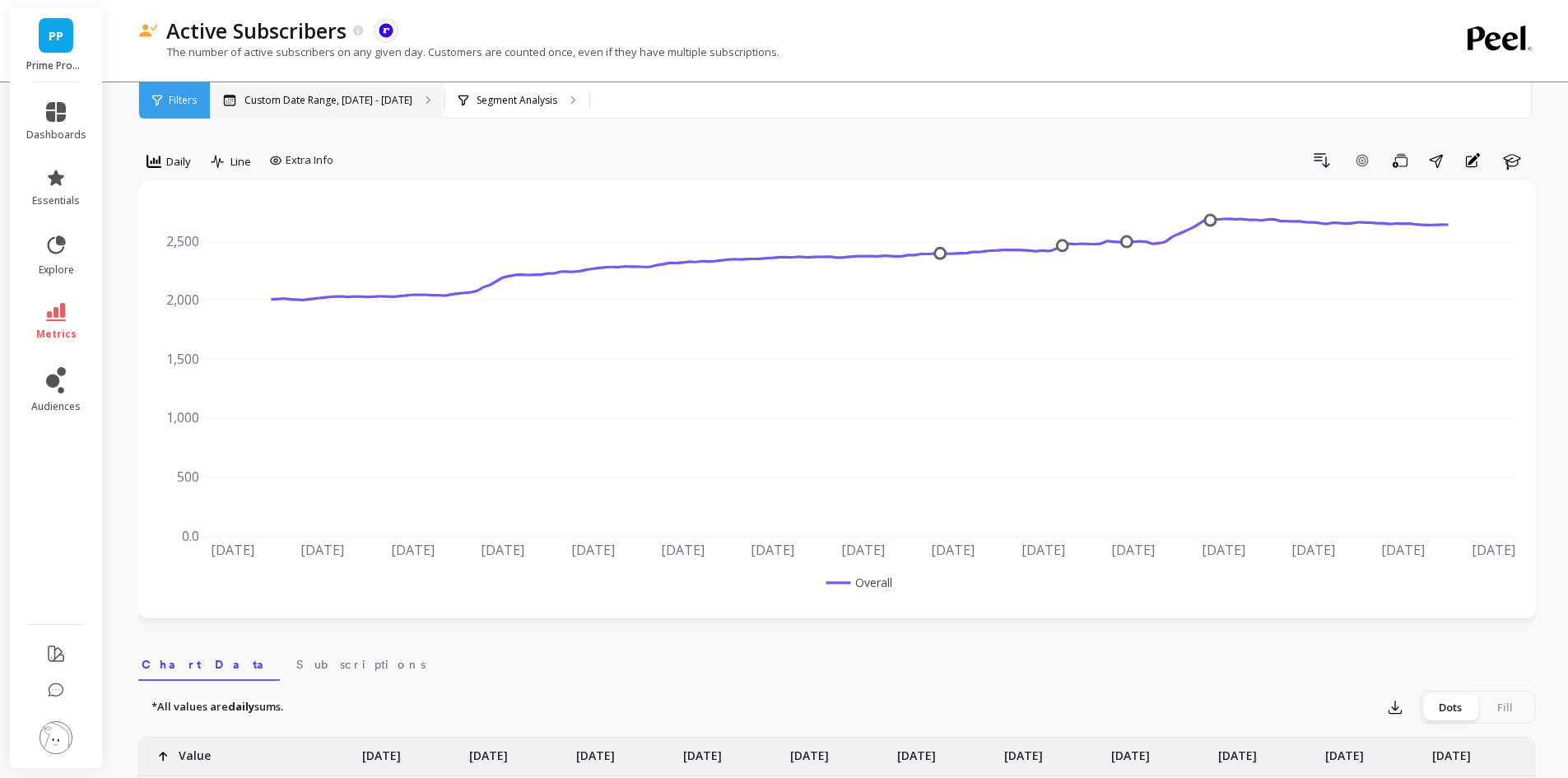
click at [356, 92] on div "Custom Date Range, [DATE] - [DATE]" at bounding box center [327, 101] width 234 height 36
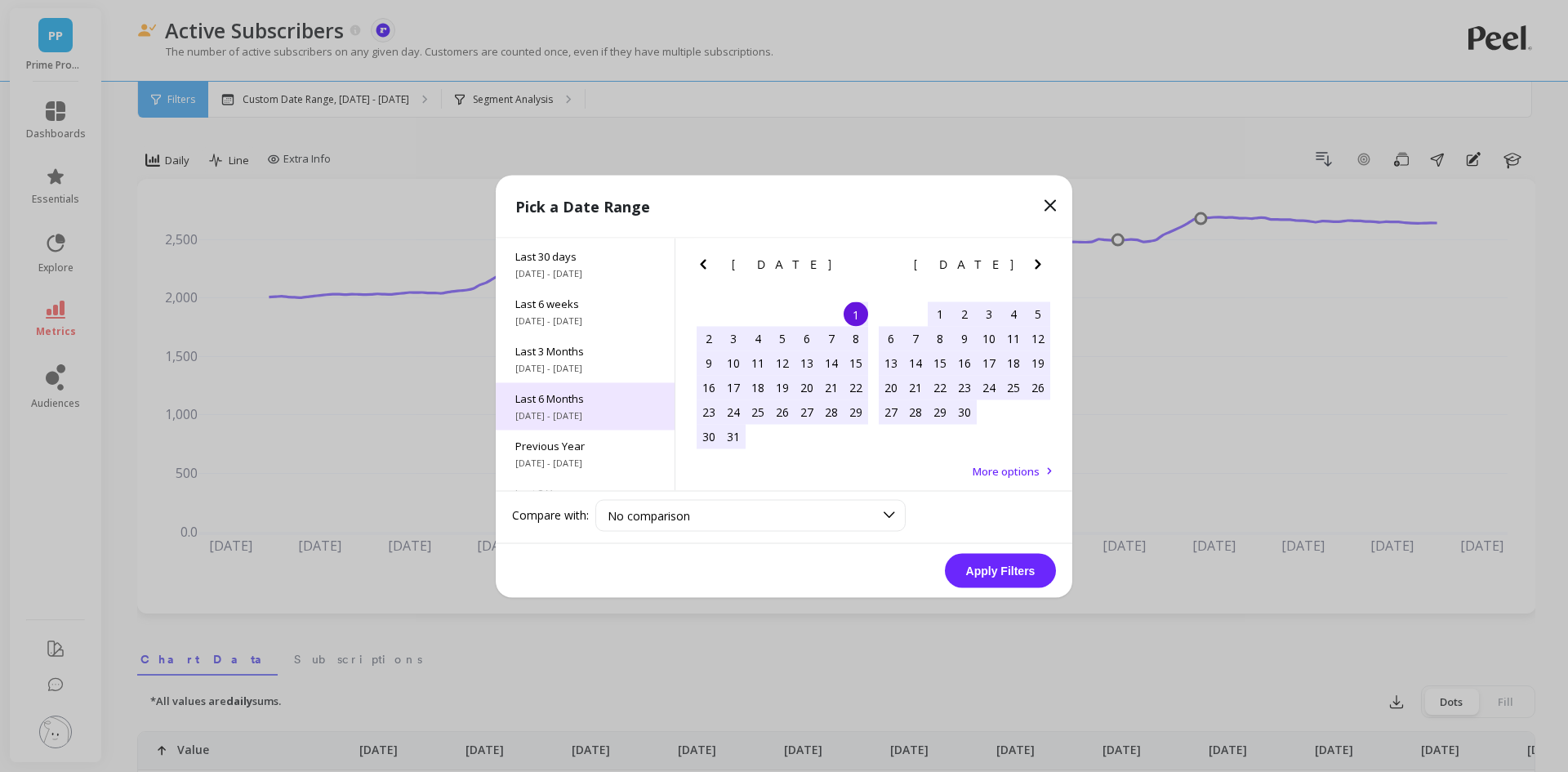
scroll to position [222, 0]
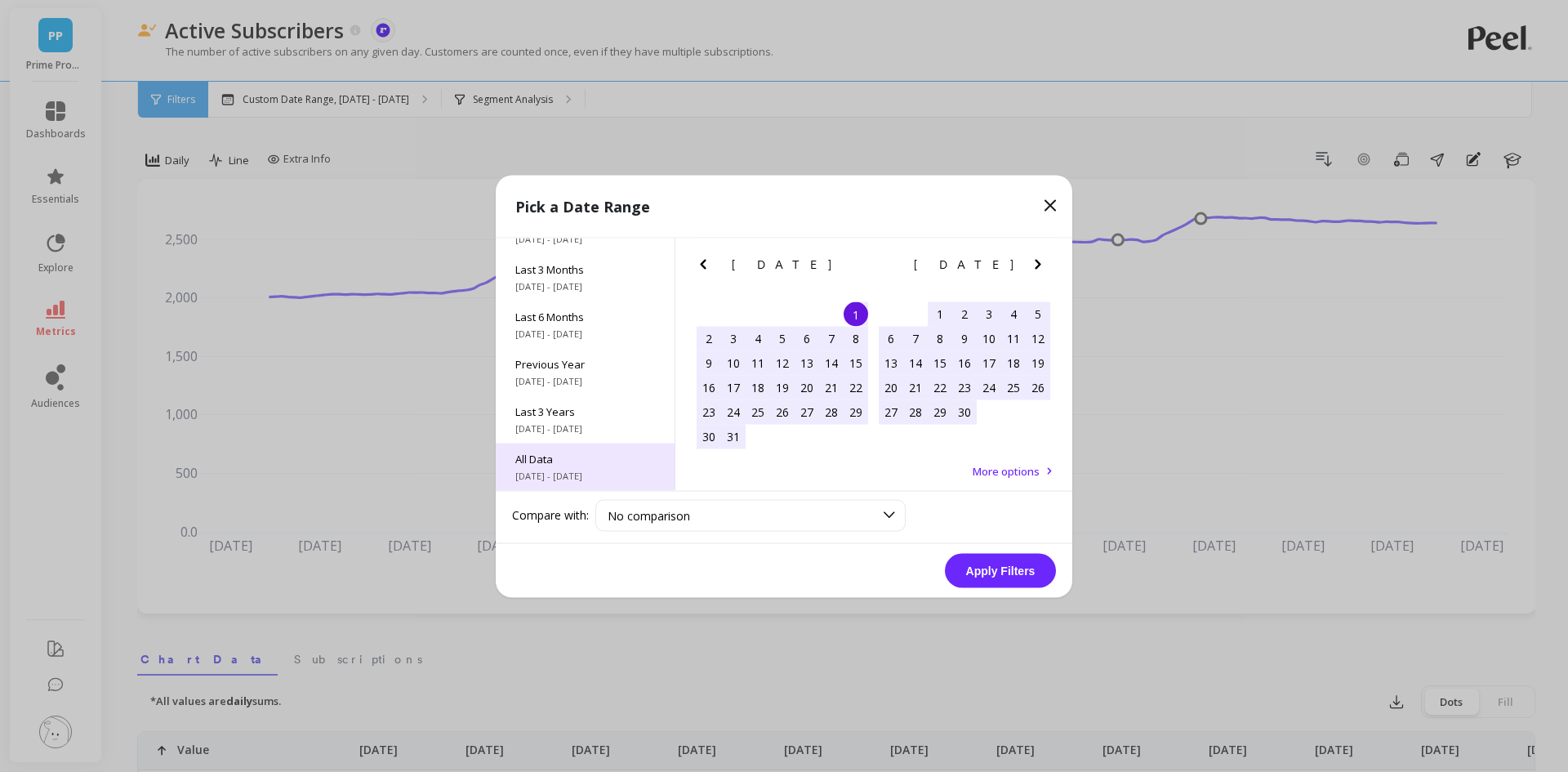
click at [581, 450] on div "All Data [DATE] - [DATE]" at bounding box center [585, 466] width 179 height 48
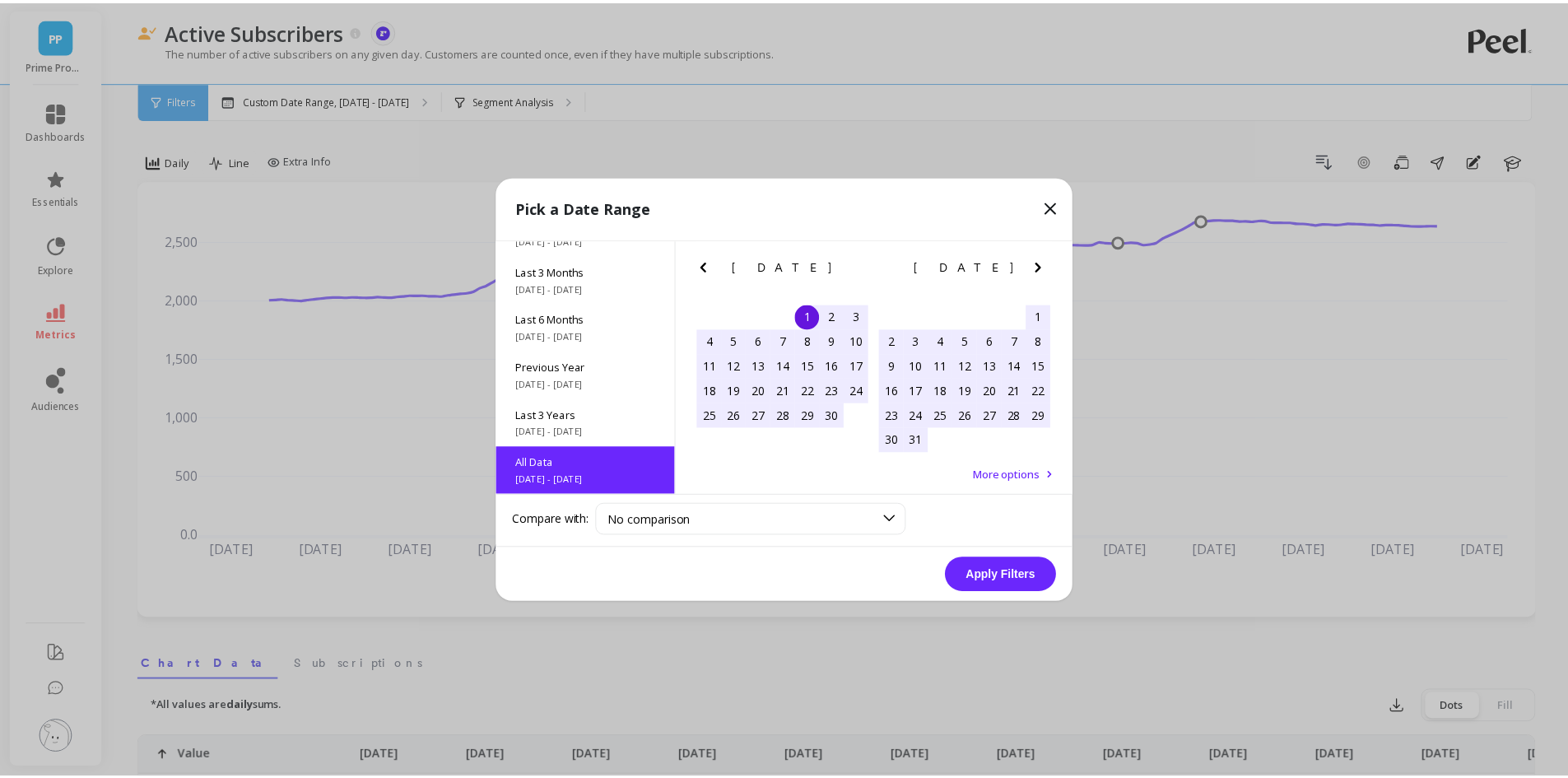
scroll to position [1, 0]
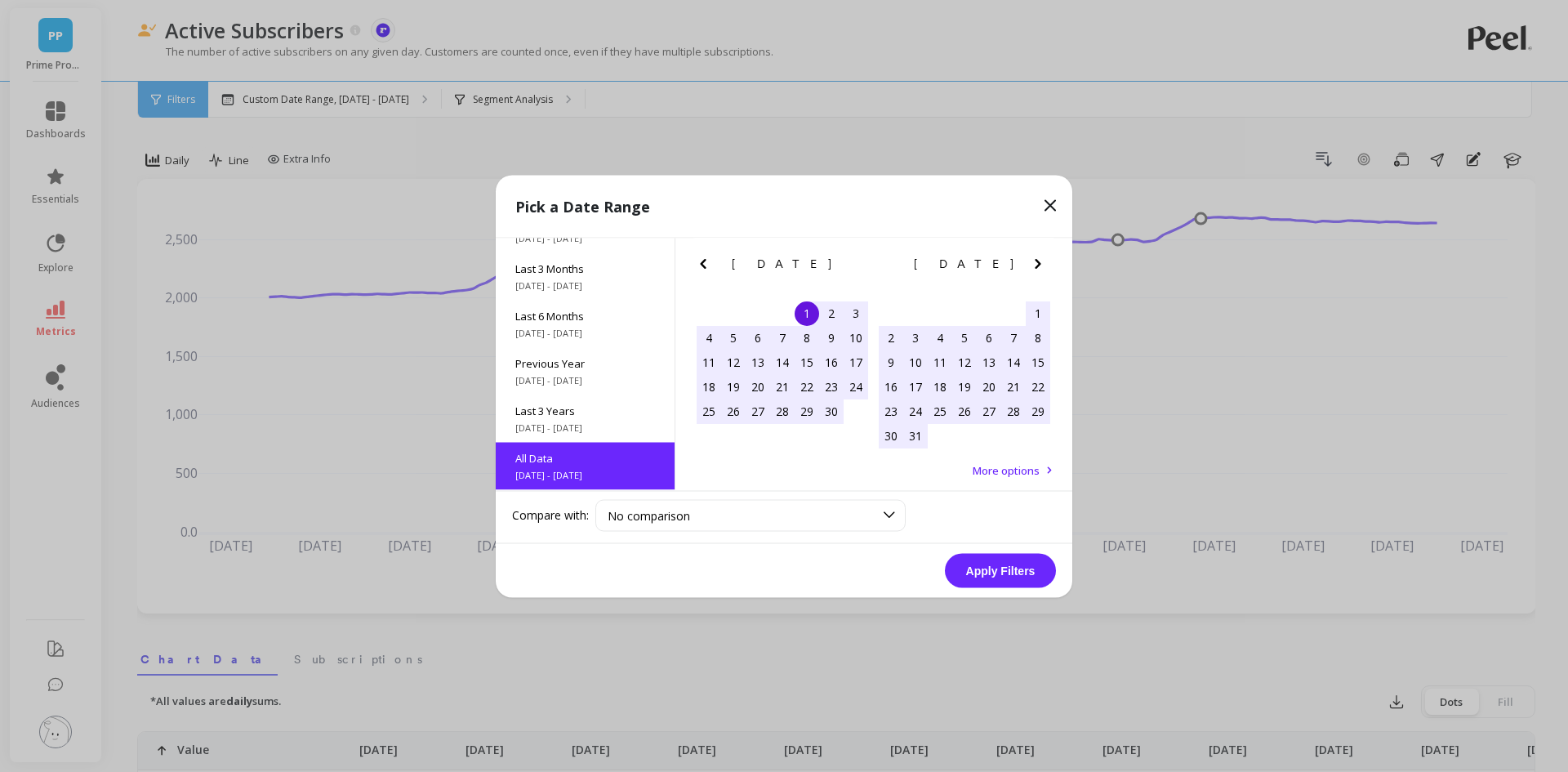
click at [1027, 571] on button "Apply Filters" at bounding box center [1000, 570] width 111 height 34
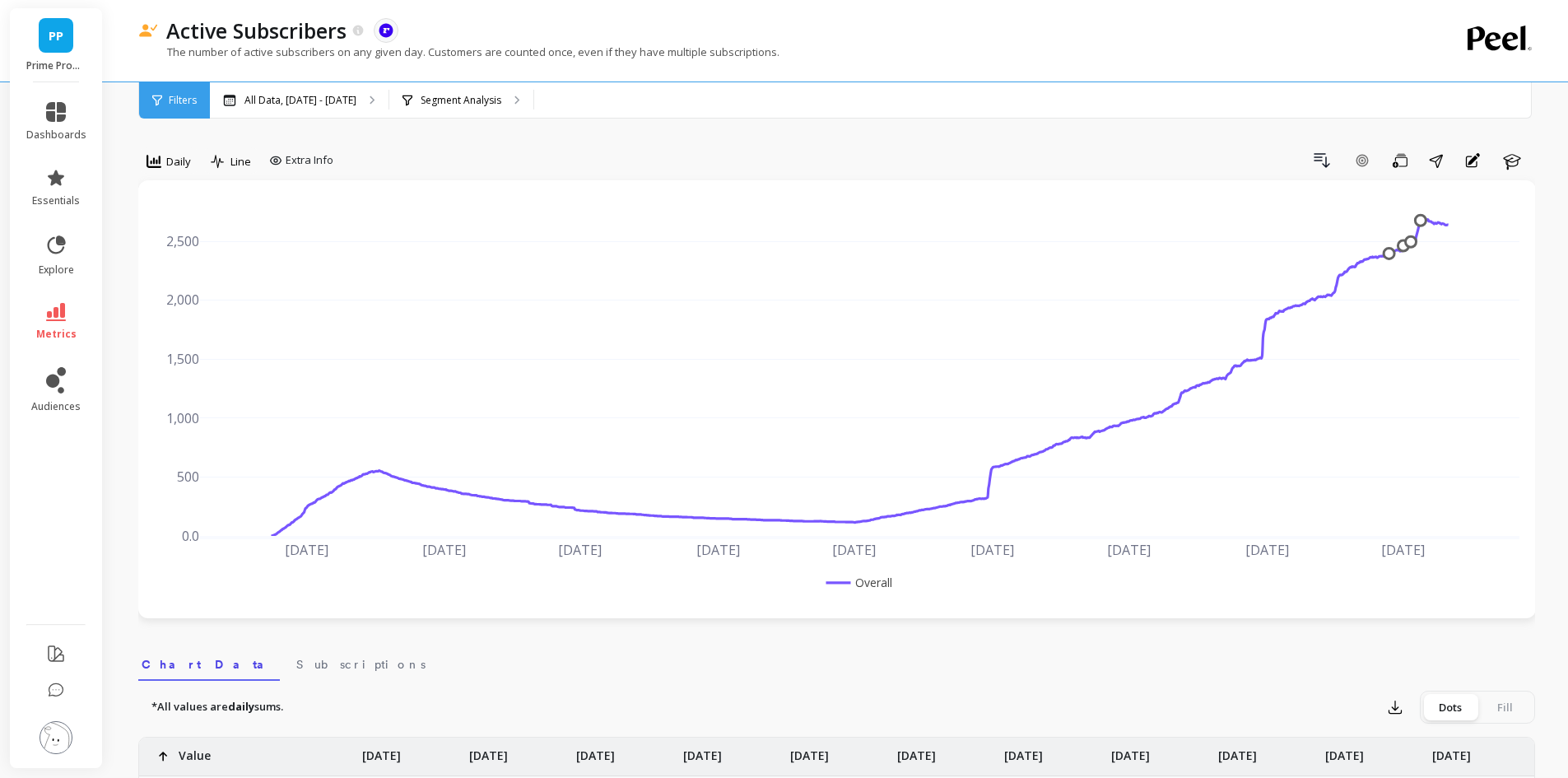
click at [1508, 644] on nav "Chart Data Subscriptions" at bounding box center [836, 662] width 1396 height 38
click at [49, 321] on link "metrics" at bounding box center [56, 322] width 60 height 38
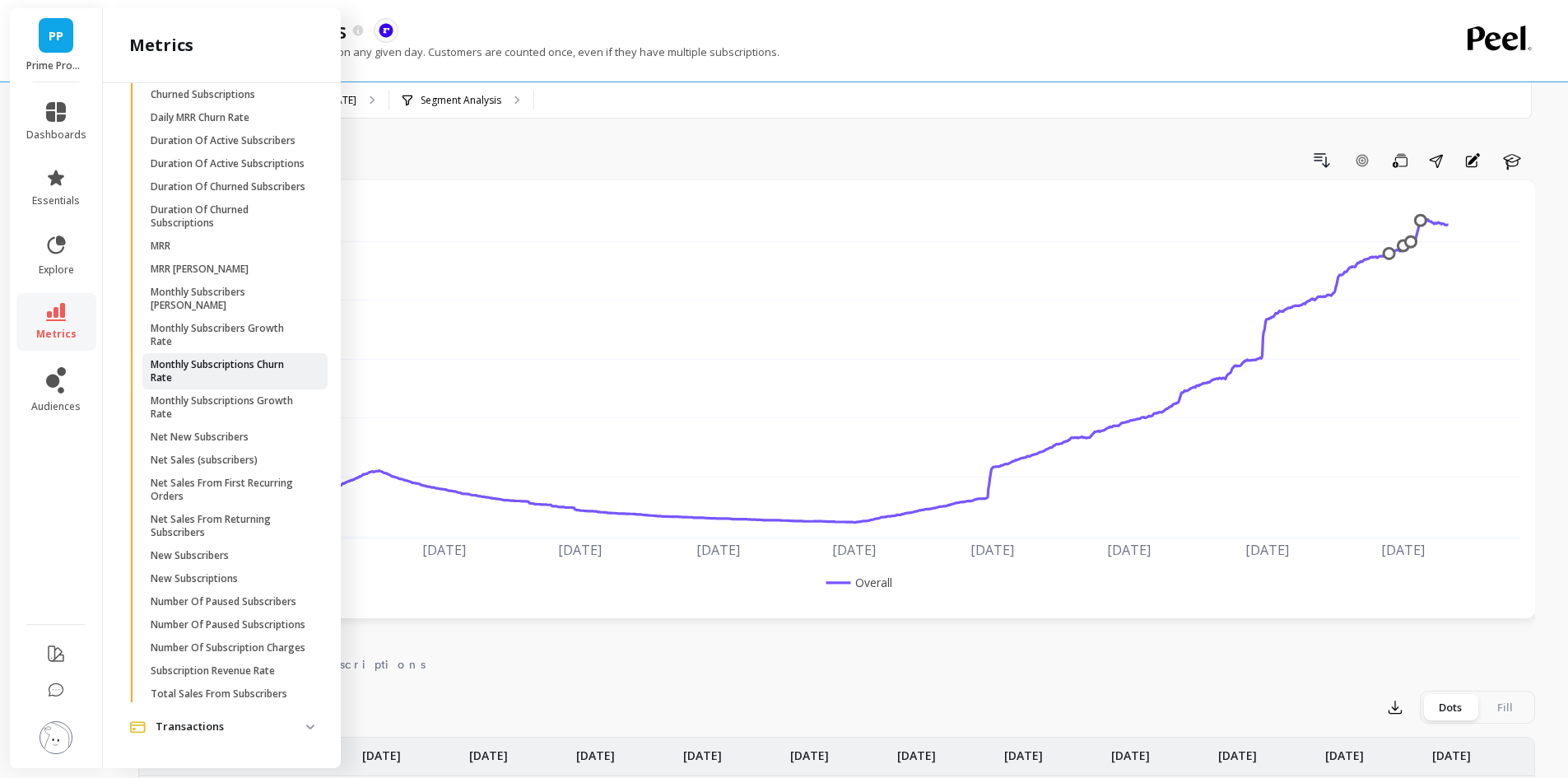
scroll to position [280, 0]
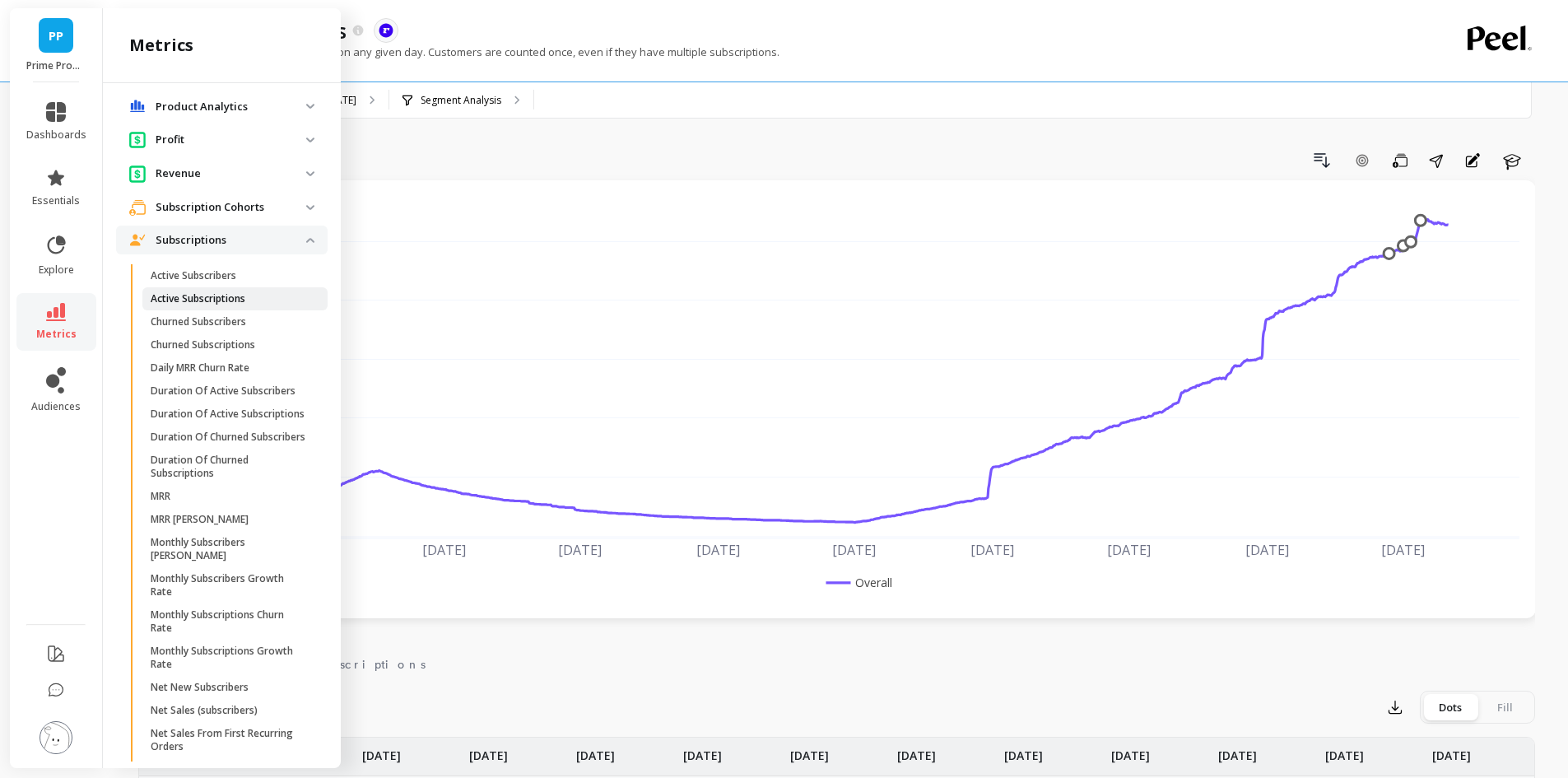
click at [242, 292] on p "Active Subscriptions" at bounding box center [198, 299] width 94 height 14
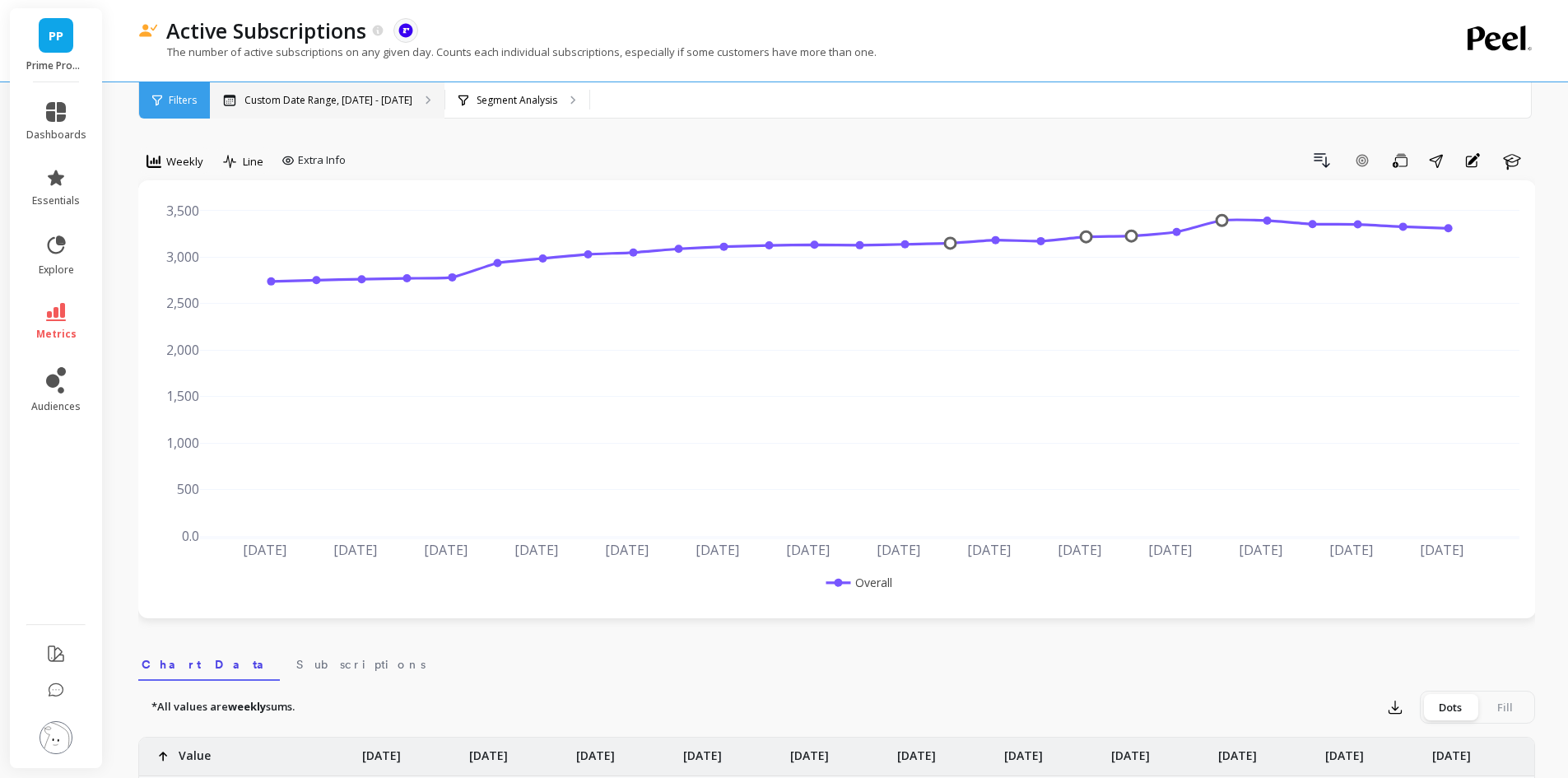
click at [369, 105] on p "Custom Date Range, [DATE] - [DATE]" at bounding box center [328, 100] width 168 height 14
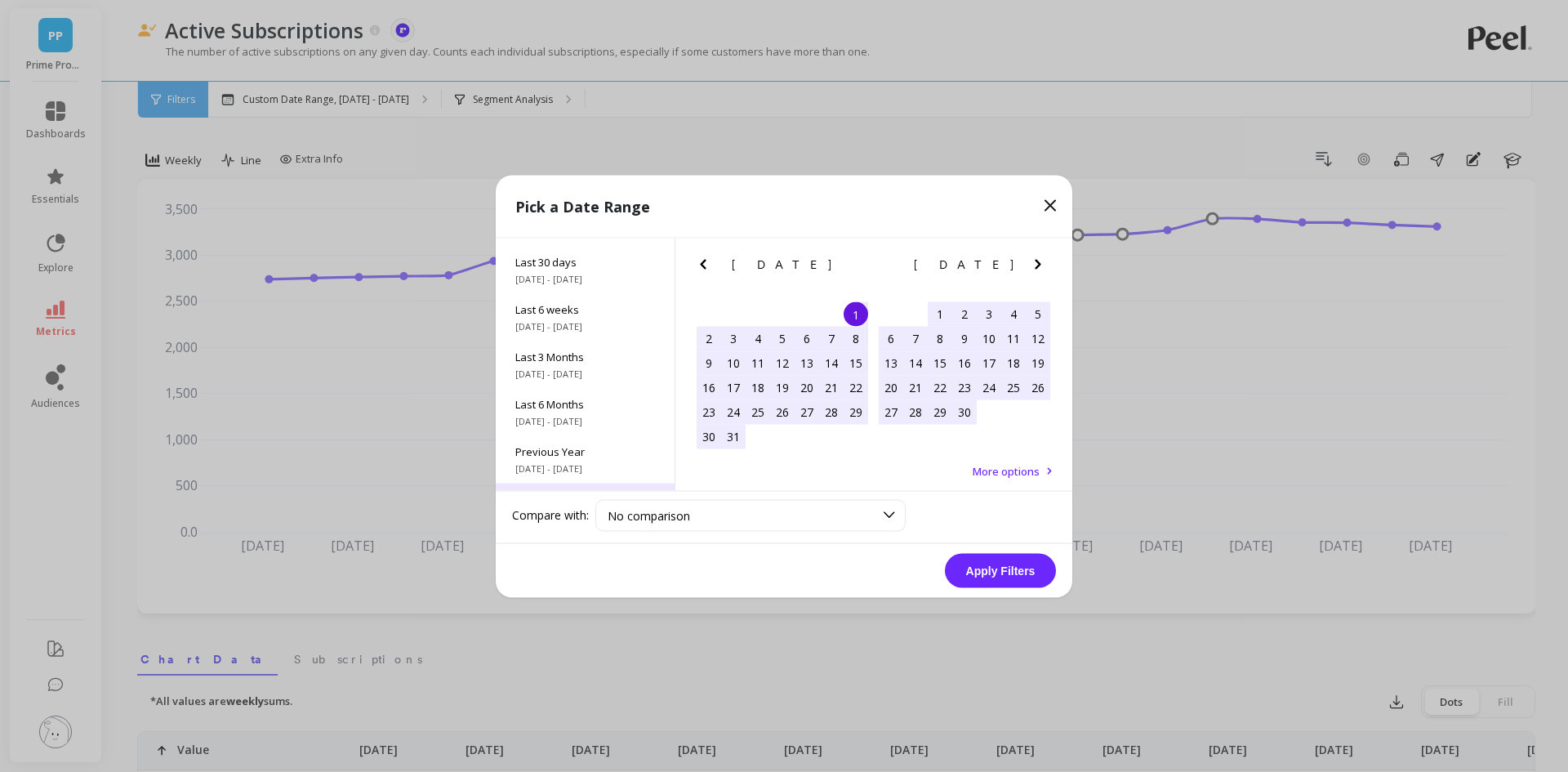
scroll to position [222, 0]
click at [589, 480] on span "[DATE] - [DATE]" at bounding box center [585, 475] width 140 height 14
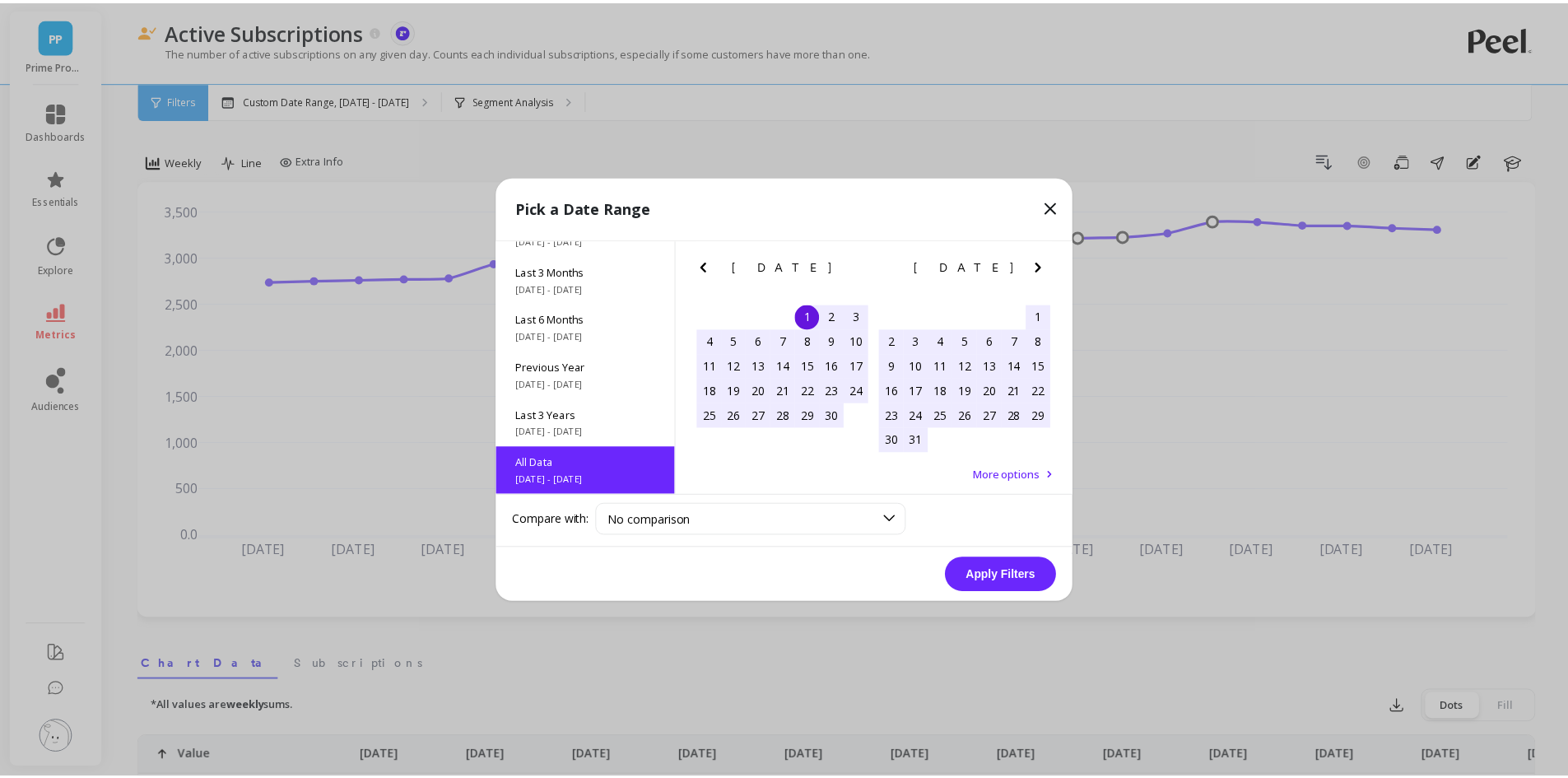
scroll to position [1, 0]
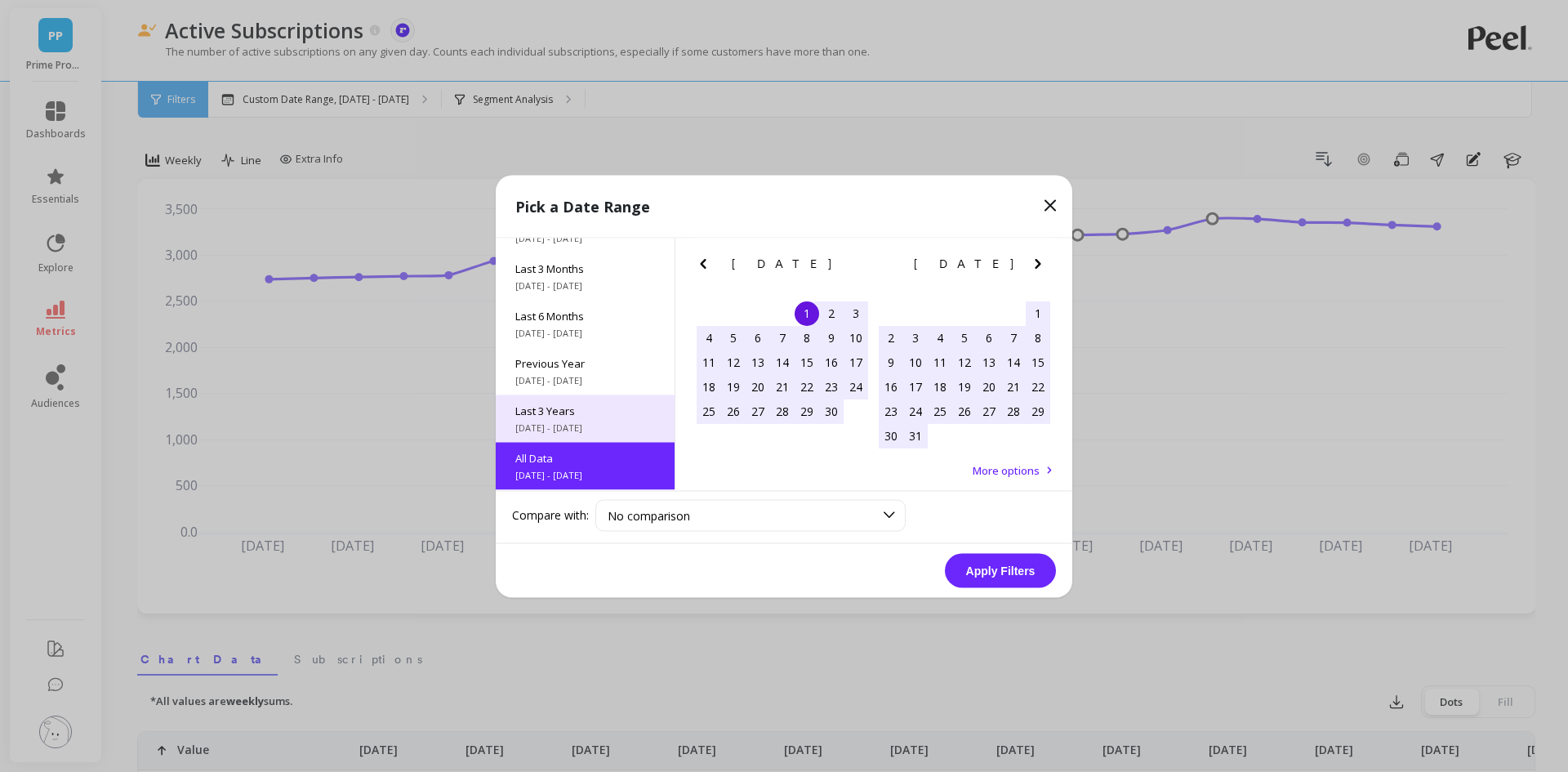
click at [621, 424] on span "[DATE] - [DATE]" at bounding box center [585, 427] width 140 height 14
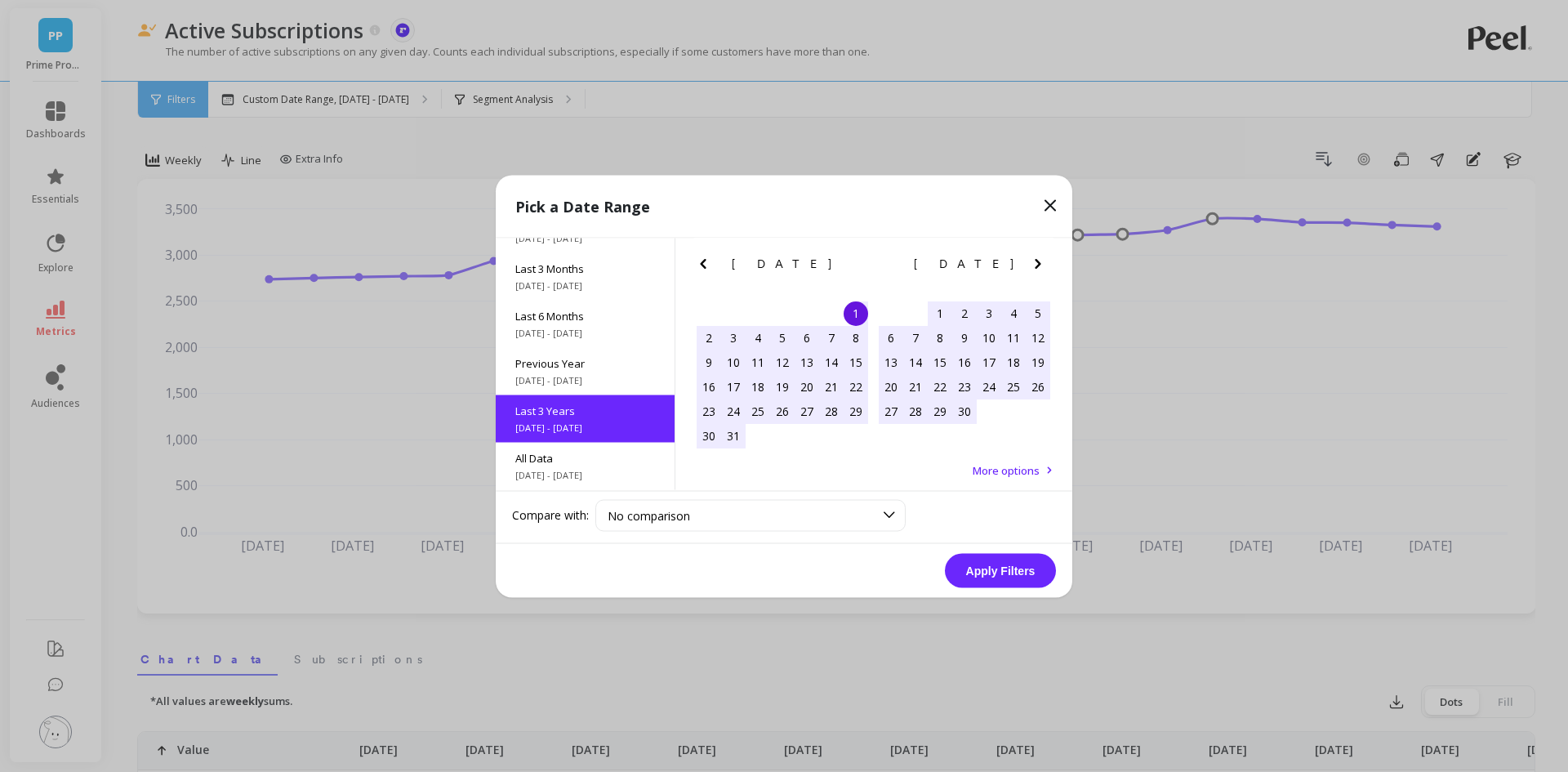
click at [981, 564] on button "Apply Filters" at bounding box center [1000, 570] width 111 height 34
